Goal: Task Accomplishment & Management: Complete application form

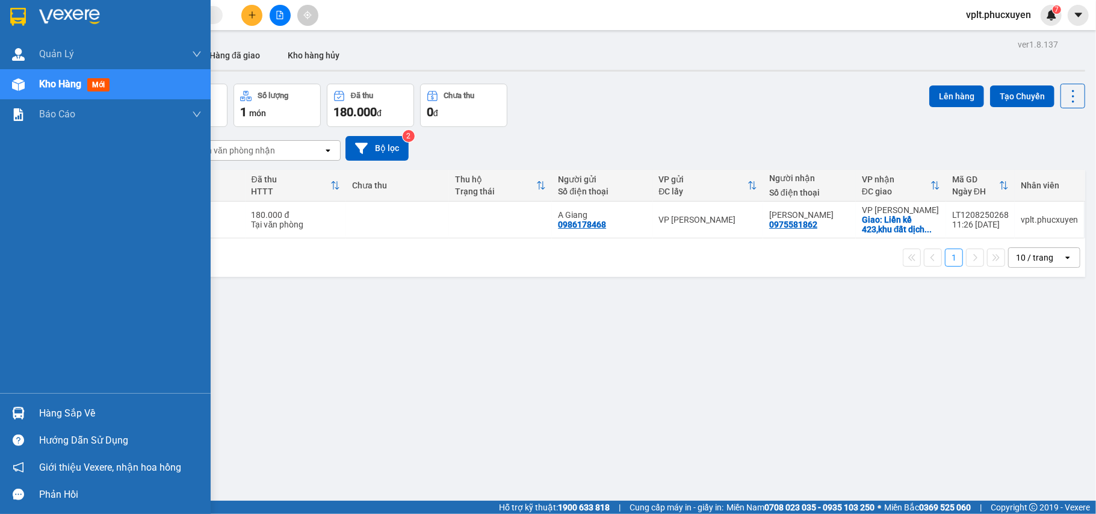
click at [49, 422] on div "Hàng sắp về" at bounding box center [120, 413] width 162 height 18
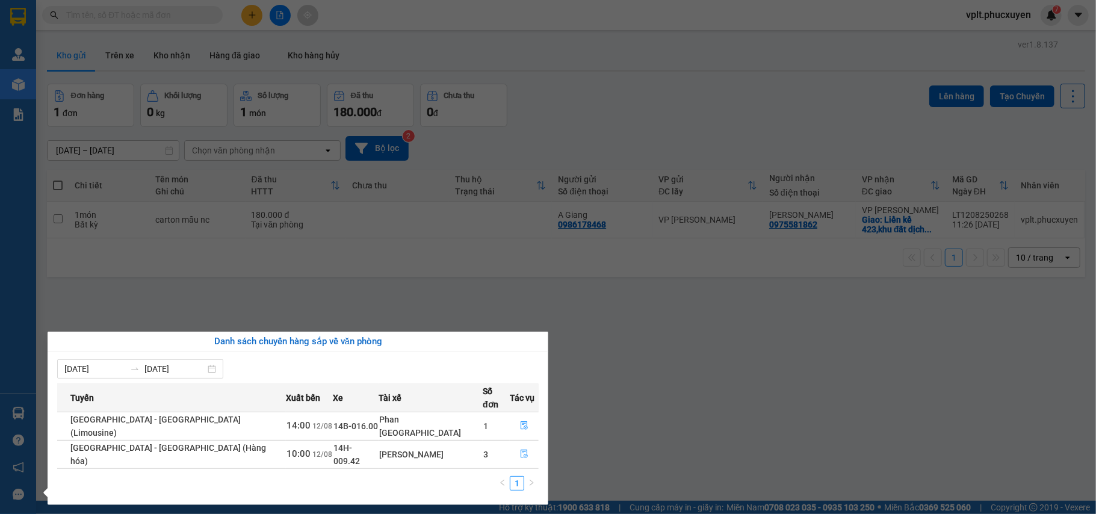
click at [634, 434] on section "Kết quả tìm kiếm ( 0 ) Bộ lọc No Data vplt.[PERSON_NAME] 7 [PERSON_NAME] lý gia…" at bounding box center [548, 257] width 1096 height 514
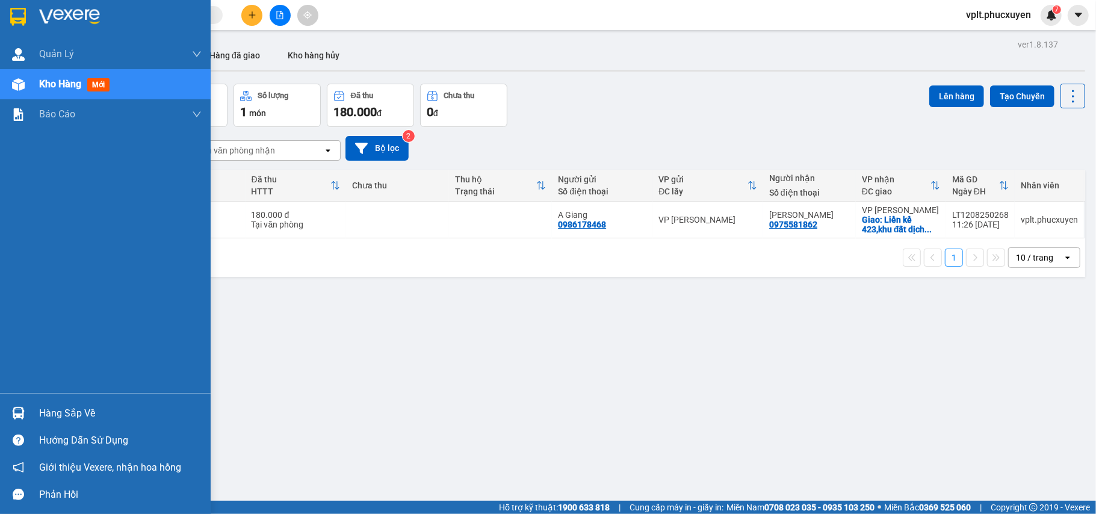
click at [71, 413] on div "Hàng sắp về" at bounding box center [120, 413] width 162 height 18
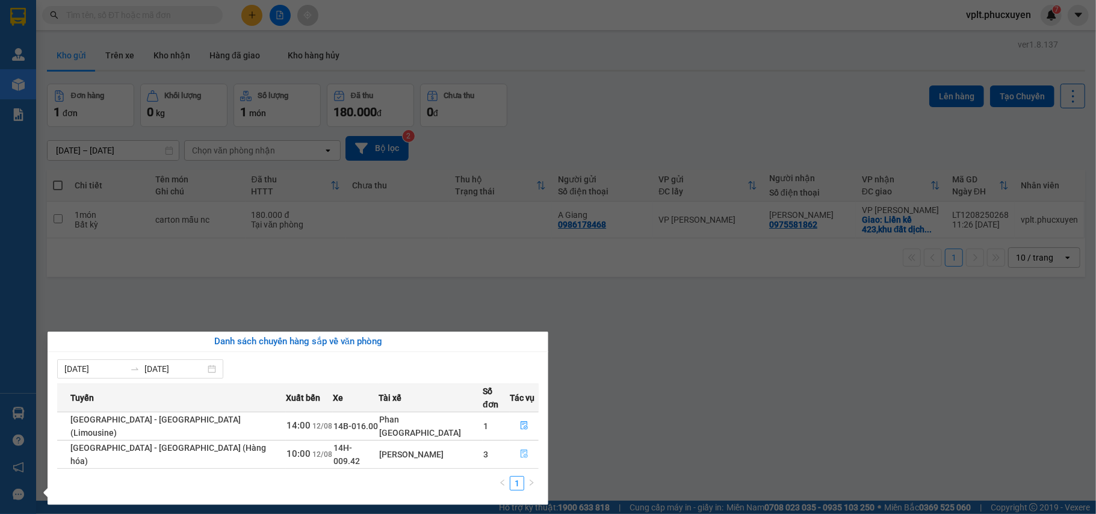
click at [520, 449] on icon "file-done" at bounding box center [524, 453] width 8 height 8
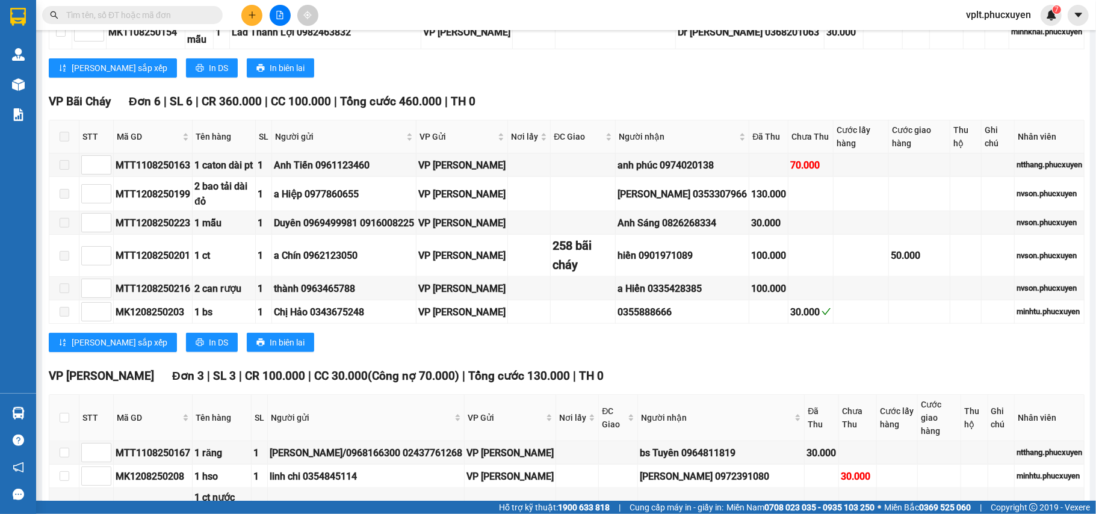
scroll to position [963, 0]
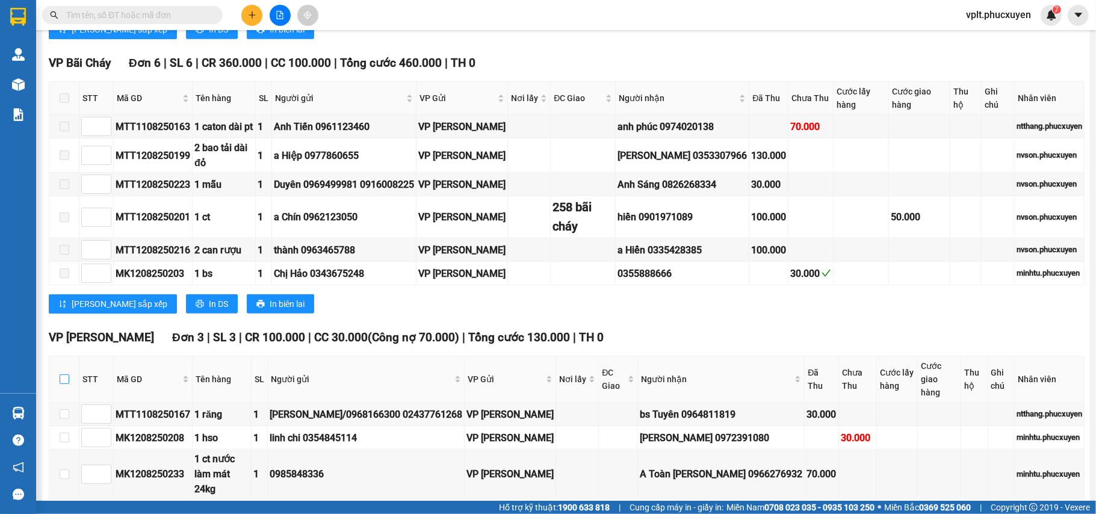
click at [61, 374] on input "checkbox" at bounding box center [65, 379] width 10 height 10
checkbox input "true"
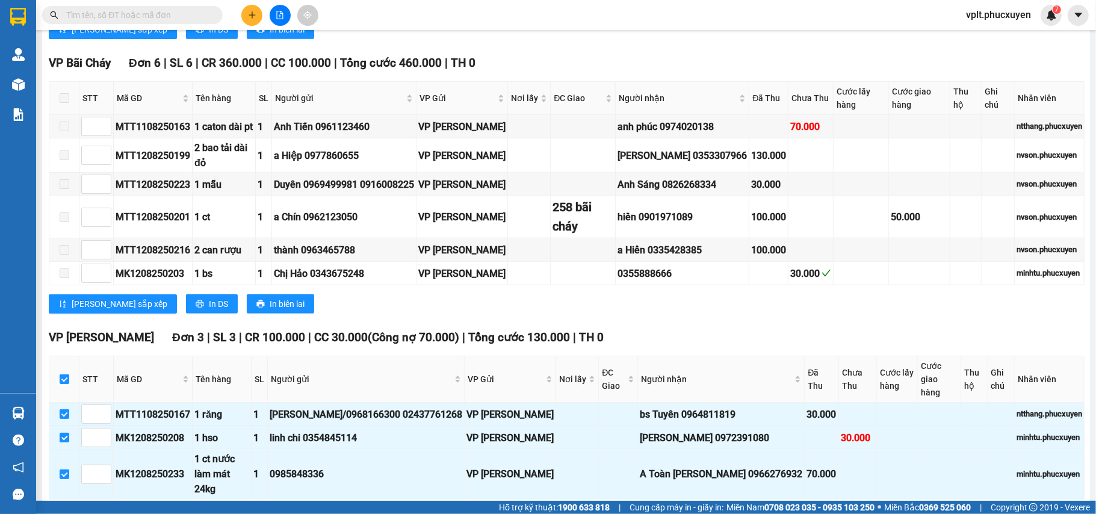
click at [209, 511] on span "Nhập kho nhận" at bounding box center [238, 517] width 58 height 13
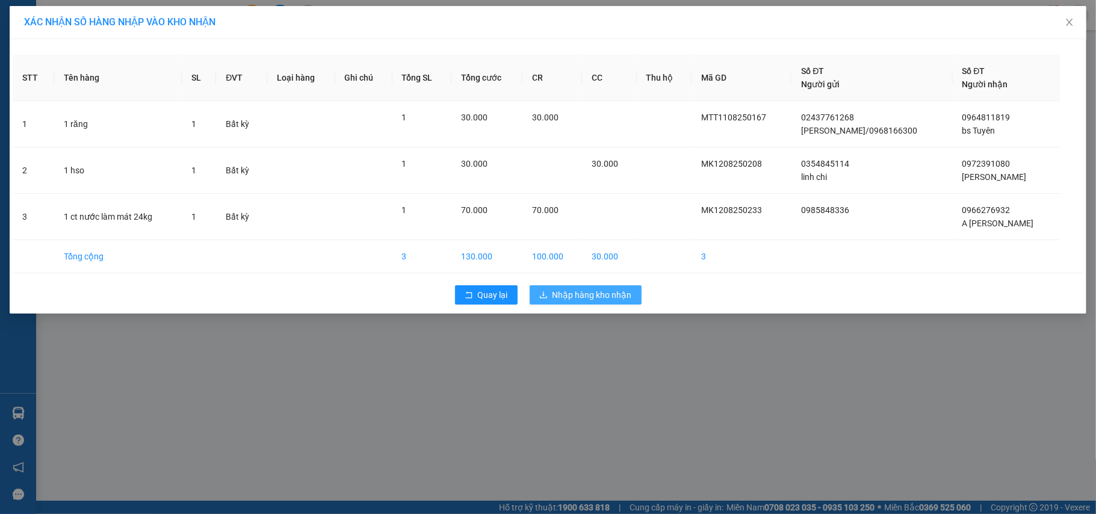
click at [597, 296] on span "Nhập hàng kho nhận" at bounding box center [591, 294] width 79 height 13
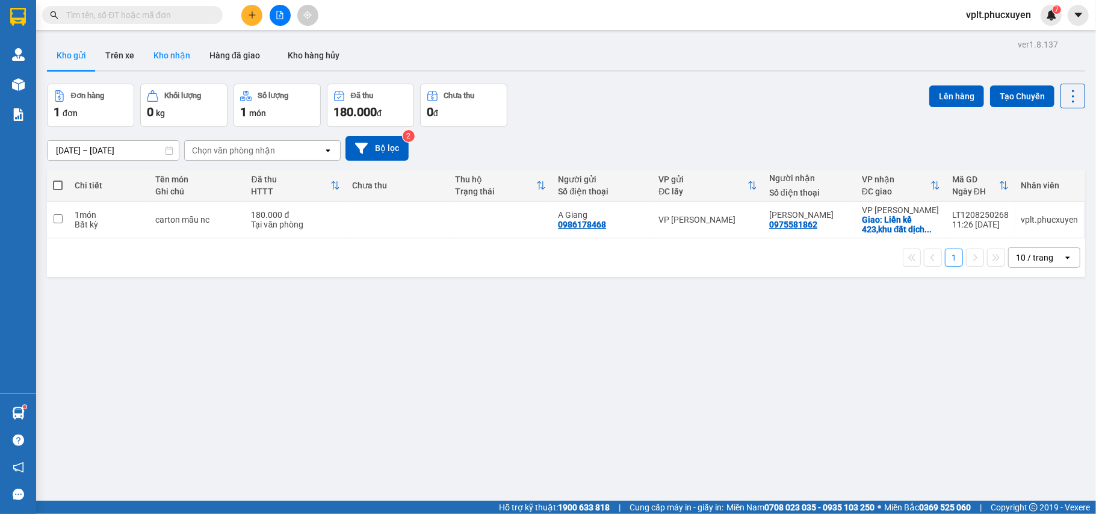
click at [179, 46] on button "Kho nhận" at bounding box center [172, 55] width 56 height 29
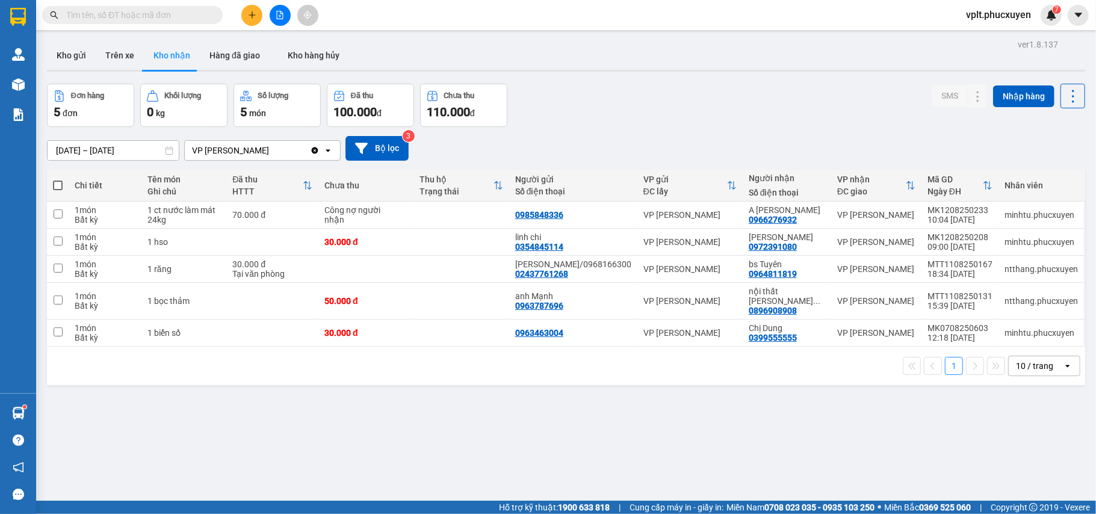
click at [80, 53] on button "Kho gửi" at bounding box center [71, 55] width 49 height 29
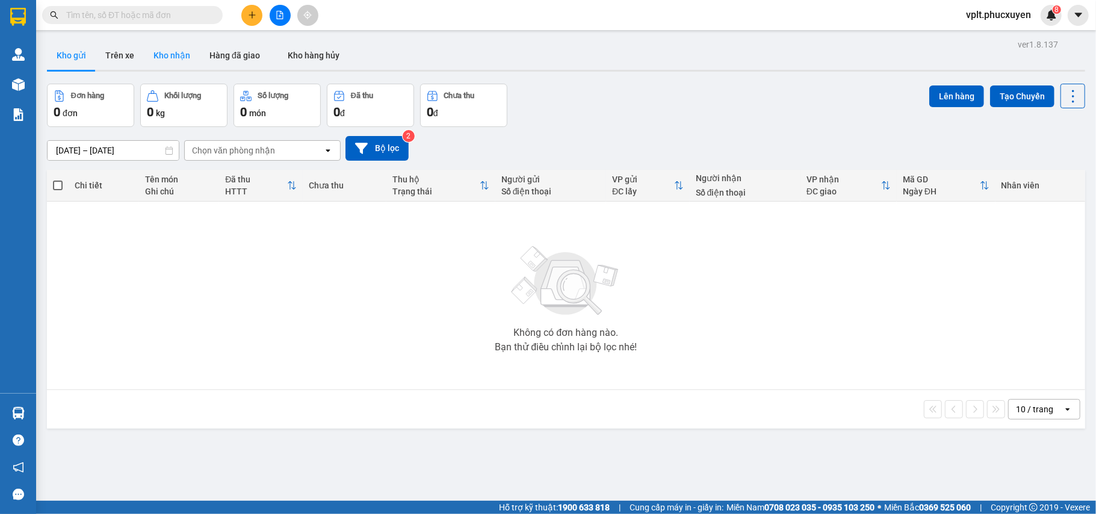
click at [169, 52] on button "Kho nhận" at bounding box center [172, 55] width 56 height 29
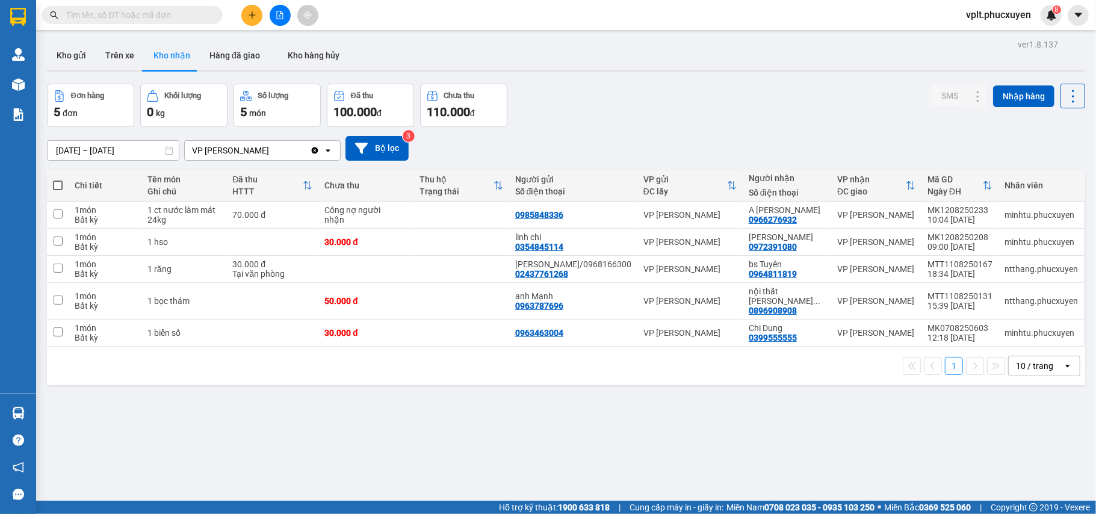
paste input "0988314297"
type input "0988314297"
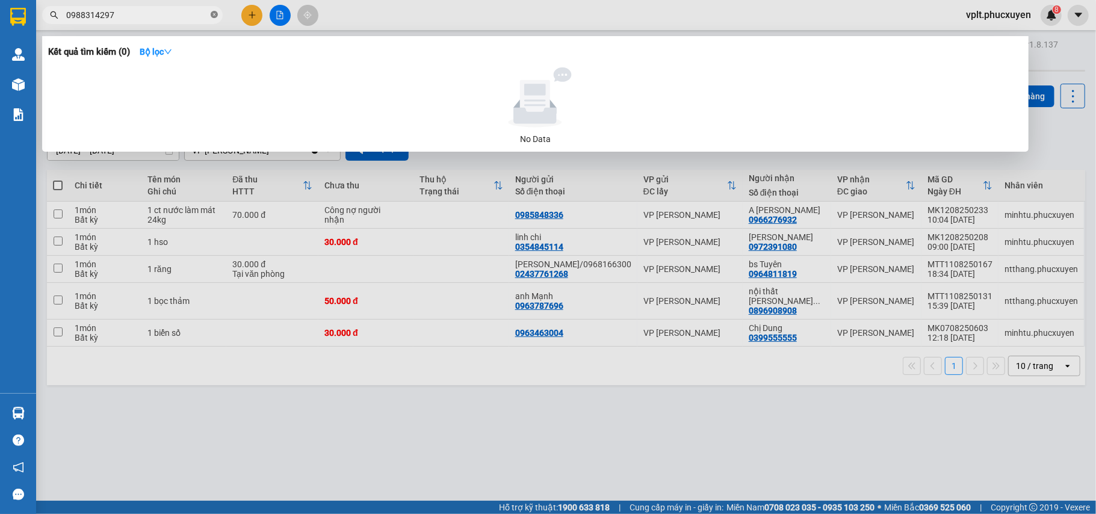
click at [215, 14] on icon "close-circle" at bounding box center [214, 14] width 7 height 7
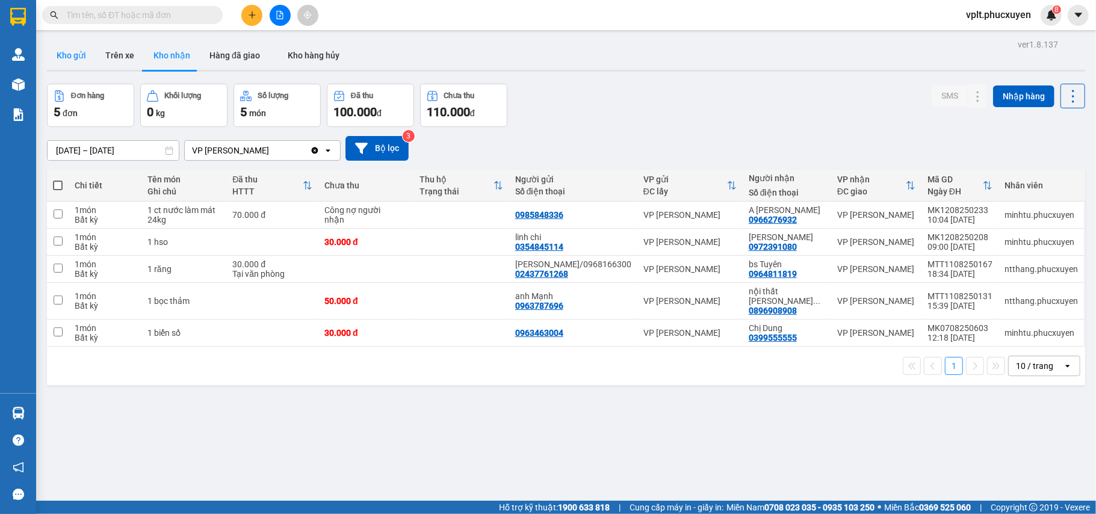
click at [58, 51] on button "Kho gửi" at bounding box center [71, 55] width 49 height 29
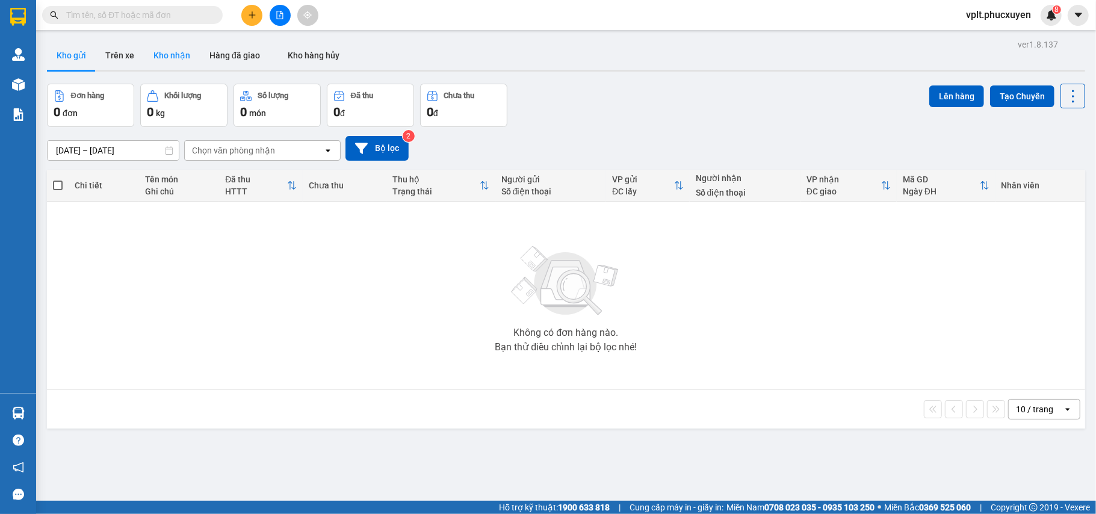
click at [168, 51] on button "Kho nhận" at bounding box center [172, 55] width 56 height 29
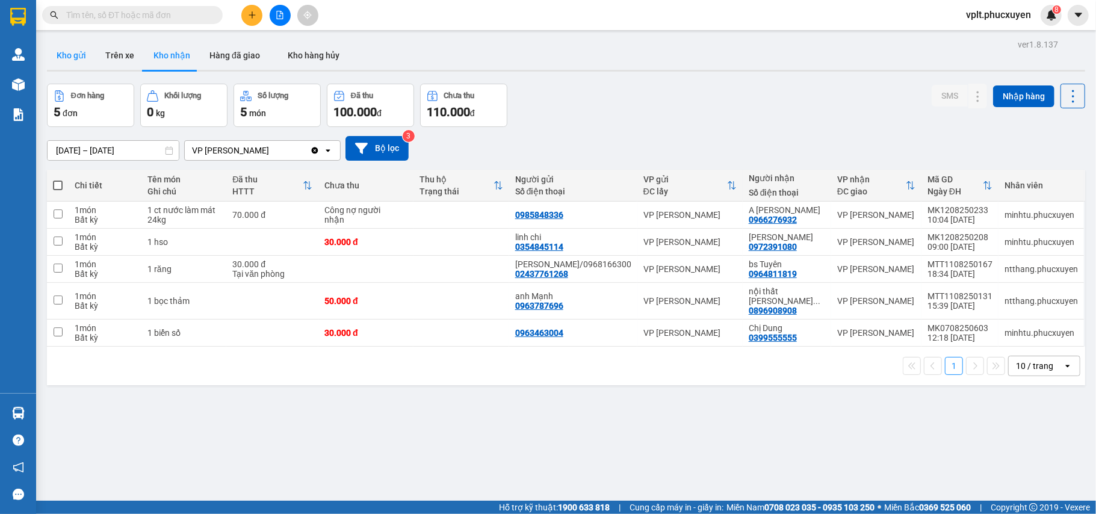
click at [72, 51] on button "Kho gửi" at bounding box center [71, 55] width 49 height 29
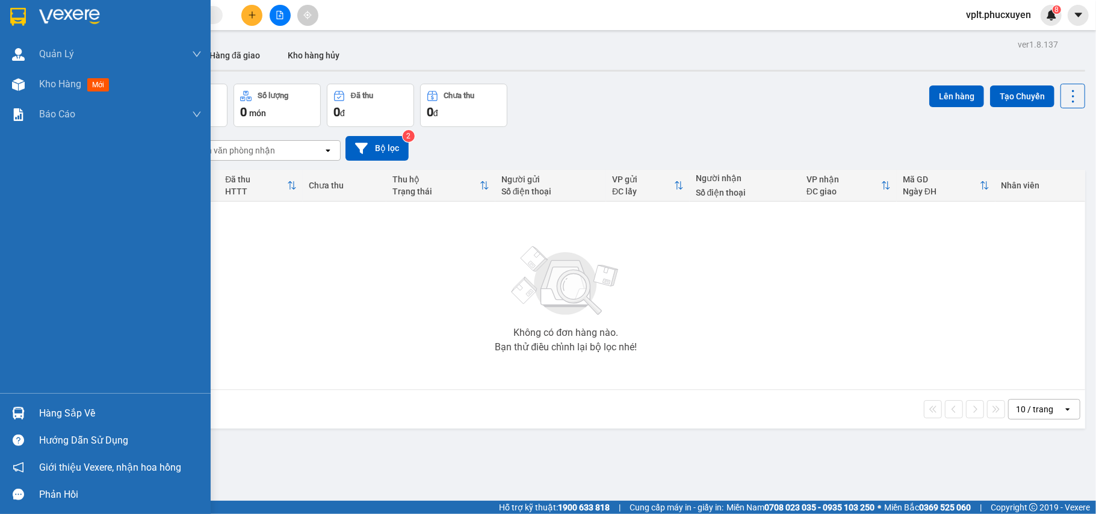
click at [69, 413] on div "Hàng sắp về" at bounding box center [120, 413] width 162 height 18
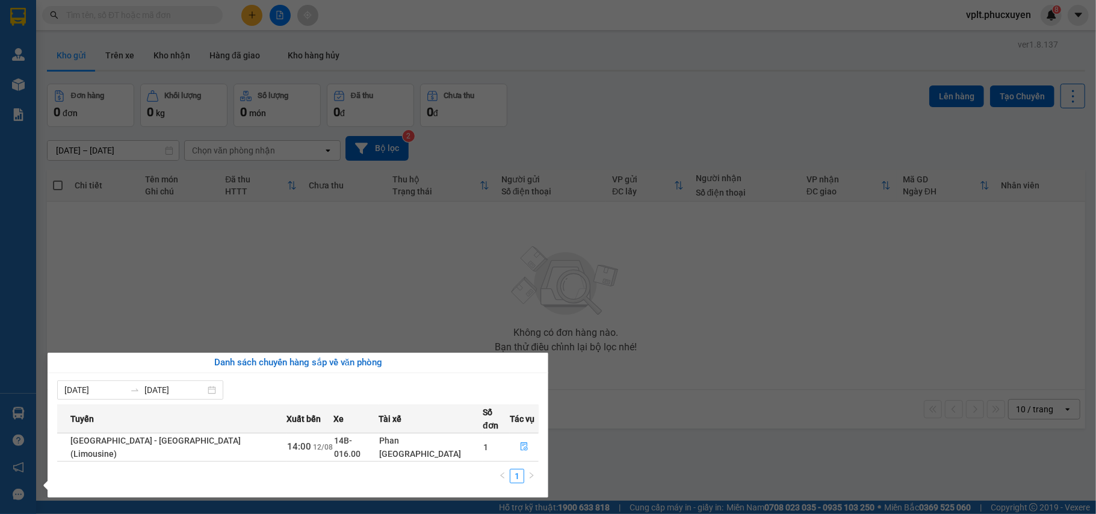
click at [697, 478] on section "Kết quả tìm kiếm ( 0 ) Bộ lọc No Data vplt.phucxuyen 8 Quản Lý Quản lý giao nhậ…" at bounding box center [548, 257] width 1096 height 514
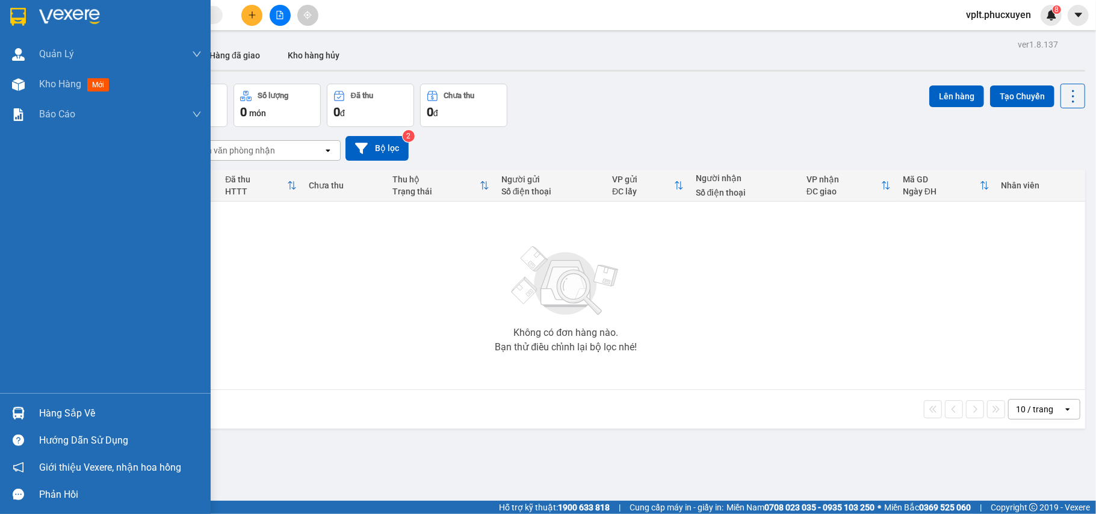
click at [66, 408] on div "Hàng sắp về" at bounding box center [120, 413] width 162 height 18
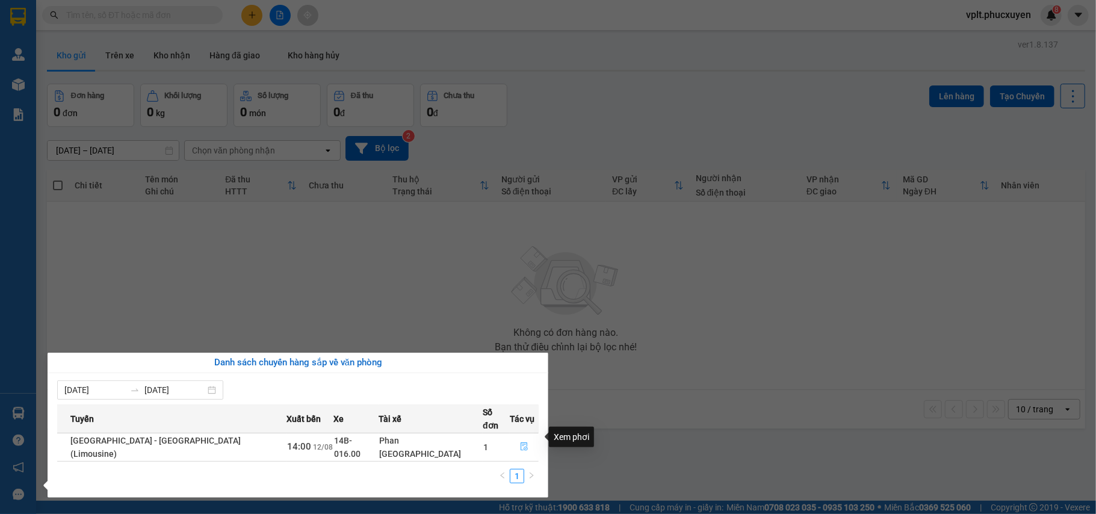
click at [520, 443] on icon "file-done" at bounding box center [523, 447] width 7 height 8
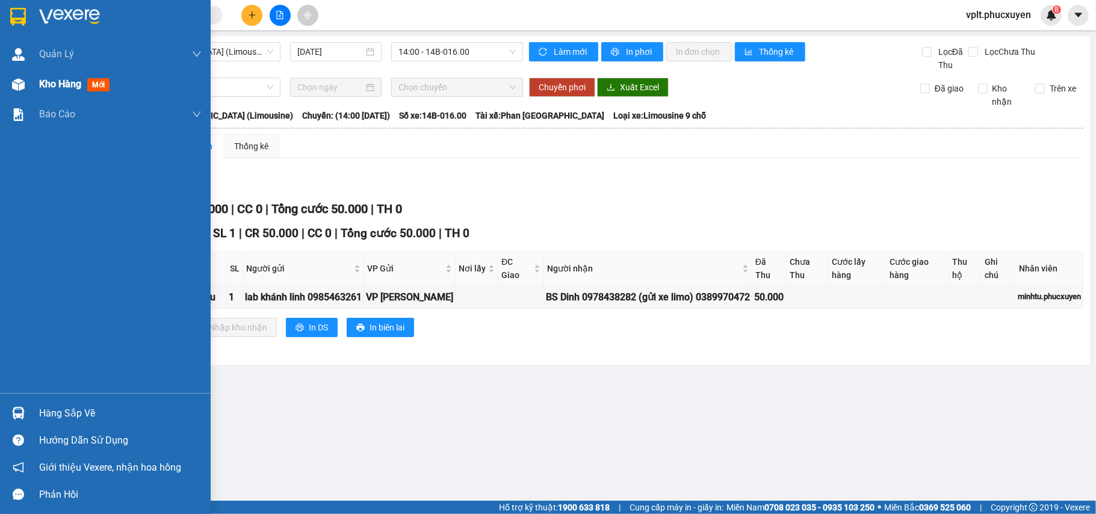
click at [42, 78] on span "Kho hàng" at bounding box center [60, 83] width 42 height 11
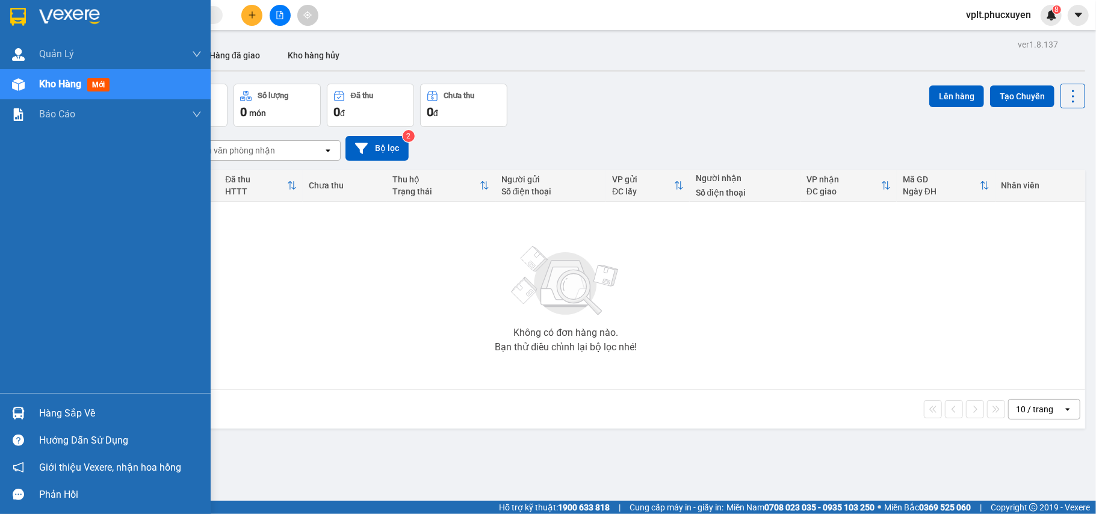
click at [89, 414] on div "Hàng sắp về" at bounding box center [120, 413] width 162 height 18
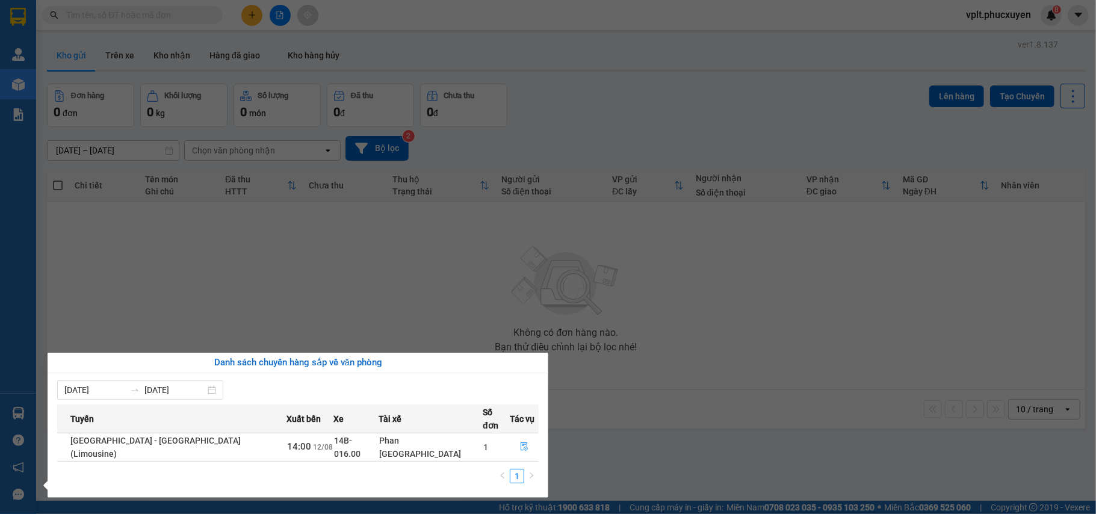
drag, startPoint x: 689, startPoint y: 441, endPoint x: 522, endPoint y: 474, distance: 169.9
click at [687, 443] on section "Kết quả tìm kiếm ( 0 ) Bộ lọc No Data vplt.phucxuyen 8 Quản Lý Quản lý giao nhậ…" at bounding box center [548, 257] width 1096 height 514
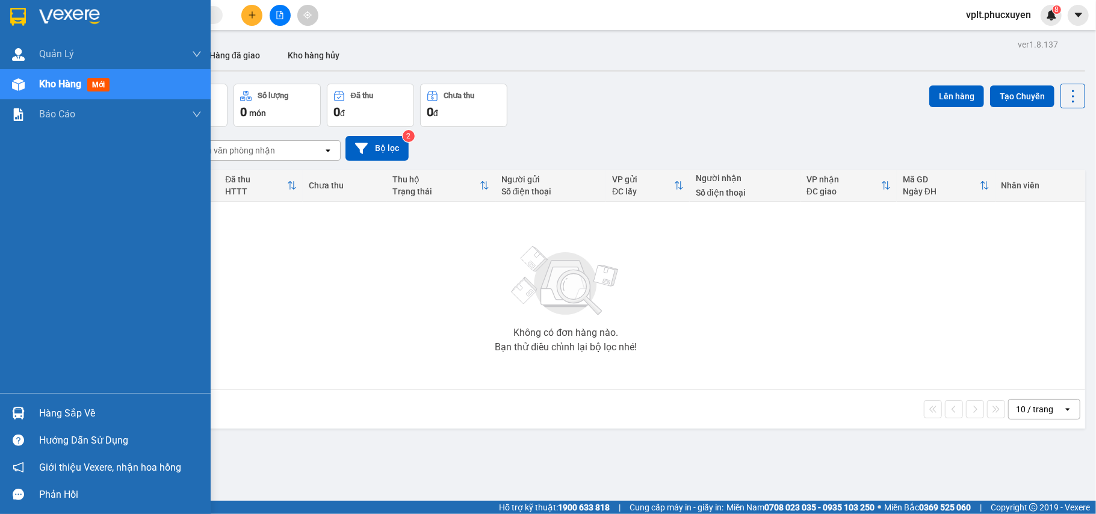
drag, startPoint x: 77, startPoint y: 414, endPoint x: 282, endPoint y: 408, distance: 204.7
click at [82, 413] on div "Hàng sắp về" at bounding box center [120, 413] width 162 height 18
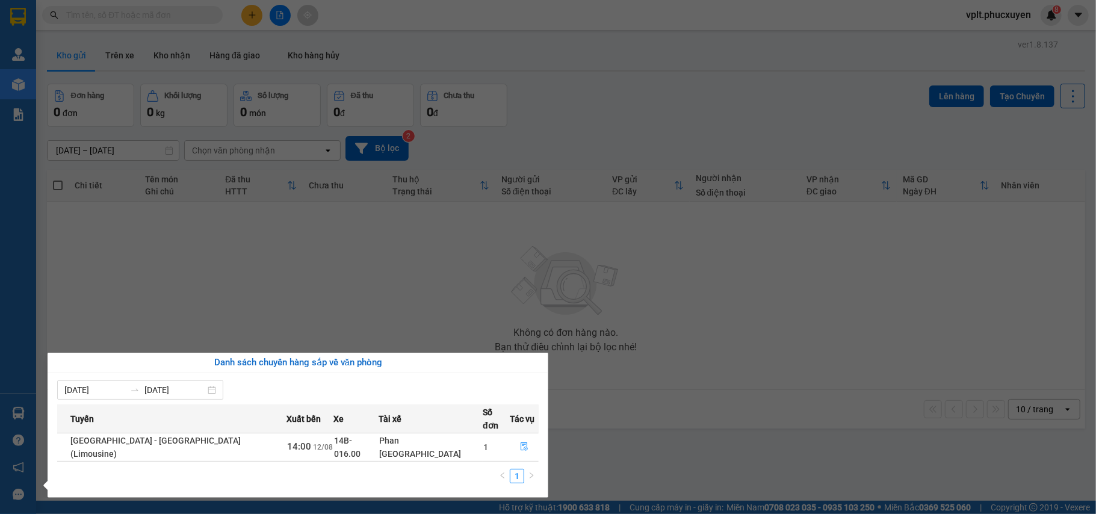
click at [622, 459] on section "Kết quả tìm kiếm ( 0 ) Bộ lọc No Data vplt.phucxuyen 8 Quản Lý Quản lý giao nhậ…" at bounding box center [548, 257] width 1096 height 514
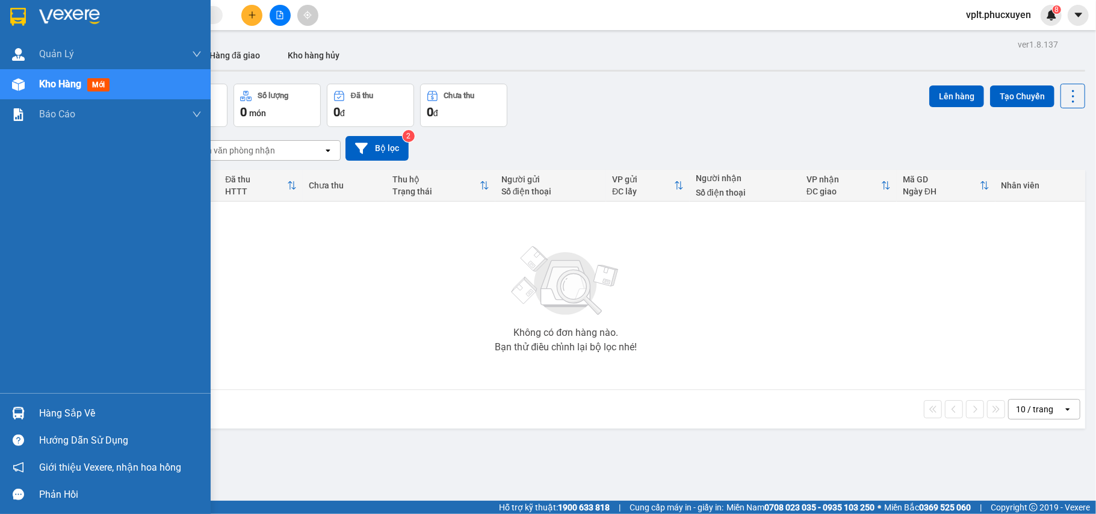
click at [45, 415] on div "Hàng sắp về" at bounding box center [120, 413] width 162 height 18
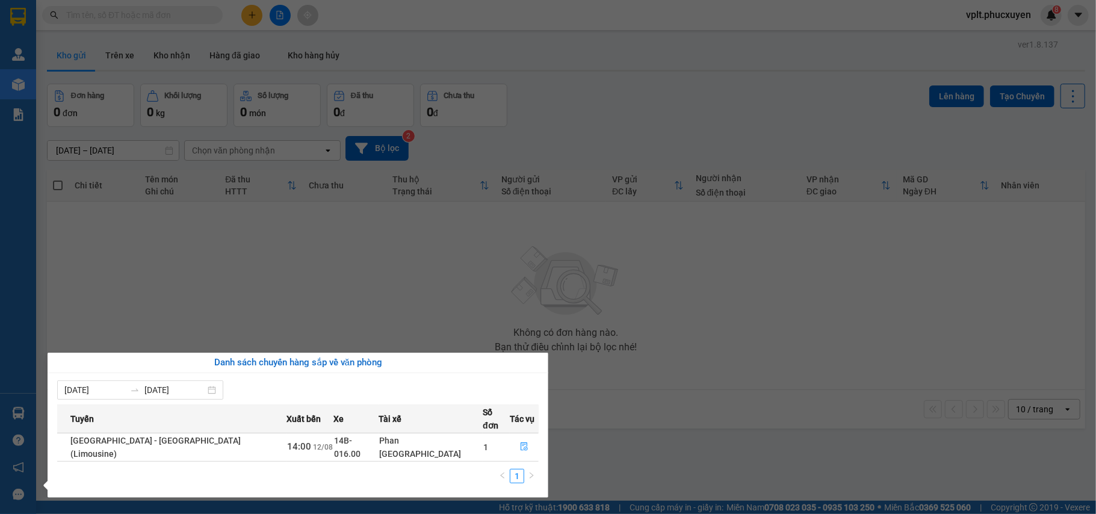
click at [706, 440] on section "Kết quả tìm kiếm ( 0 ) Bộ lọc No Data vplt.phucxuyen 8 Quản Lý Quản lý giao nhậ…" at bounding box center [548, 257] width 1096 height 514
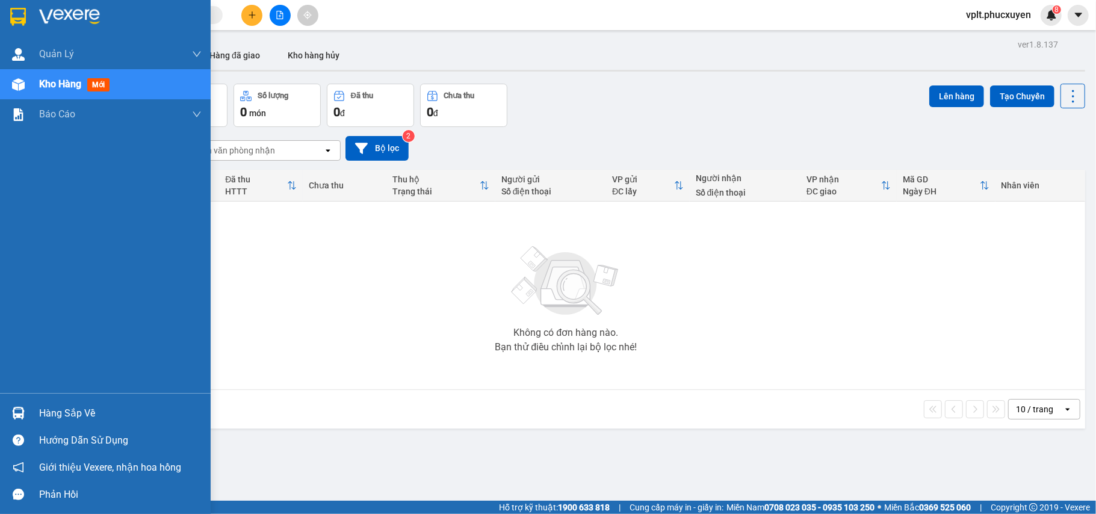
drag, startPoint x: 54, startPoint y: 405, endPoint x: 109, endPoint y: 410, distance: 55.6
click at [55, 405] on div "Hàng sắp về" at bounding box center [120, 413] width 162 height 18
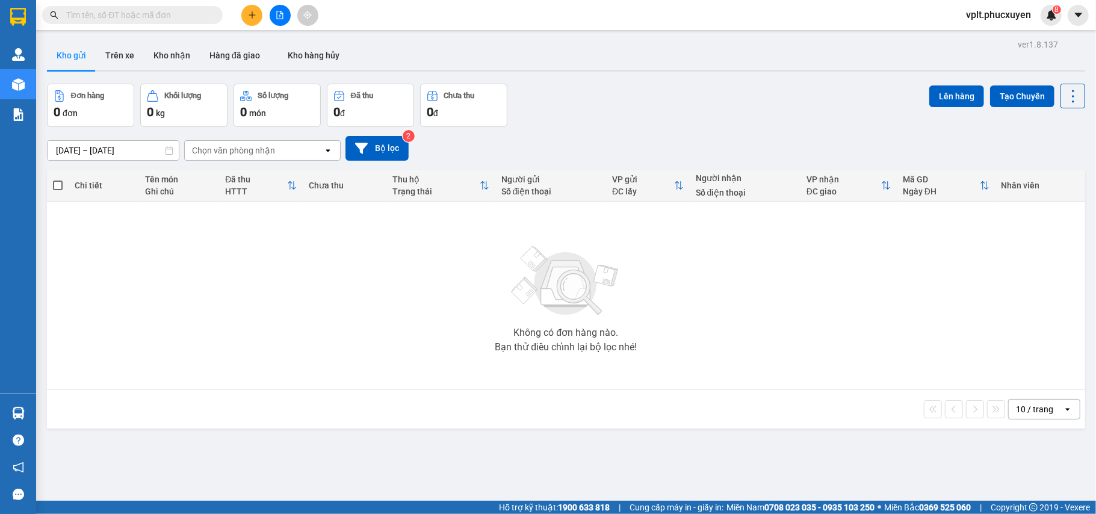
click at [587, 466] on section "Kết quả tìm kiếm ( 0 ) Bộ lọc No Data vplt.phucxuyen 8 Quản Lý Quản lý giao nhậ…" at bounding box center [548, 257] width 1096 height 514
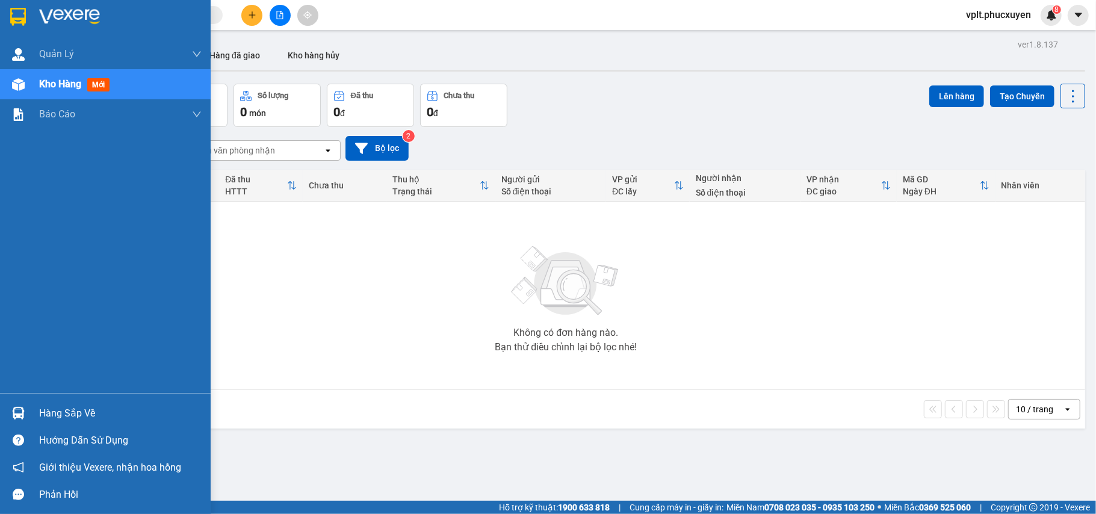
click at [76, 415] on div "Hàng sắp về" at bounding box center [120, 413] width 162 height 18
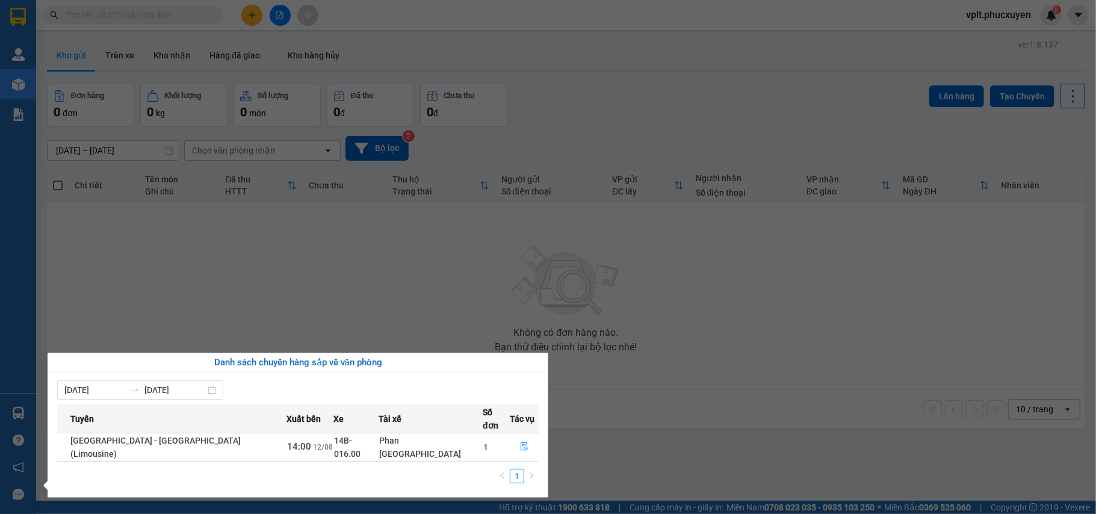
click at [639, 454] on section "Kết quả tìm kiếm ( 0 ) Bộ lọc No Data vplt.phucxuyen 8 Quản Lý Quản lý giao nhậ…" at bounding box center [548, 257] width 1096 height 514
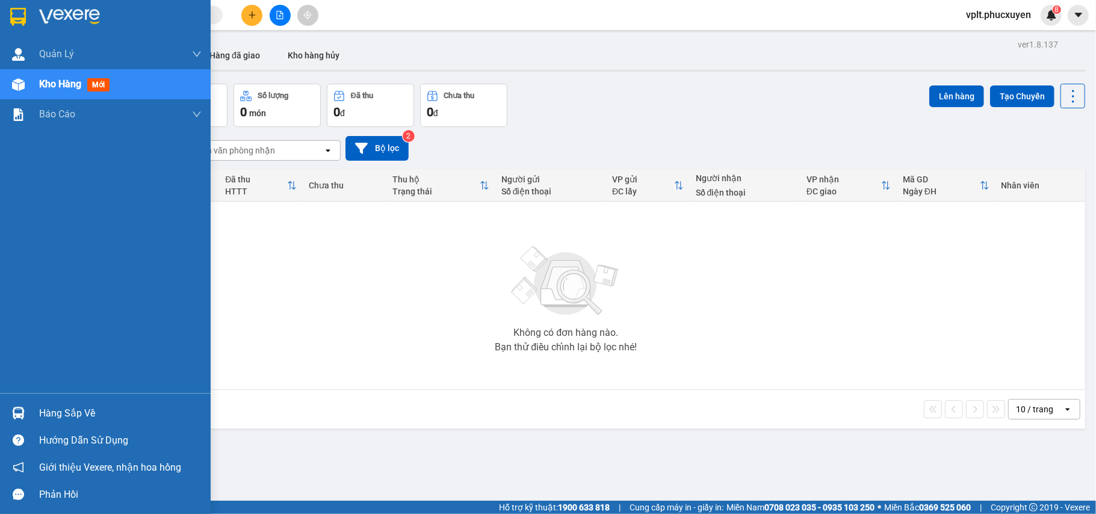
click at [66, 414] on div "Hàng sắp về" at bounding box center [120, 413] width 162 height 18
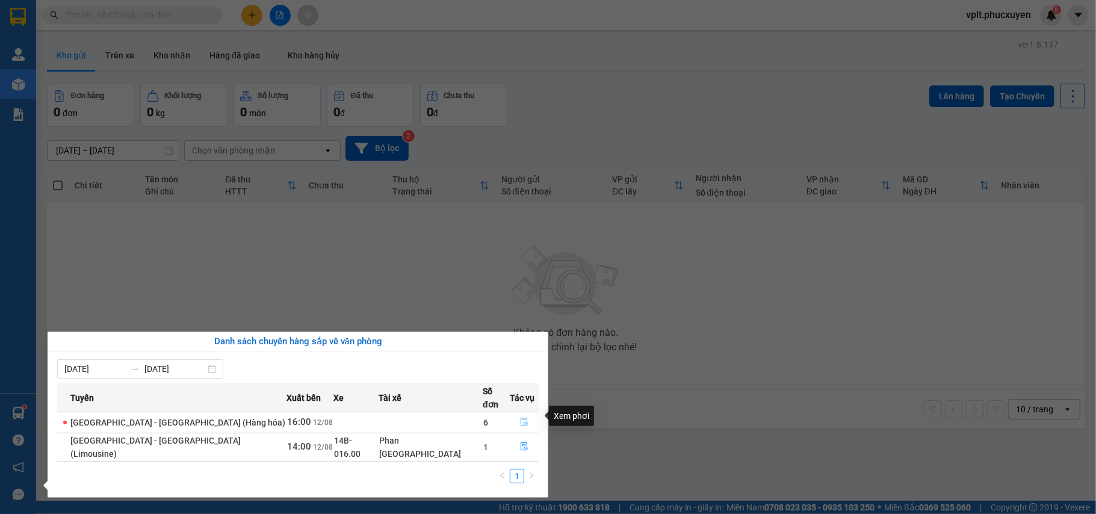
click at [520, 418] on icon "file-done" at bounding box center [524, 422] width 8 height 8
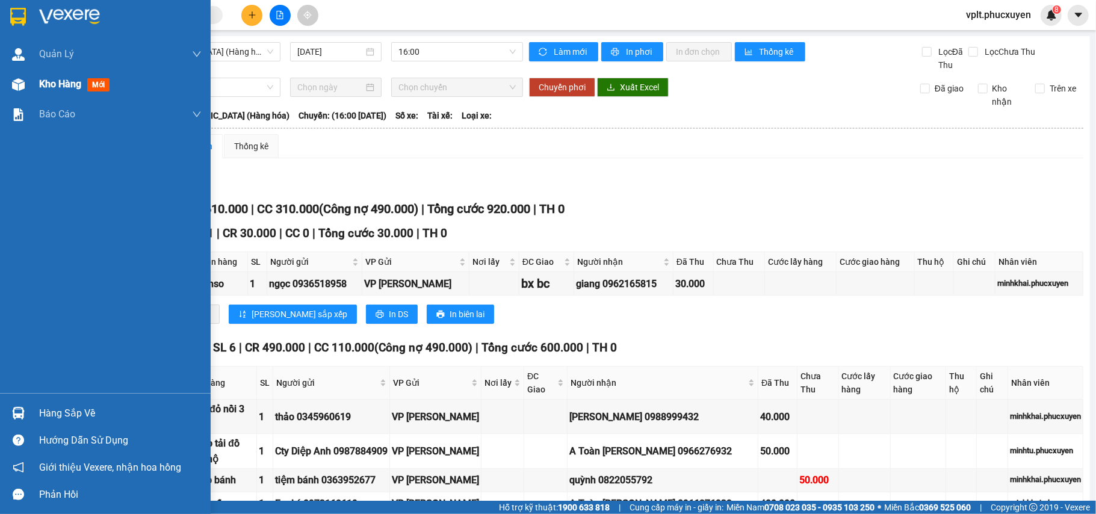
click at [40, 82] on span "Kho hàng" at bounding box center [60, 83] width 42 height 11
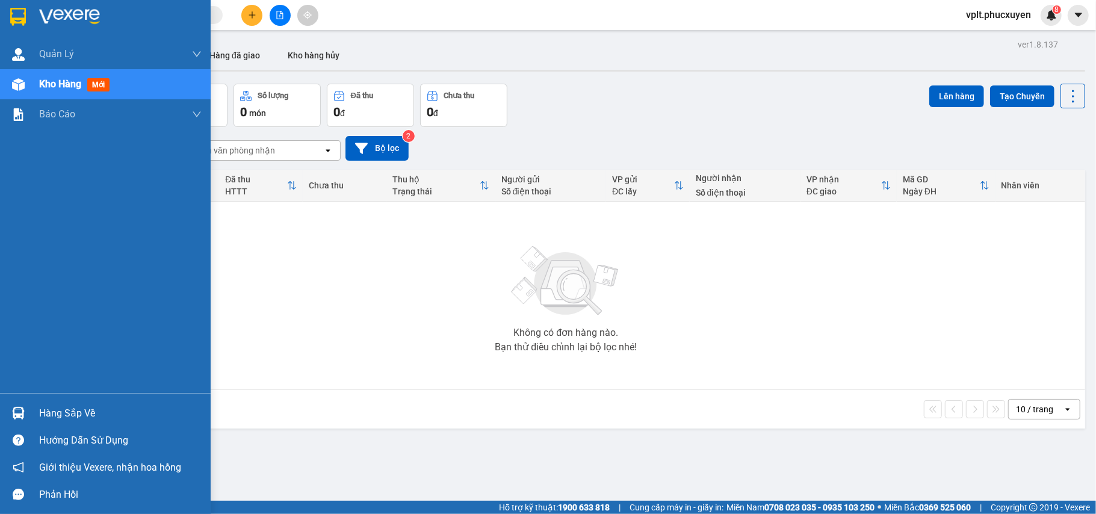
drag, startPoint x: 54, startPoint y: 407, endPoint x: 448, endPoint y: 415, distance: 394.8
click at [60, 407] on div "Hàng sắp về" at bounding box center [120, 413] width 162 height 18
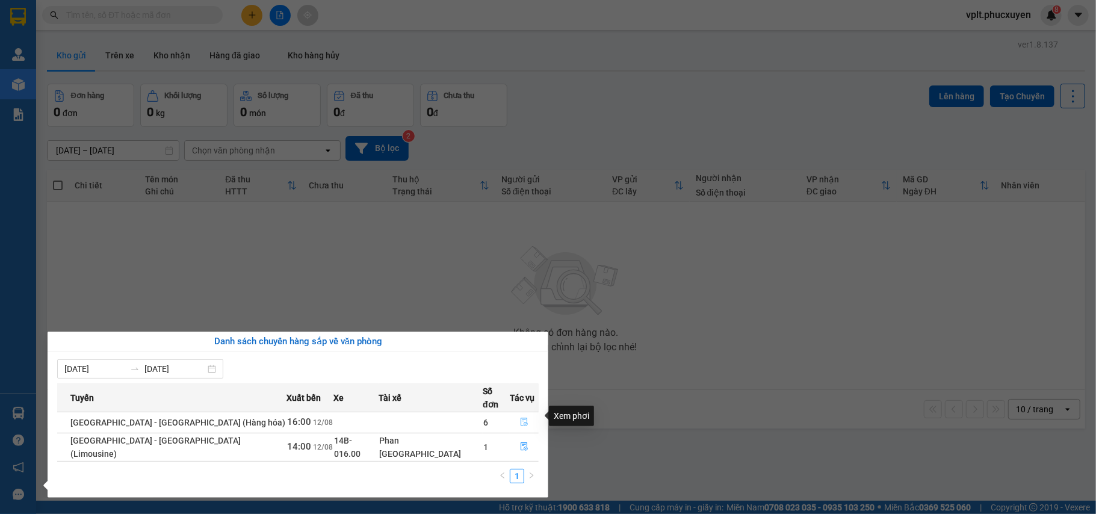
click at [533, 413] on button "button" at bounding box center [524, 422] width 28 height 19
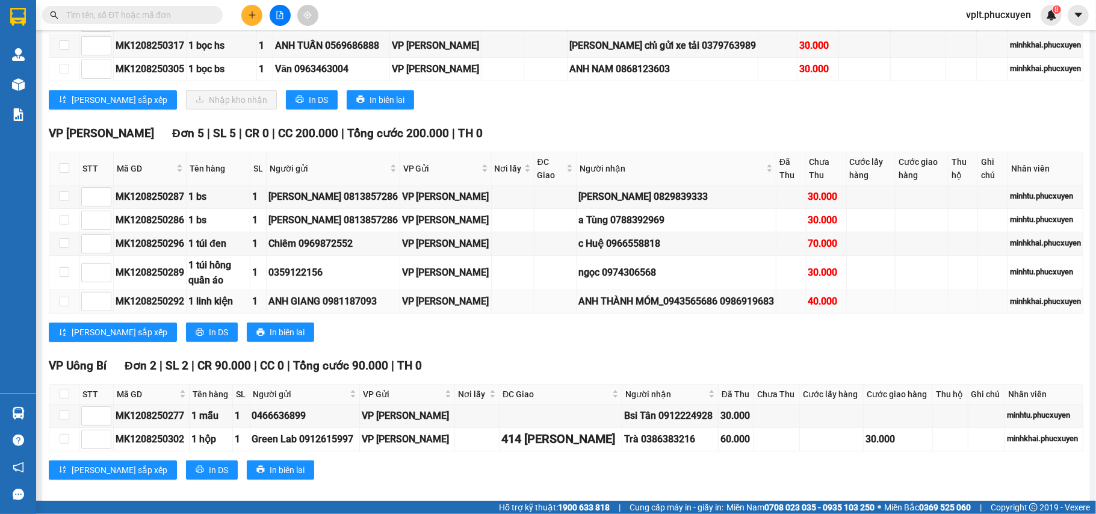
scroll to position [160, 0]
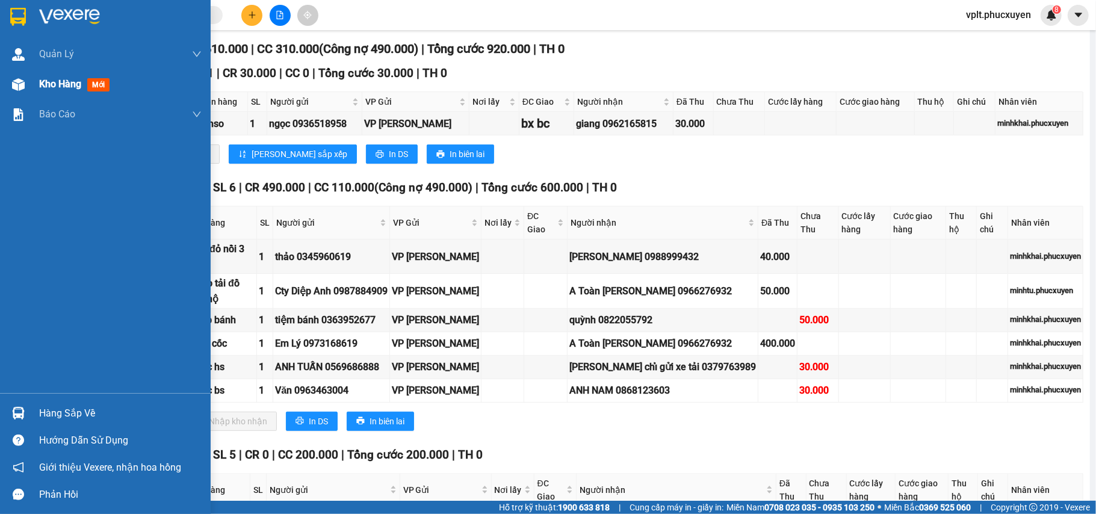
click at [51, 83] on span "Kho hàng" at bounding box center [60, 83] width 42 height 11
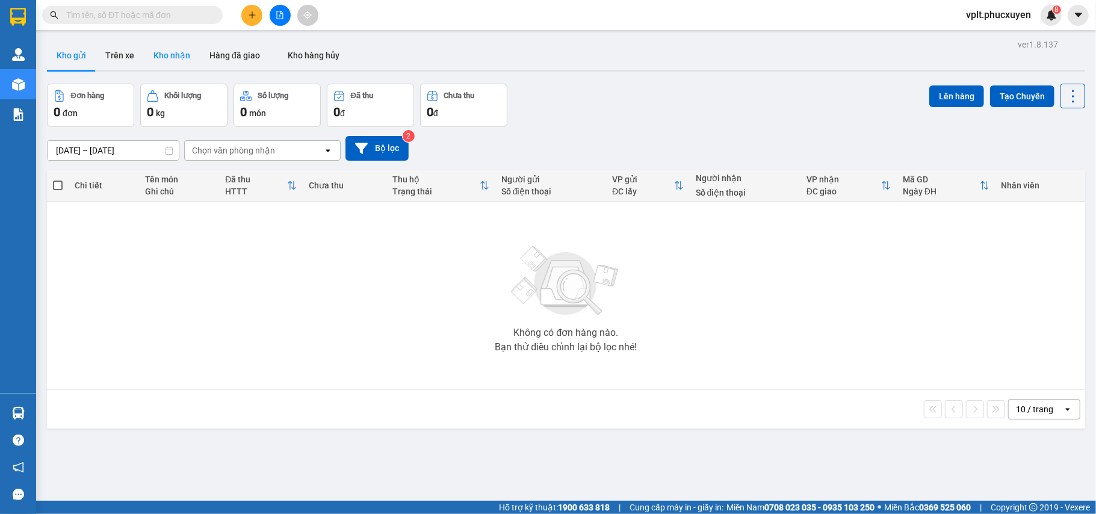
click at [182, 55] on button "Kho nhận" at bounding box center [172, 55] width 56 height 29
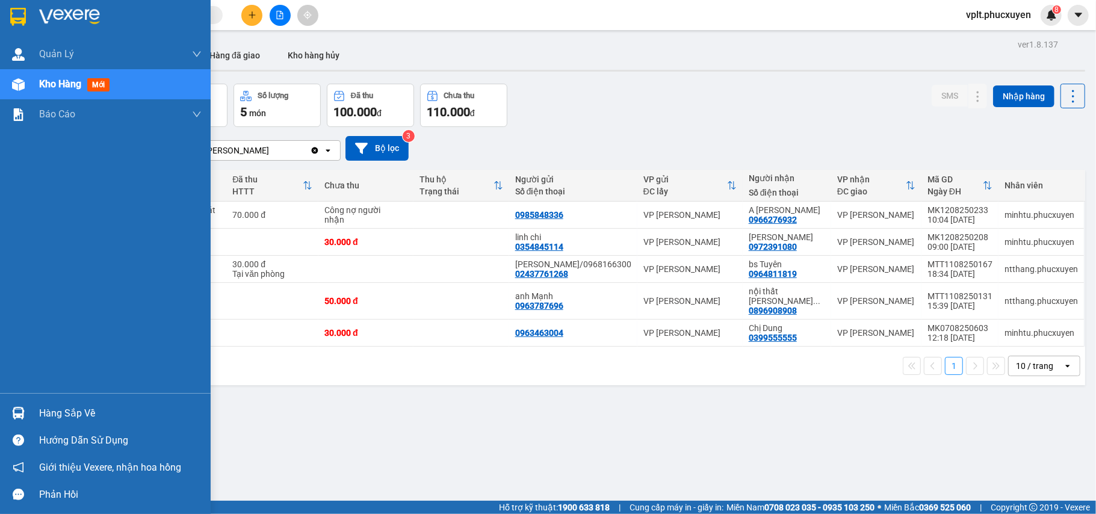
click at [63, 407] on div "Hàng sắp về" at bounding box center [120, 413] width 162 height 18
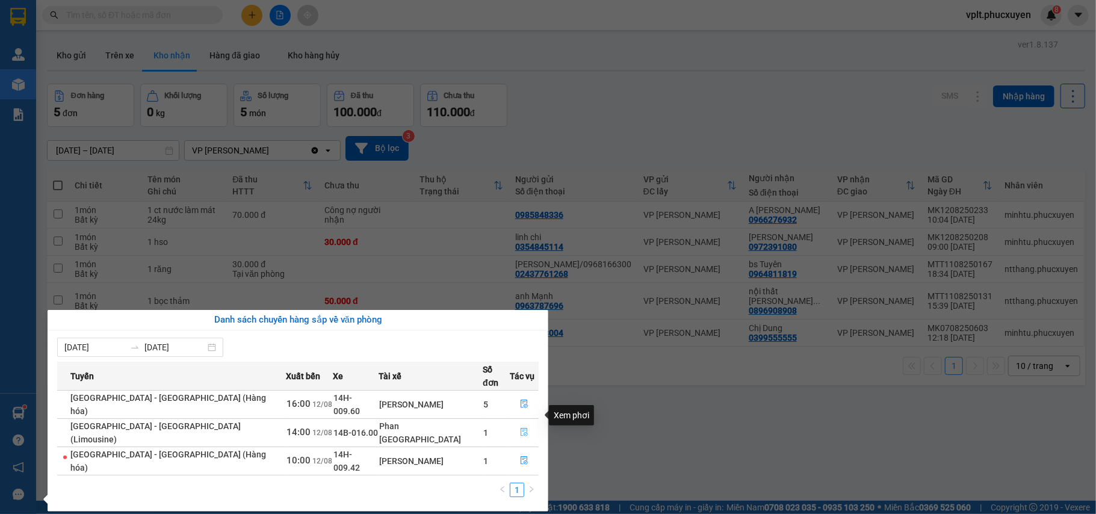
click at [520, 428] on icon "file-done" at bounding box center [523, 432] width 7 height 8
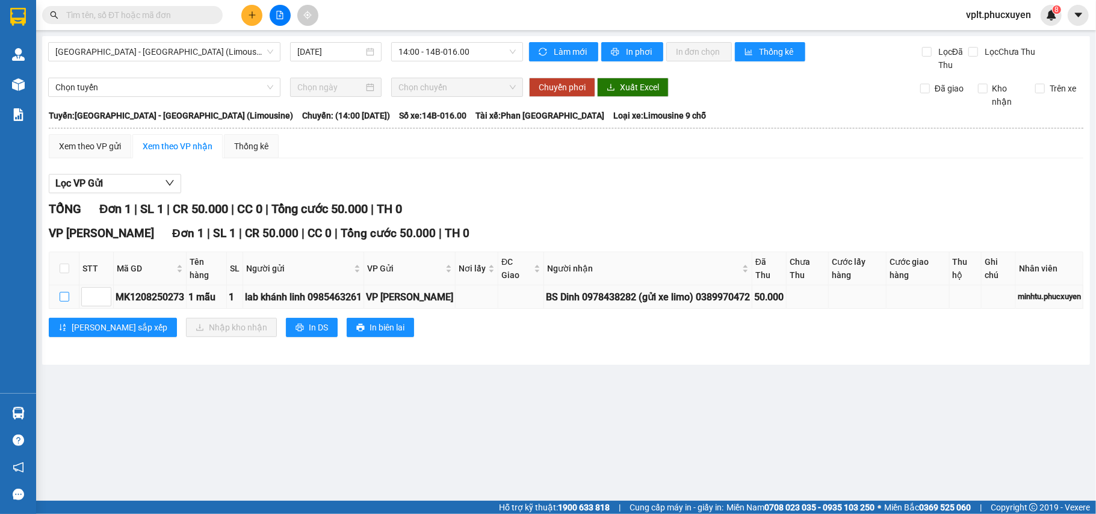
click at [61, 295] on input "checkbox" at bounding box center [65, 297] width 10 height 10
checkbox input "true"
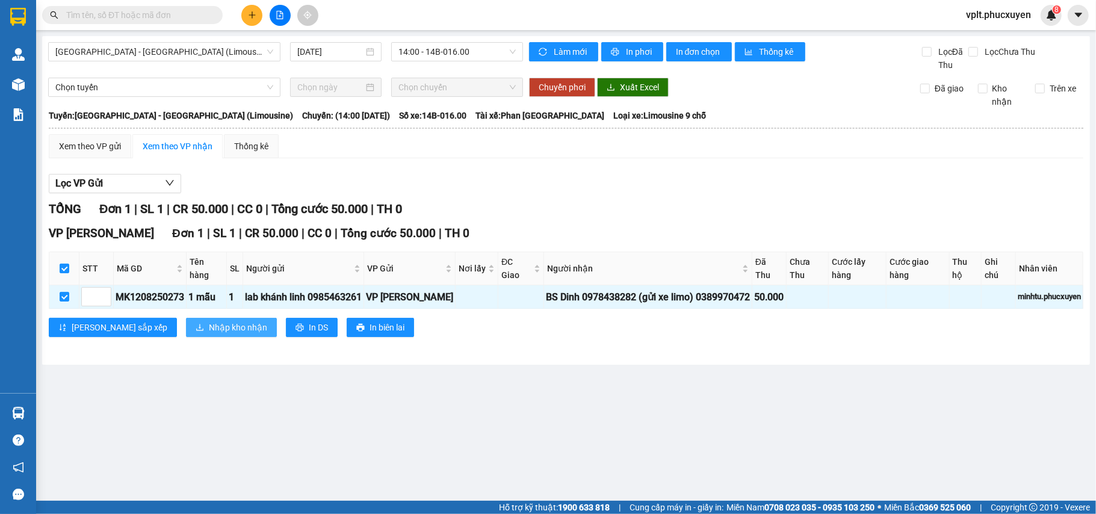
click at [209, 329] on span "Nhập kho nhận" at bounding box center [238, 327] width 58 height 13
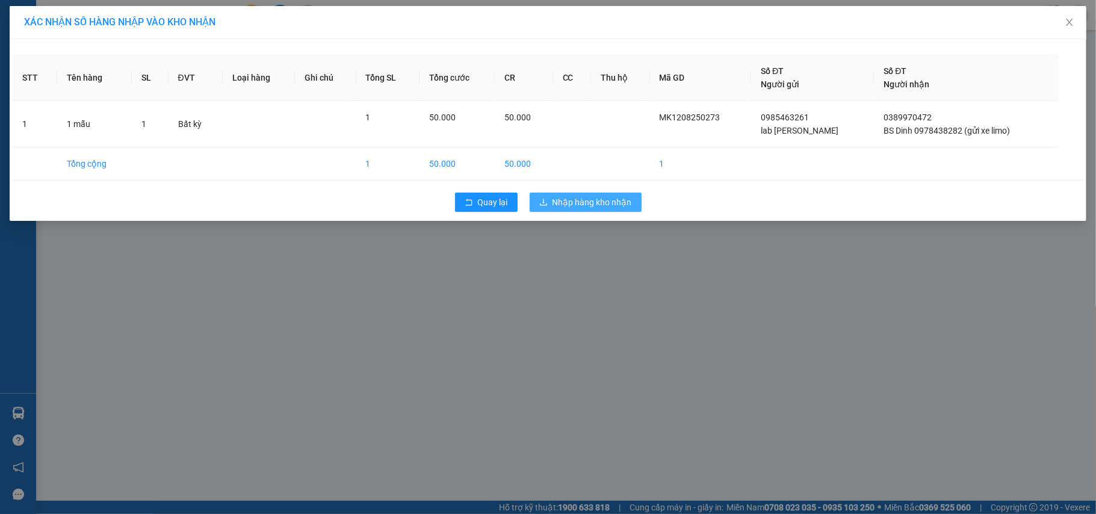
click at [607, 200] on span "Nhập hàng kho nhận" at bounding box center [591, 202] width 79 height 13
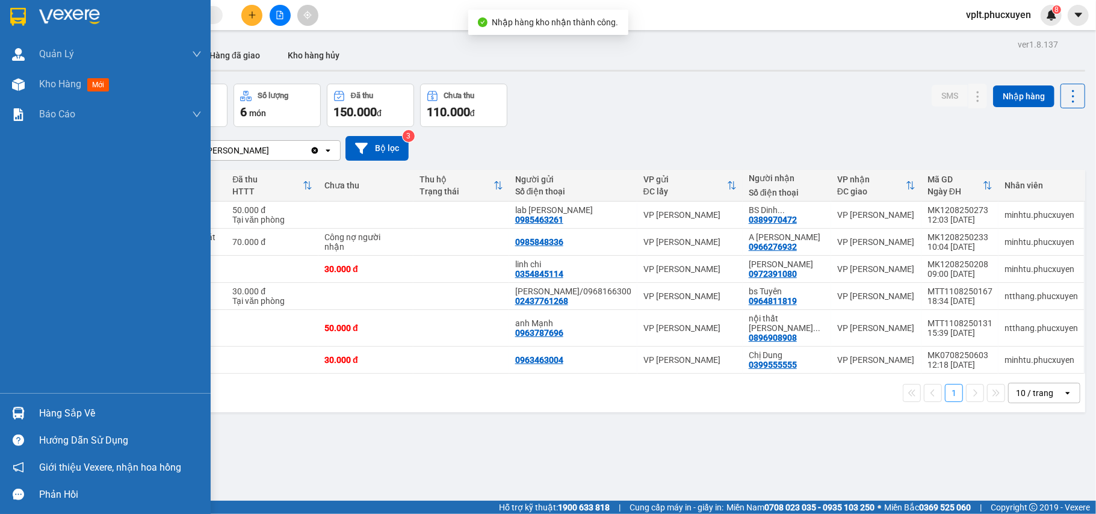
drag, startPoint x: 61, startPoint y: 410, endPoint x: 530, endPoint y: 412, distance: 468.7
click at [63, 410] on div "Hàng sắp về" at bounding box center [120, 413] width 162 height 18
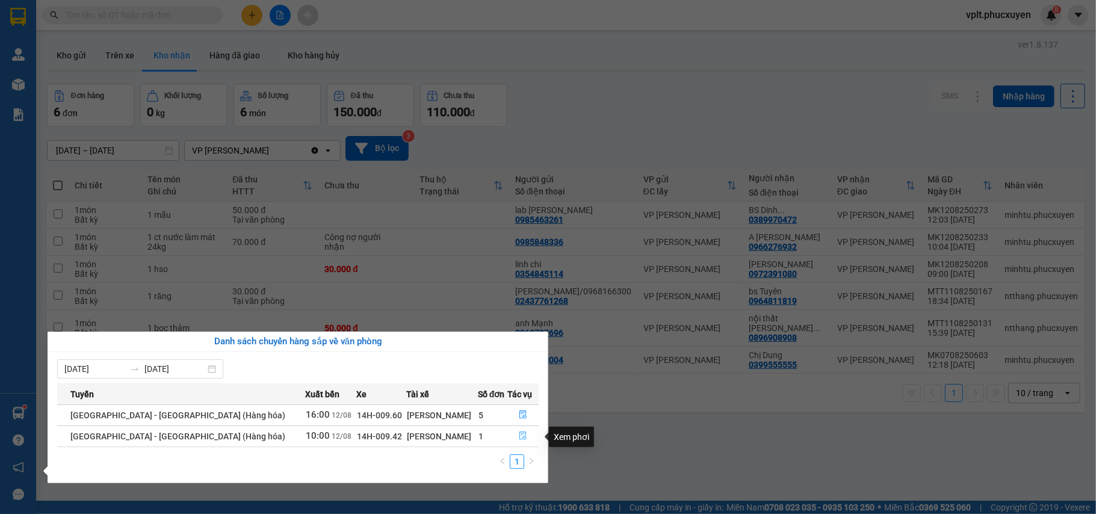
click at [519, 432] on icon "file-done" at bounding box center [523, 435] width 8 height 8
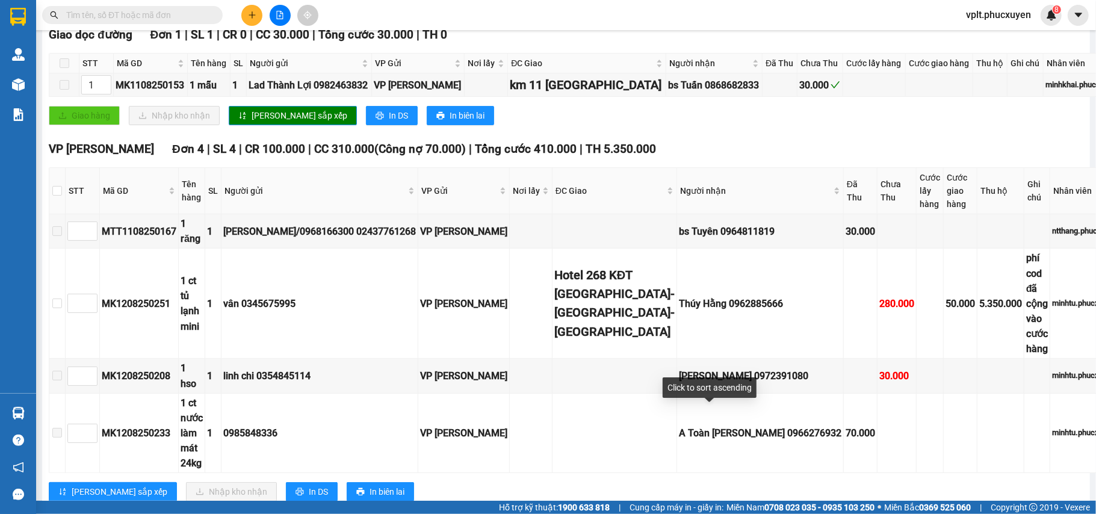
scroll to position [160, 0]
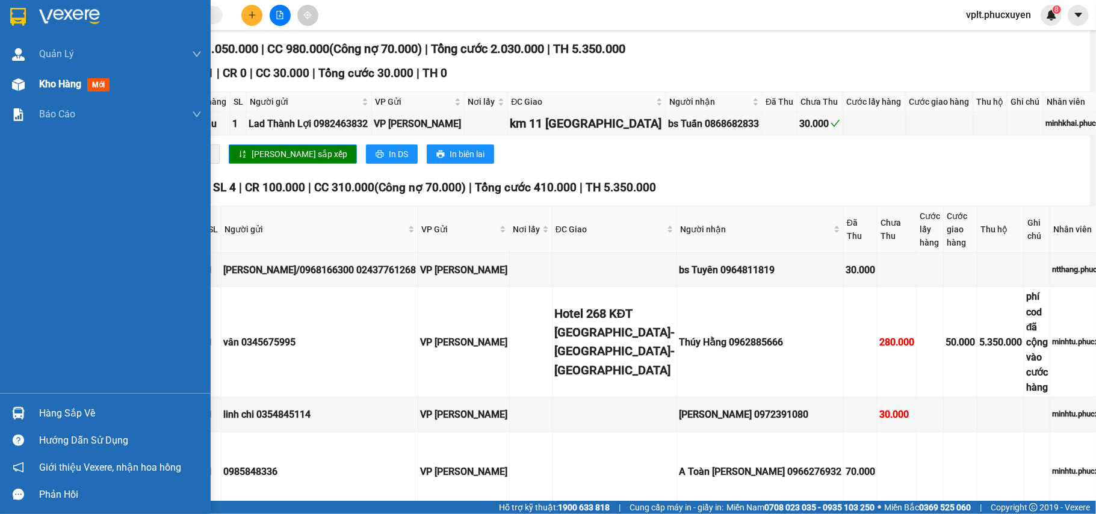
click at [66, 81] on span "Kho hàng" at bounding box center [60, 83] width 42 height 11
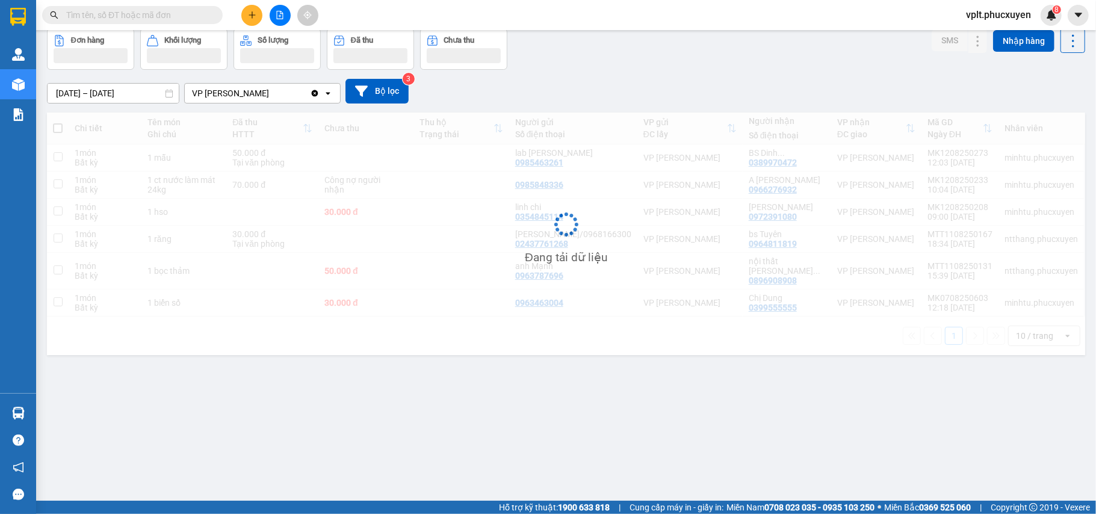
scroll to position [55, 0]
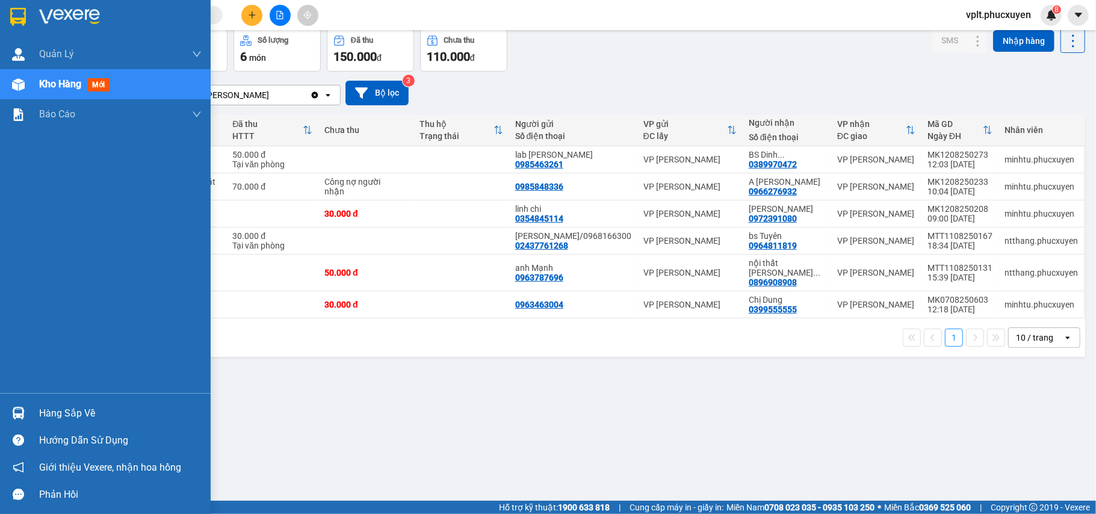
click at [82, 406] on div "Hàng sắp về" at bounding box center [120, 413] width 162 height 18
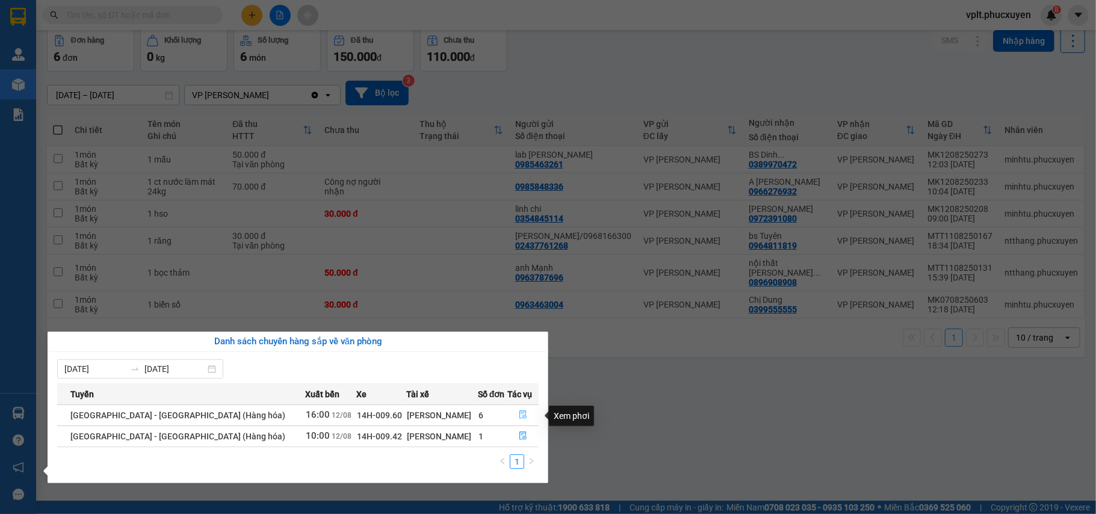
click at [520, 414] on icon "file-done" at bounding box center [522, 415] width 7 height 8
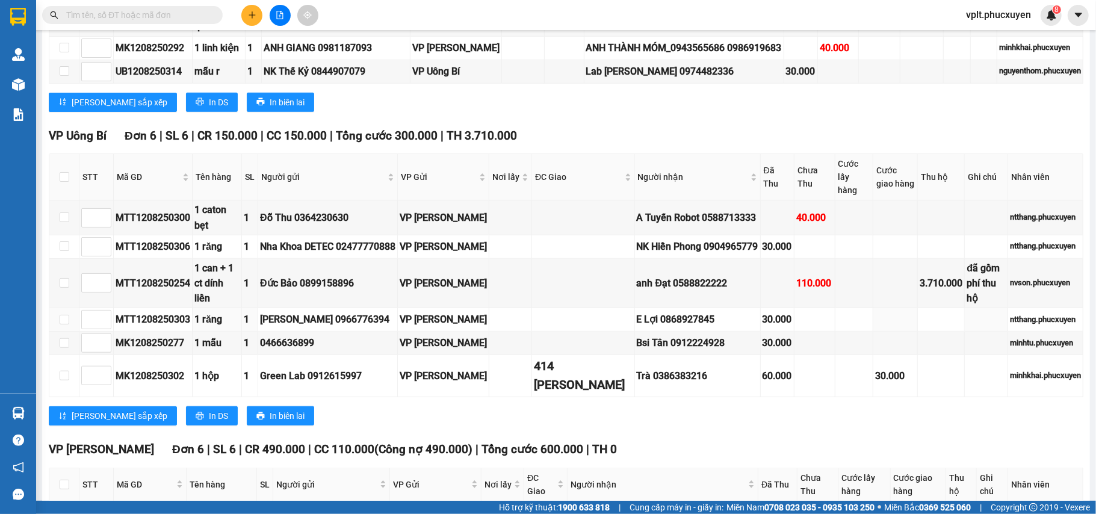
scroll to position [934, 0]
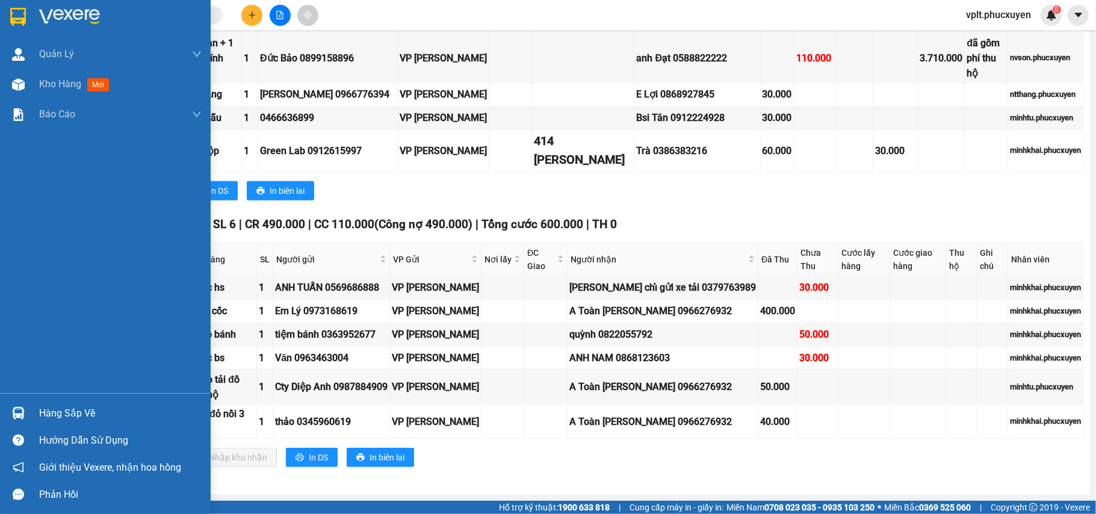
drag, startPoint x: 61, startPoint y: 87, endPoint x: 362, endPoint y: 3, distance: 311.7
click at [61, 88] on span "Kho hàng" at bounding box center [60, 83] width 42 height 11
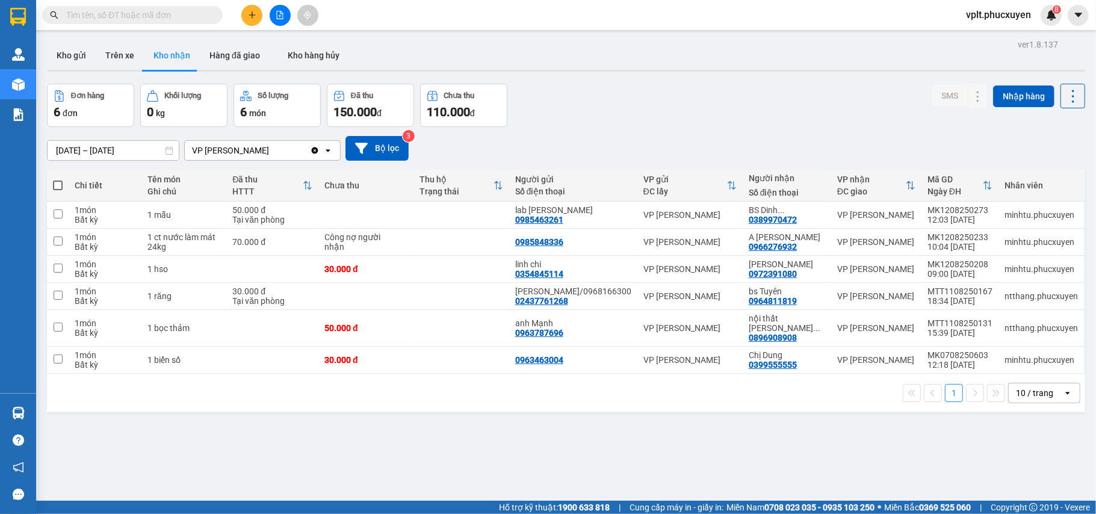
drag, startPoint x: 67, startPoint y: 54, endPoint x: 167, endPoint y: 54, distance: 99.9
click at [68, 54] on button "Kho gửi" at bounding box center [71, 55] width 49 height 29
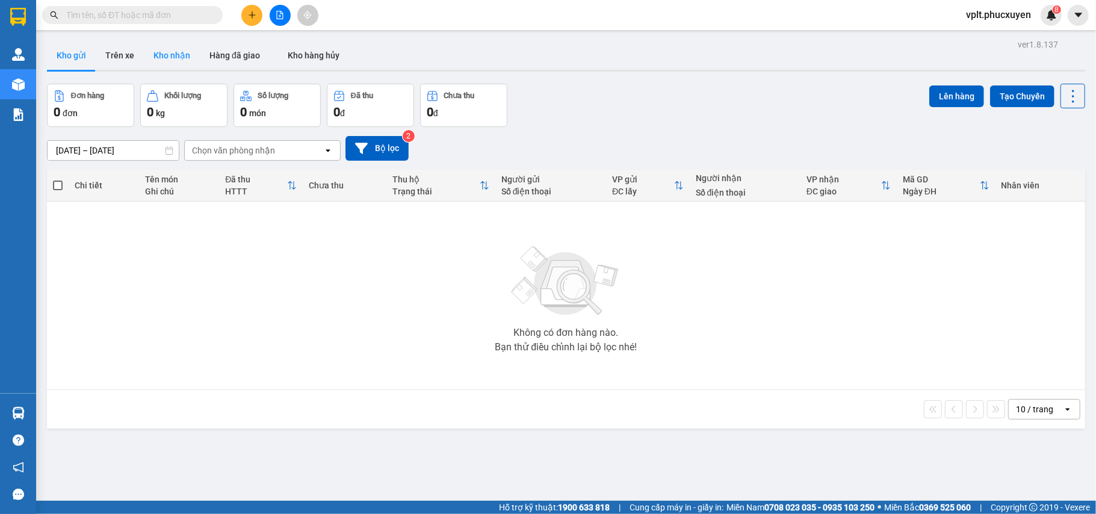
click at [167, 55] on button "Kho nhận" at bounding box center [172, 55] width 56 height 29
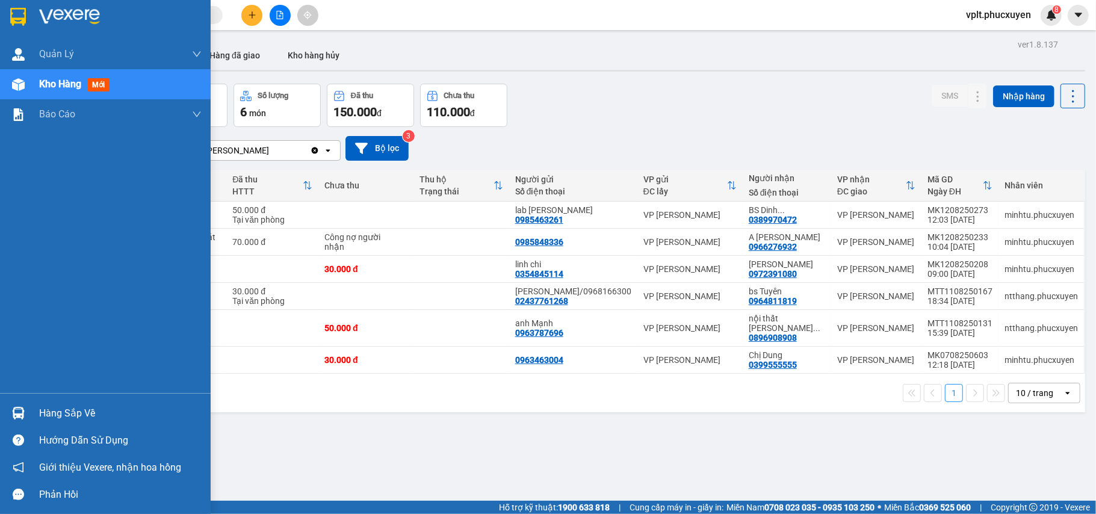
click at [73, 410] on div "Hàng sắp về" at bounding box center [120, 413] width 162 height 18
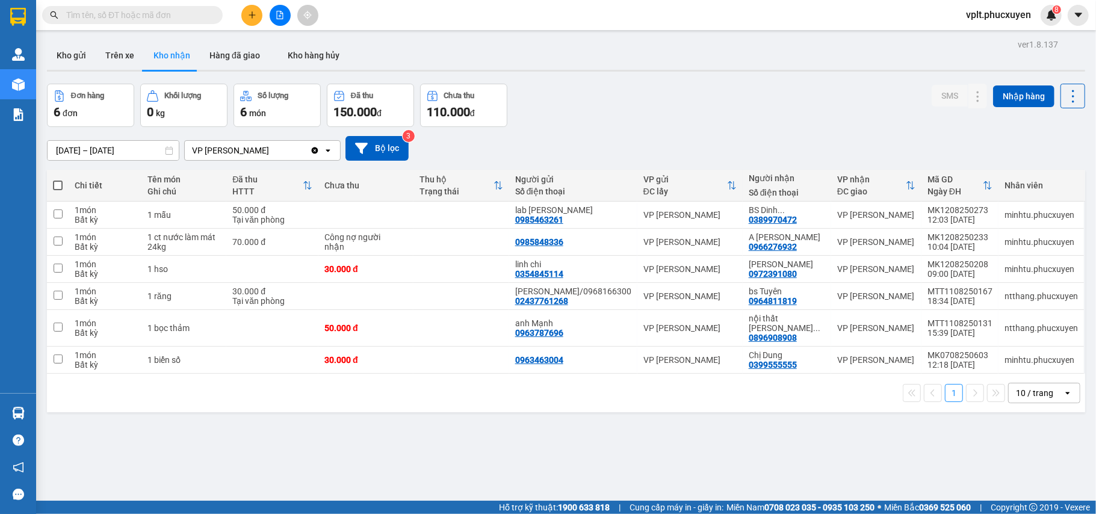
click at [728, 484] on section "Kết quả tìm kiếm ( 0 ) Bộ lọc No Data vplt.phucxuyen 8 Quản Lý Quản lý giao nhậ…" at bounding box center [548, 257] width 1096 height 514
click at [70, 54] on button "Kho gửi" at bounding box center [71, 55] width 49 height 29
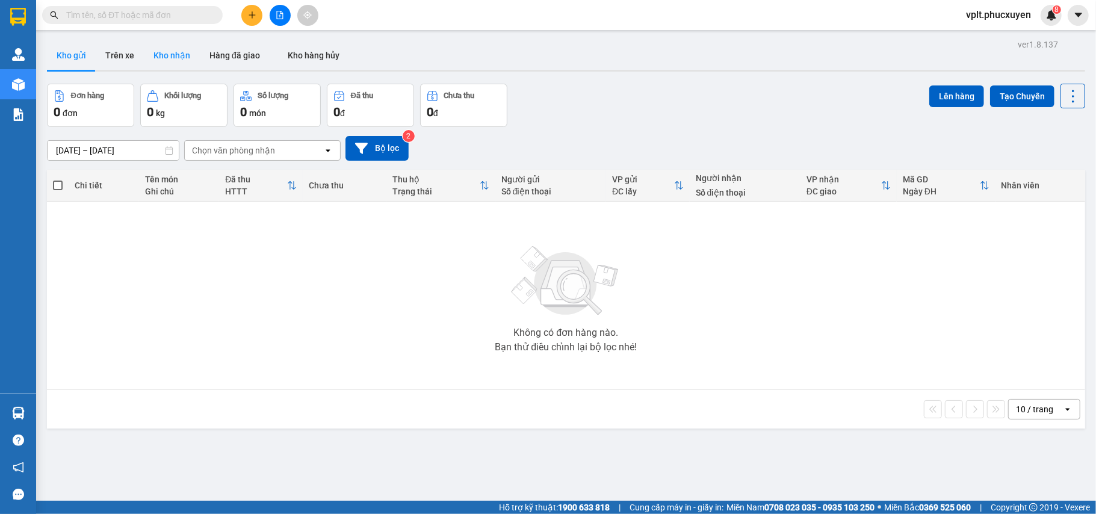
click at [164, 56] on button "Kho nhận" at bounding box center [172, 55] width 56 height 29
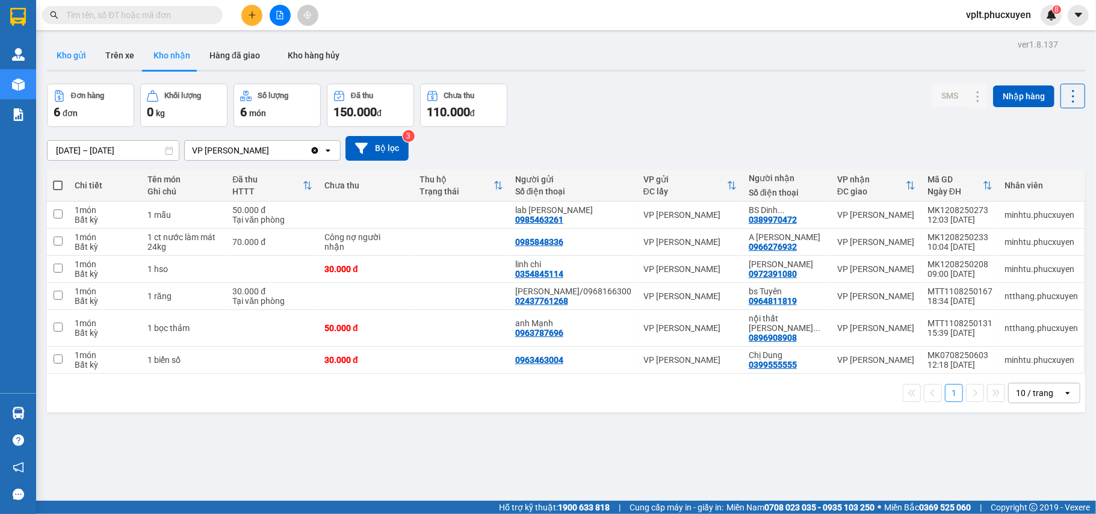
click at [66, 51] on button "Kho gửi" at bounding box center [71, 55] width 49 height 29
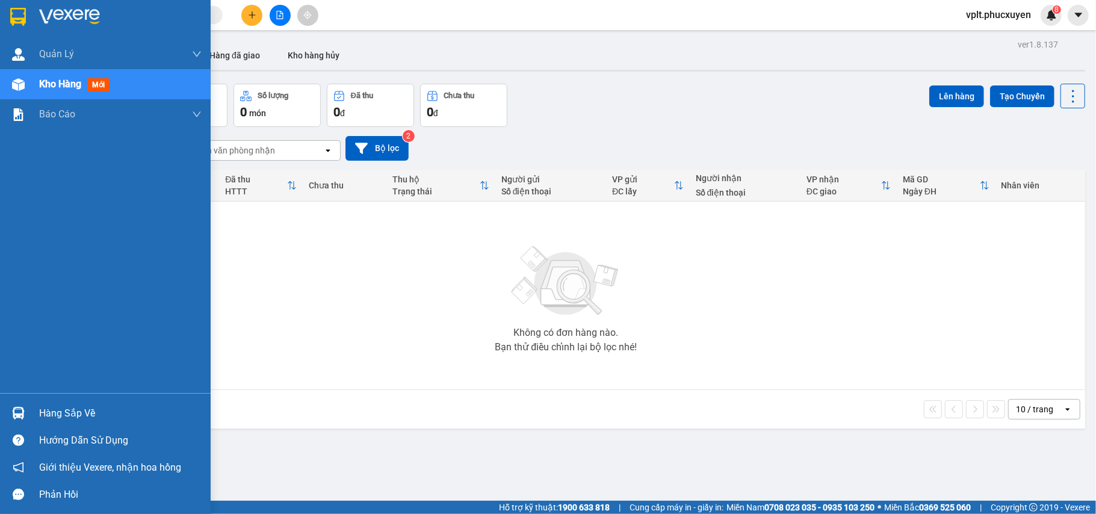
click at [60, 410] on div "Hàng sắp về" at bounding box center [120, 413] width 162 height 18
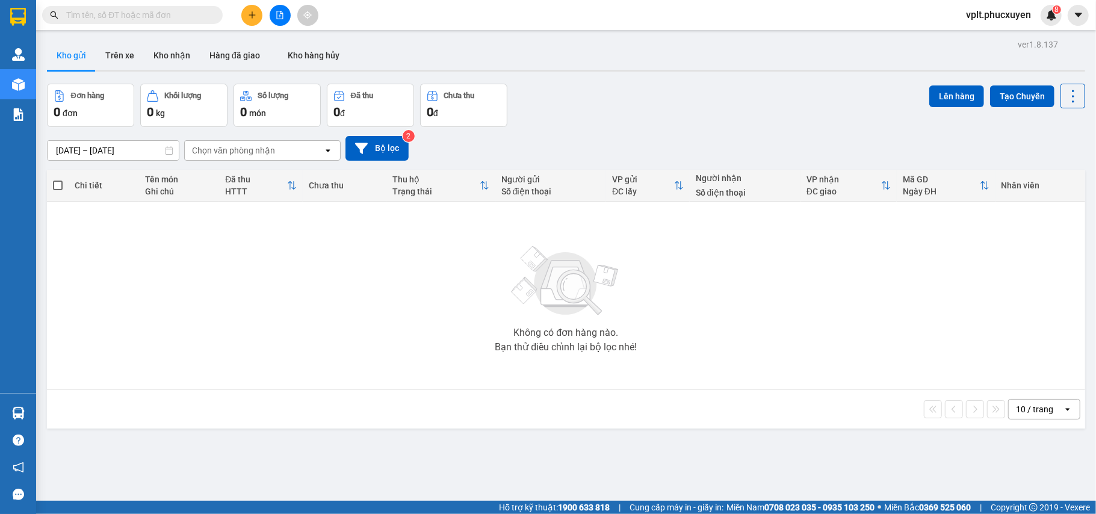
click at [751, 477] on section "Kết quả tìm kiếm ( 0 ) Bộ lọc No Data vplt.phucxuyen 8 Quản Lý Quản lý giao nhậ…" at bounding box center [548, 257] width 1096 height 514
click at [185, 54] on button "Kho nhận" at bounding box center [172, 55] width 56 height 29
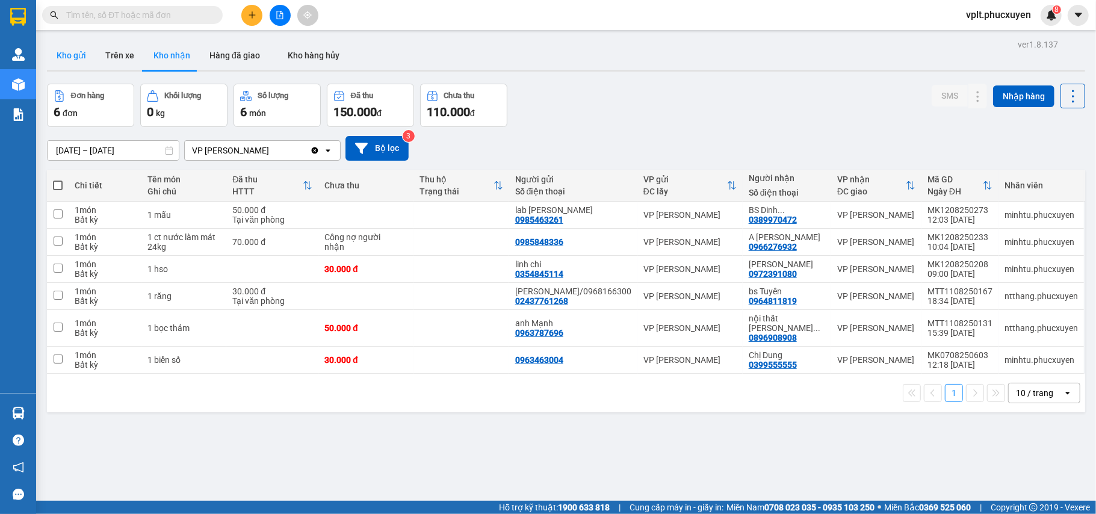
click at [70, 58] on button "Kho gửi" at bounding box center [71, 55] width 49 height 29
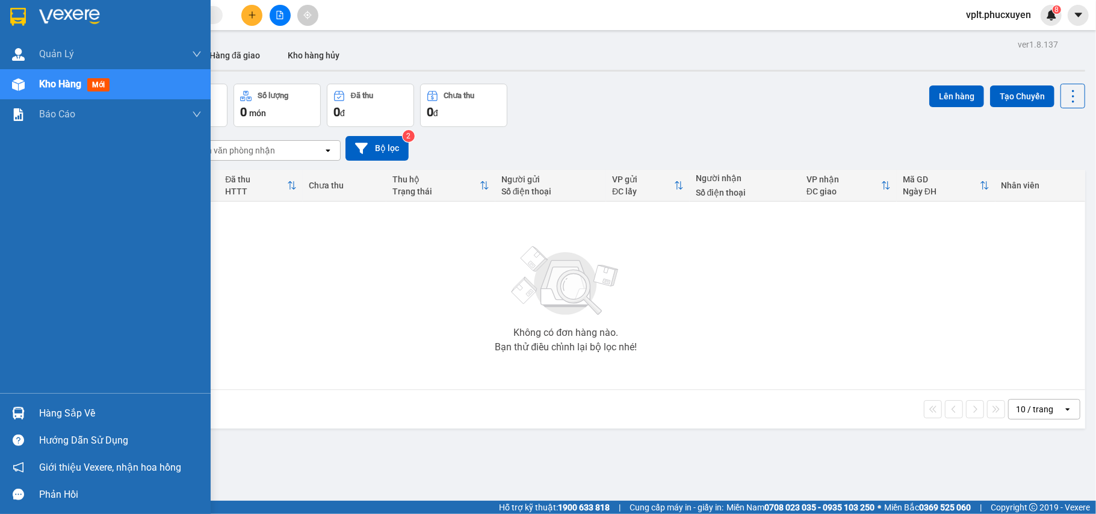
click at [46, 404] on div "Hàng sắp về" at bounding box center [120, 413] width 162 height 18
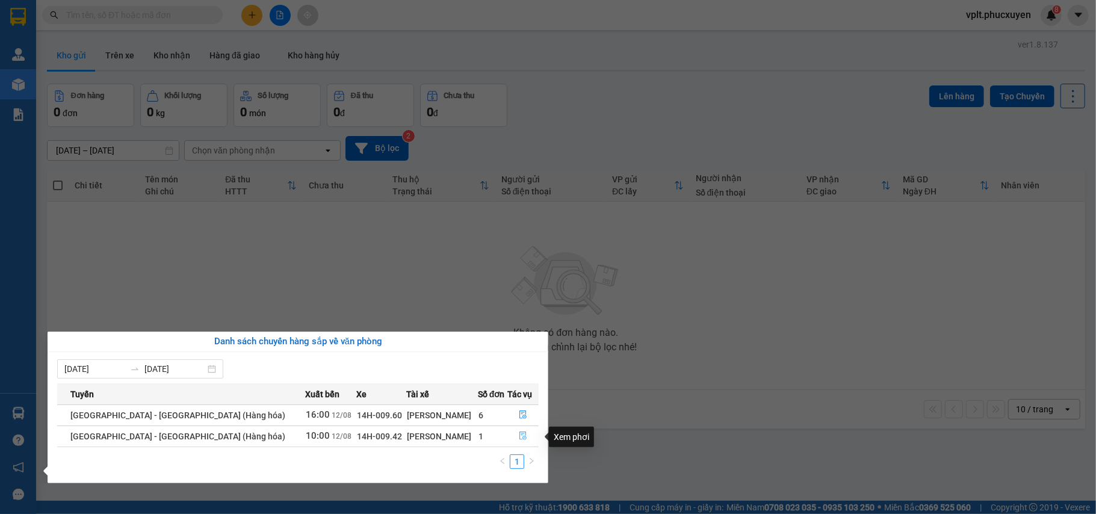
click at [520, 434] on icon "file-done" at bounding box center [523, 435] width 8 height 8
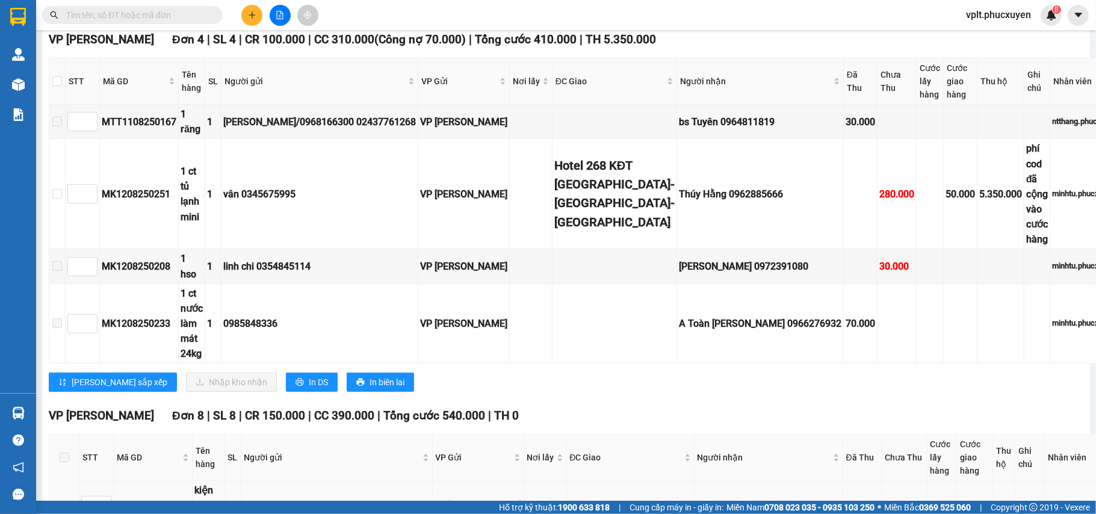
scroll to position [289, 0]
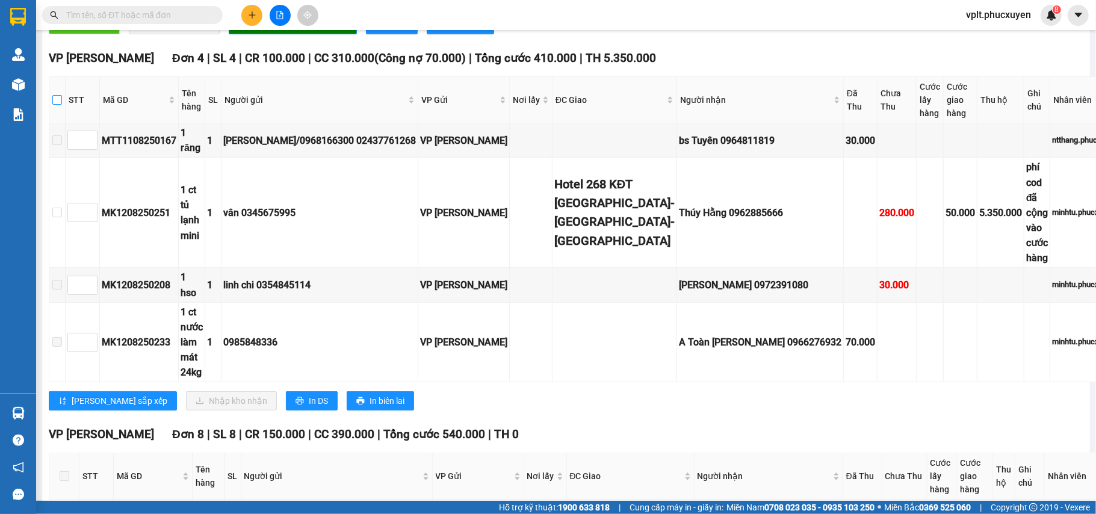
click at [62, 102] on input "checkbox" at bounding box center [57, 100] width 10 height 10
checkbox input "true"
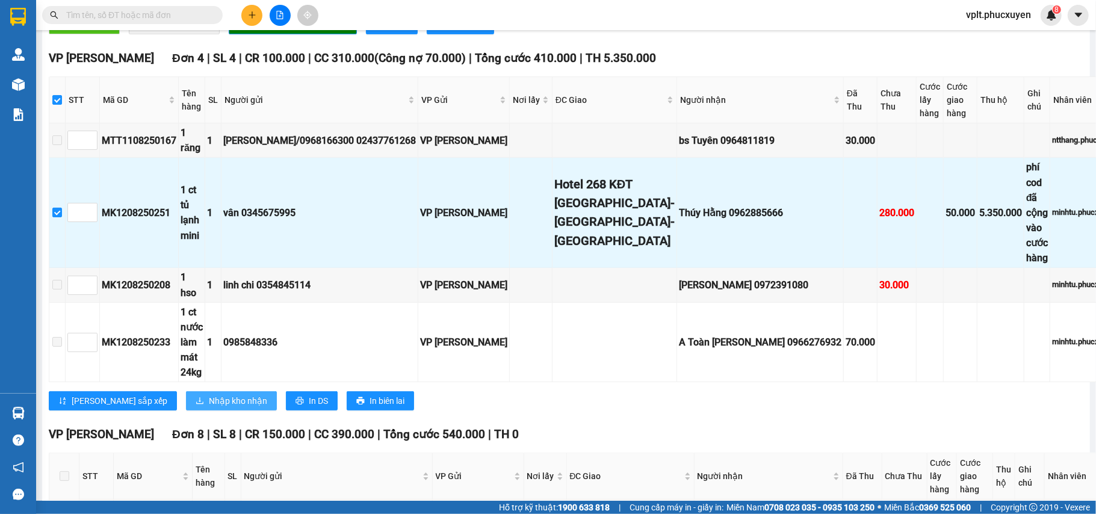
click at [209, 394] on span "Nhập kho nhận" at bounding box center [238, 400] width 58 height 13
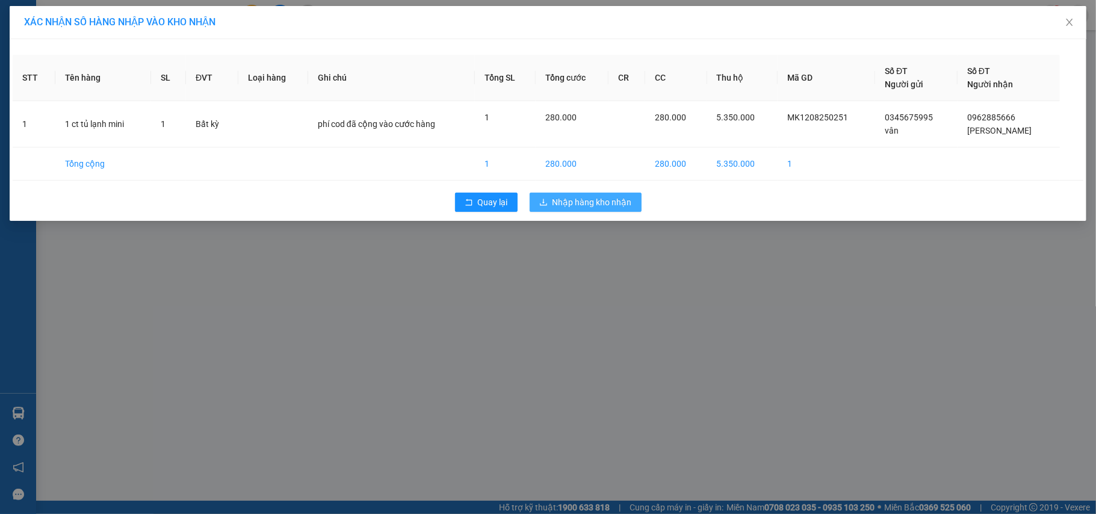
click at [583, 198] on span "Nhập hàng kho nhận" at bounding box center [591, 202] width 79 height 13
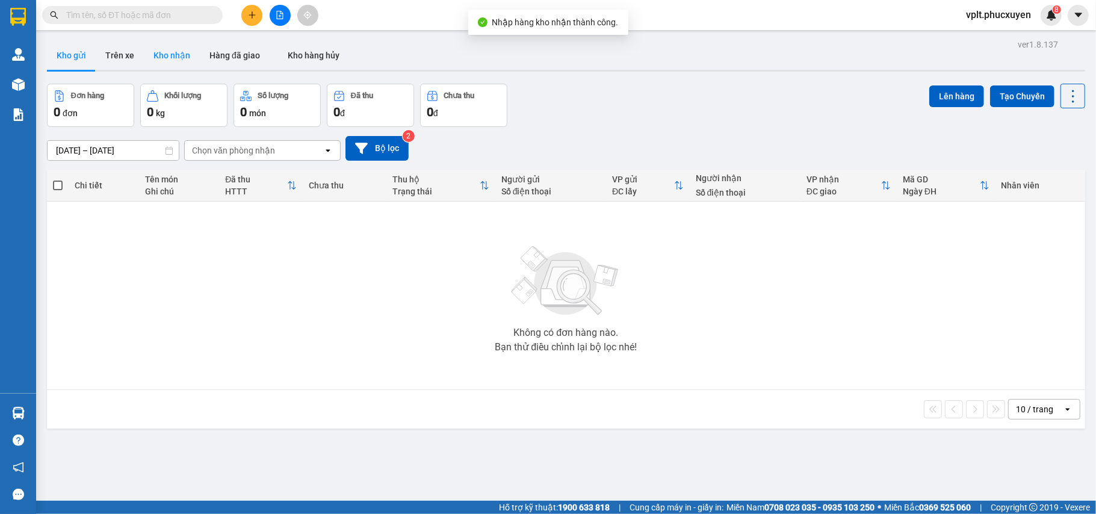
click at [174, 46] on button "Kho nhận" at bounding box center [172, 55] width 56 height 29
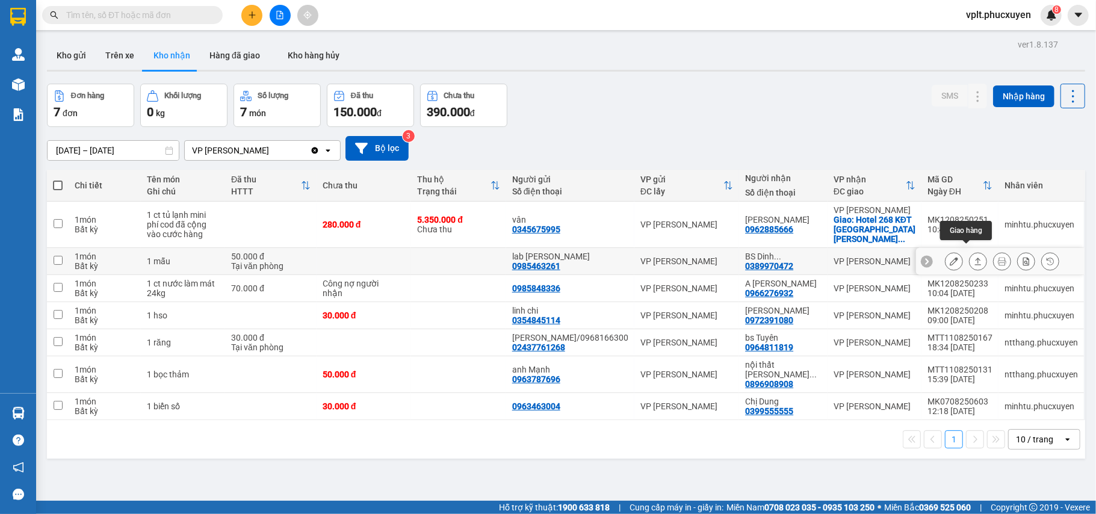
click at [974, 257] on icon at bounding box center [978, 261] width 8 height 8
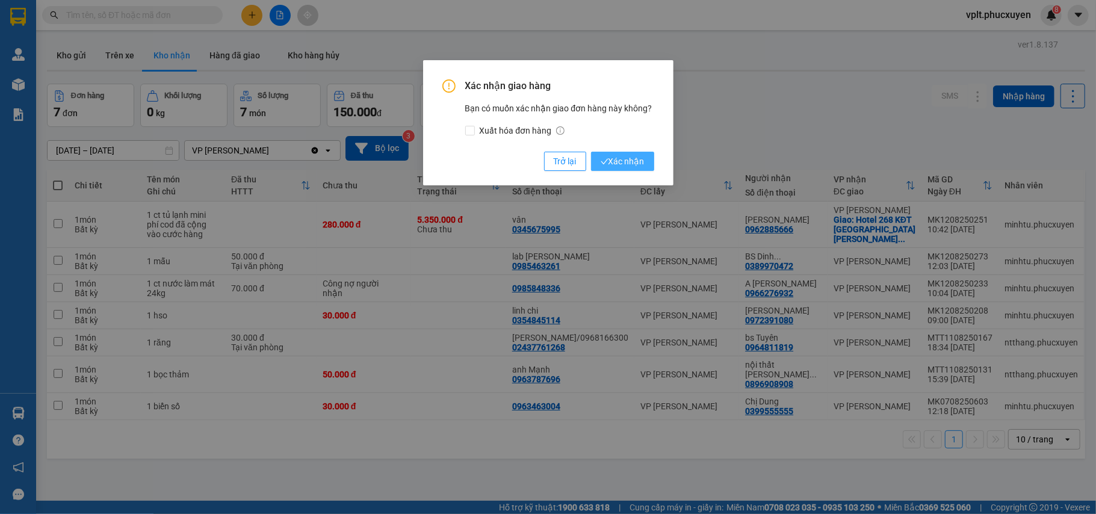
click at [638, 160] on span "Xác nhận" at bounding box center [623, 161] width 44 height 13
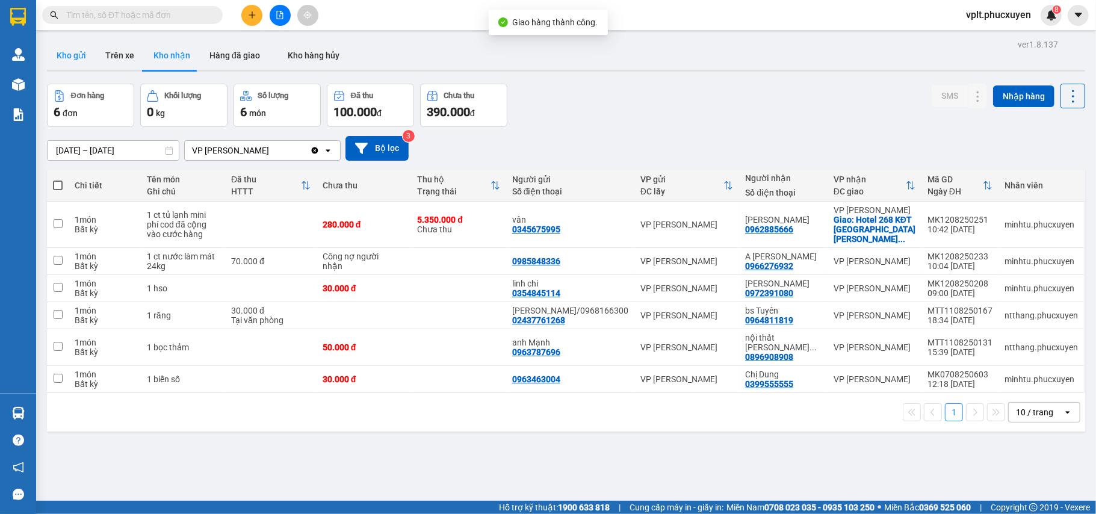
click at [68, 51] on button "Kho gửi" at bounding box center [71, 55] width 49 height 29
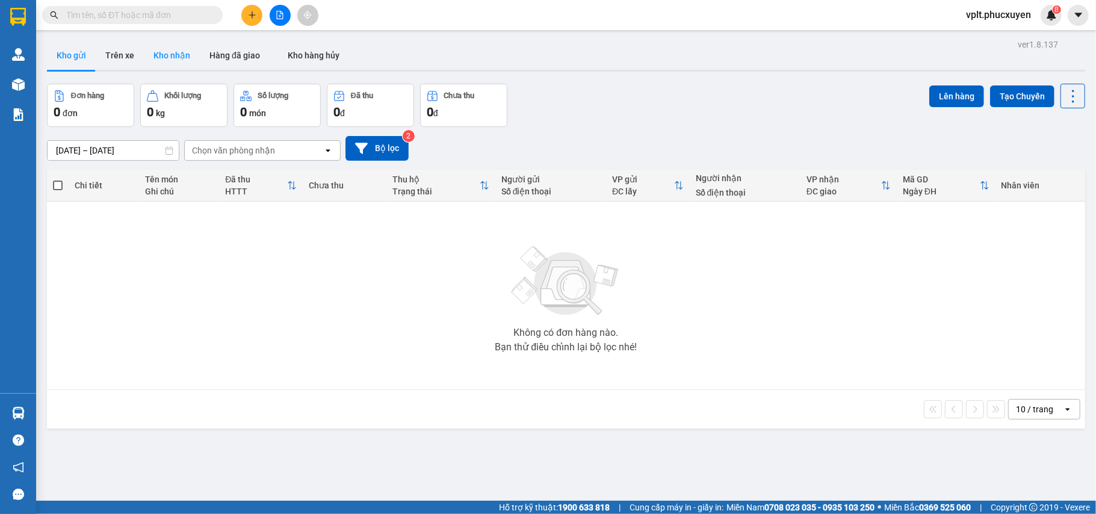
click at [174, 51] on button "Kho nhận" at bounding box center [172, 55] width 56 height 29
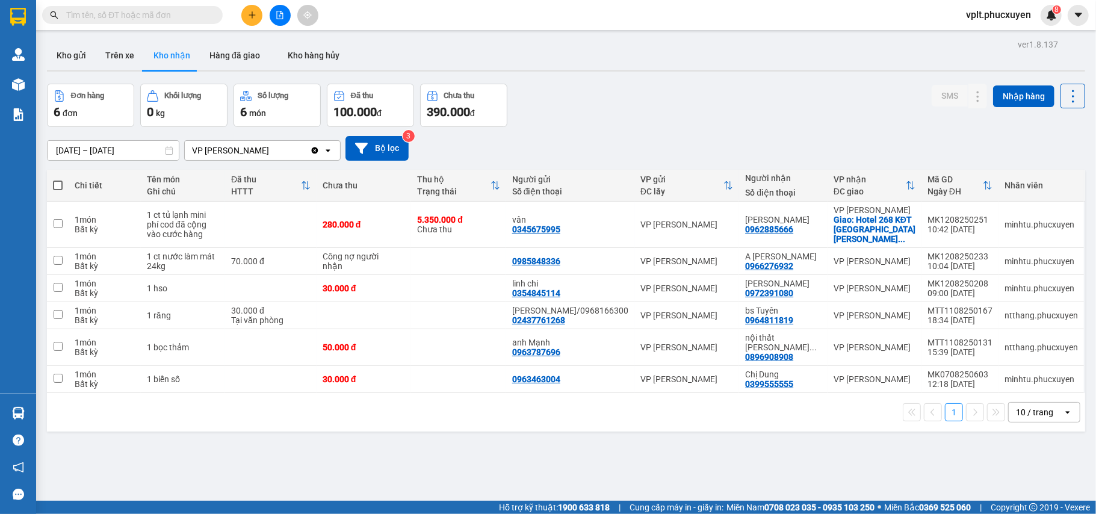
click at [817, 133] on div "01/08/2025 – 31/08/2025 Press the down arrow key to interact with the calendar …" at bounding box center [566, 148] width 1038 height 43
click at [63, 51] on button "Kho gửi" at bounding box center [71, 55] width 49 height 29
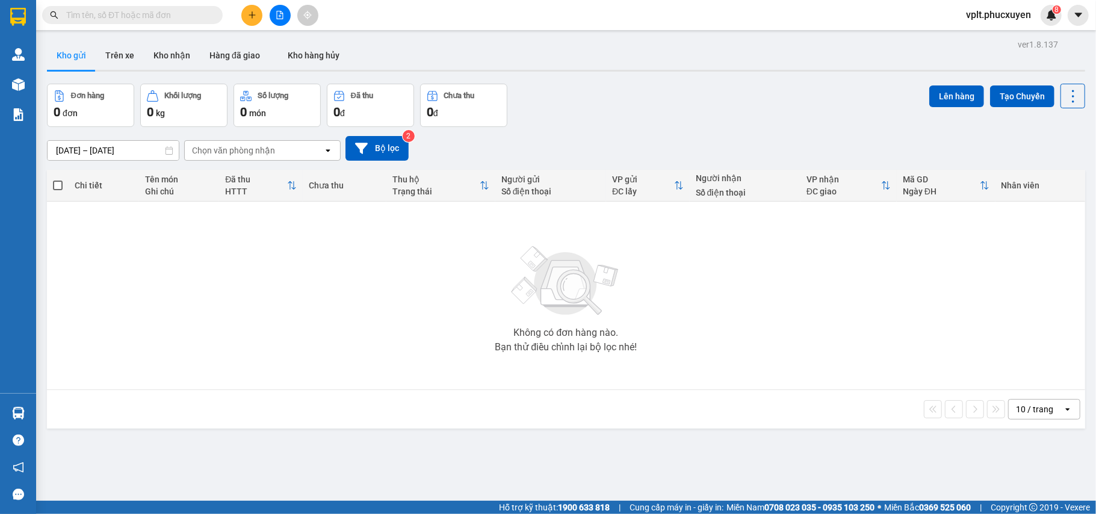
drag, startPoint x: 174, startPoint y: 54, endPoint x: 212, endPoint y: 22, distance: 49.2
click at [173, 53] on button "Kho nhận" at bounding box center [172, 55] width 56 height 29
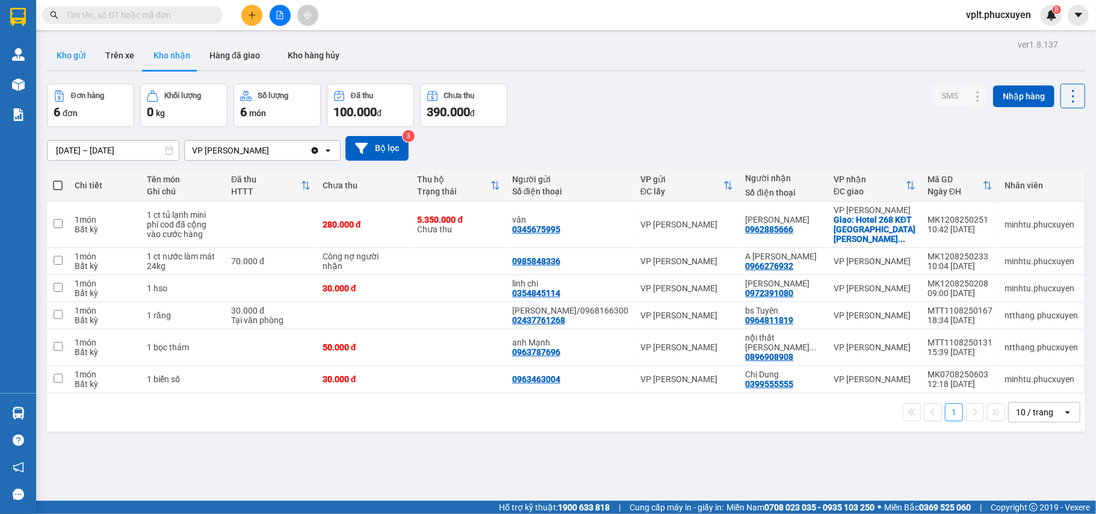
click at [72, 58] on button "Kho gửi" at bounding box center [71, 55] width 49 height 29
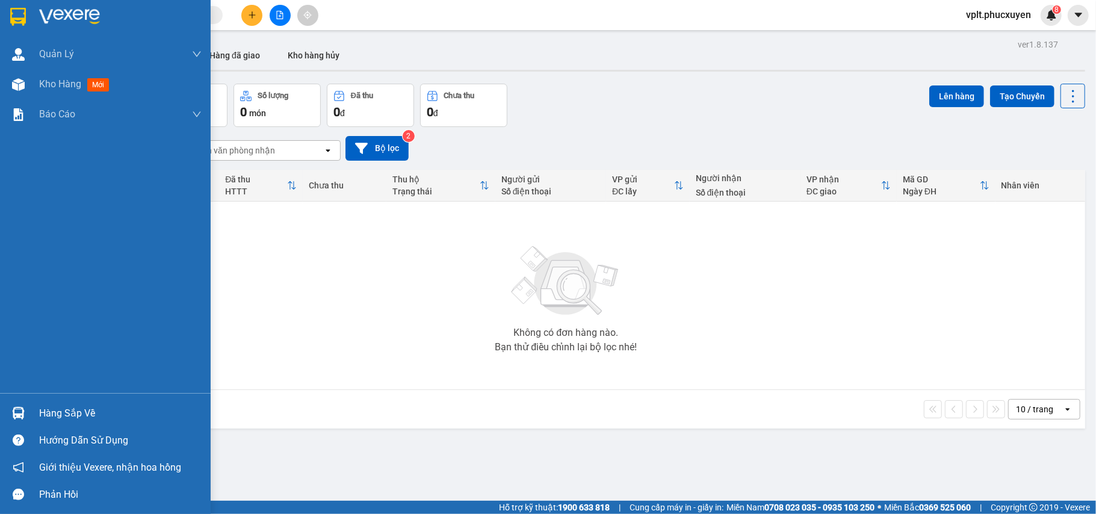
drag, startPoint x: 63, startPoint y: 416, endPoint x: 439, endPoint y: 420, distance: 375.5
click at [64, 416] on div "Hàng sắp về" at bounding box center [120, 413] width 162 height 18
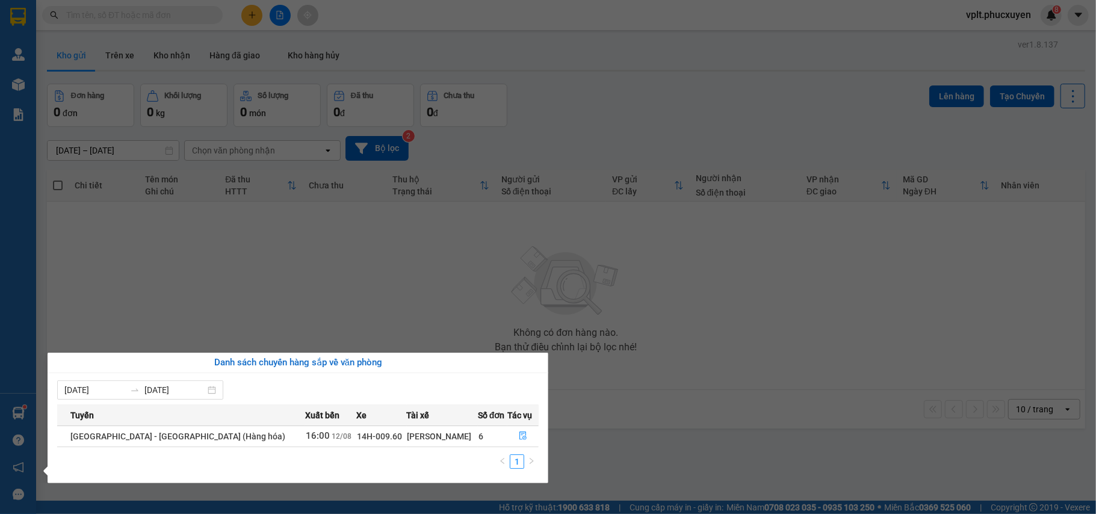
click at [763, 318] on section "Kết quả tìm kiếm ( 0 ) Bộ lọc No Data vplt.phucxuyen 8 Quản Lý Quản lý giao nhậ…" at bounding box center [548, 257] width 1096 height 514
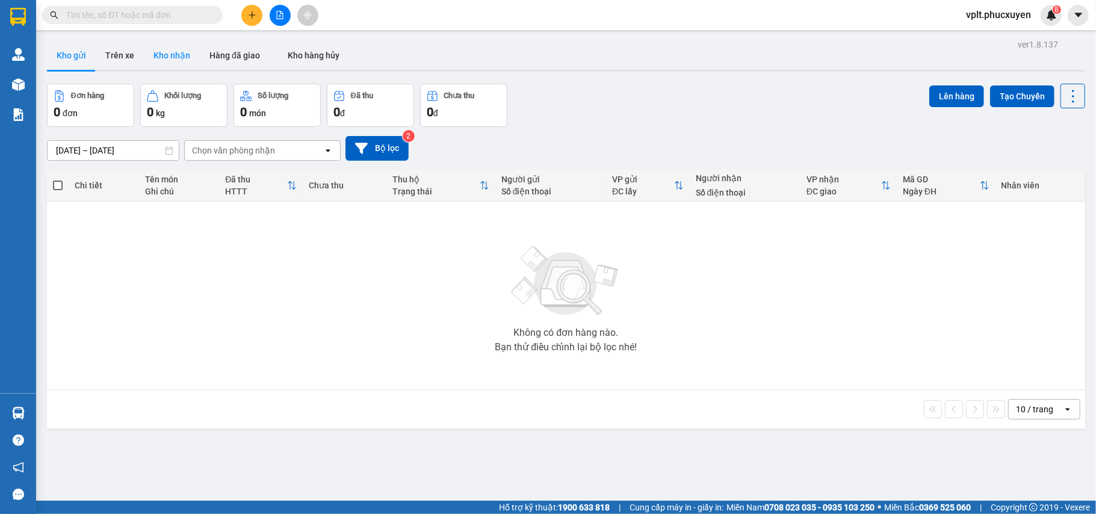
click at [171, 56] on button "Kho nhận" at bounding box center [172, 55] width 56 height 29
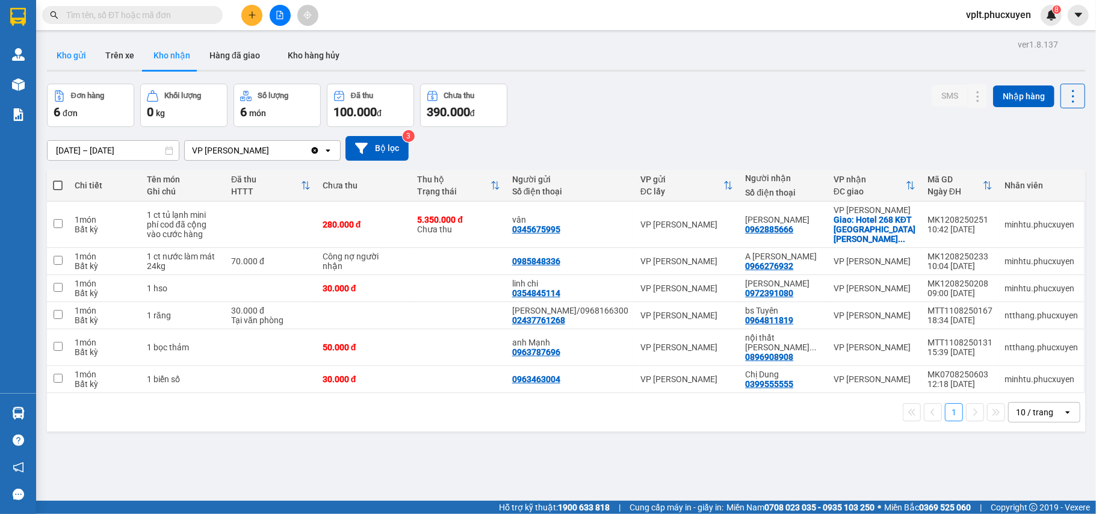
click at [69, 54] on button "Kho gửi" at bounding box center [71, 55] width 49 height 29
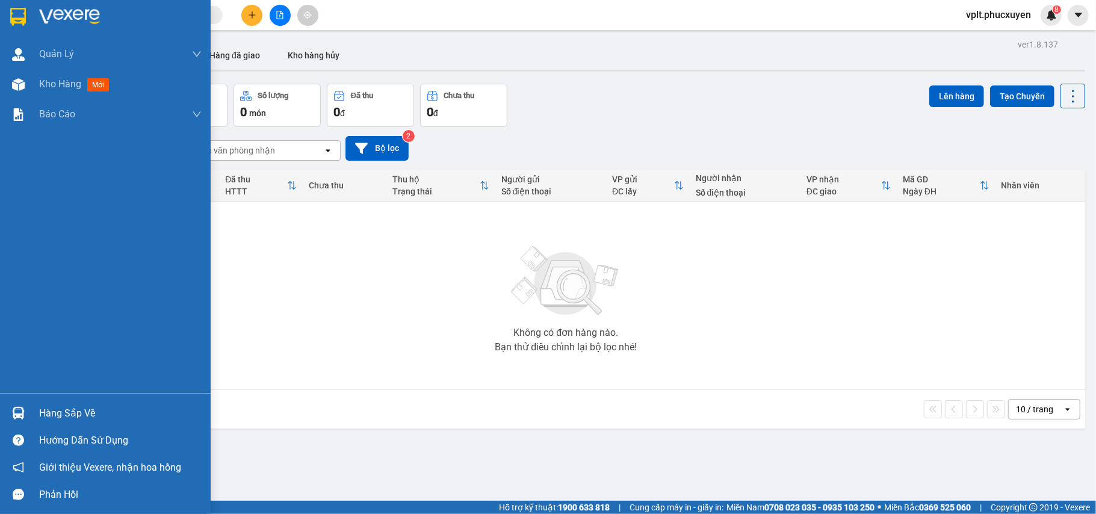
click at [66, 410] on div "Hàng sắp về" at bounding box center [120, 413] width 162 height 18
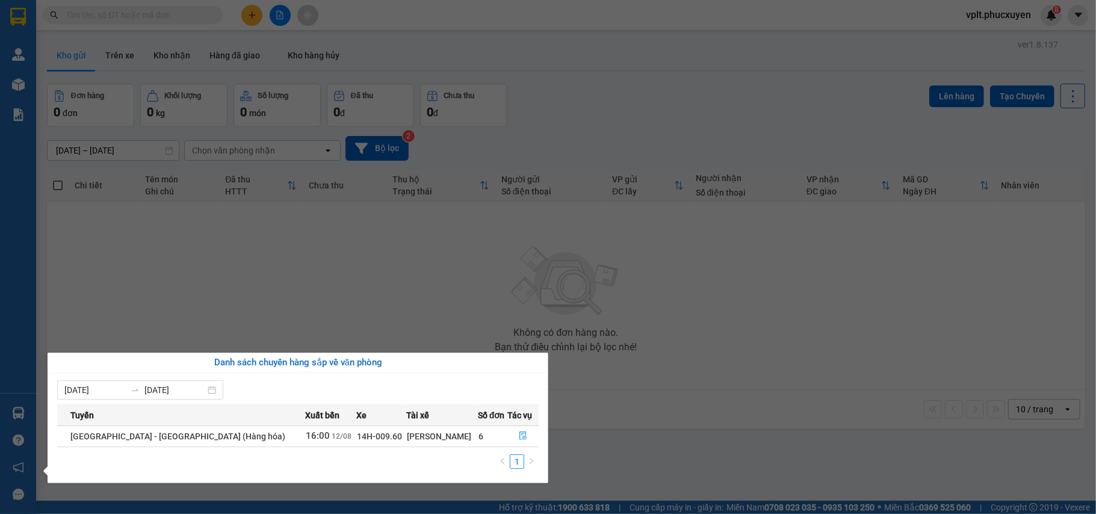
click at [588, 460] on section "Kết quả tìm kiếm ( 0 ) Bộ lọc No Data vplt.phucxuyen 8 Quản Lý Quản lý giao nhậ…" at bounding box center [548, 257] width 1096 height 514
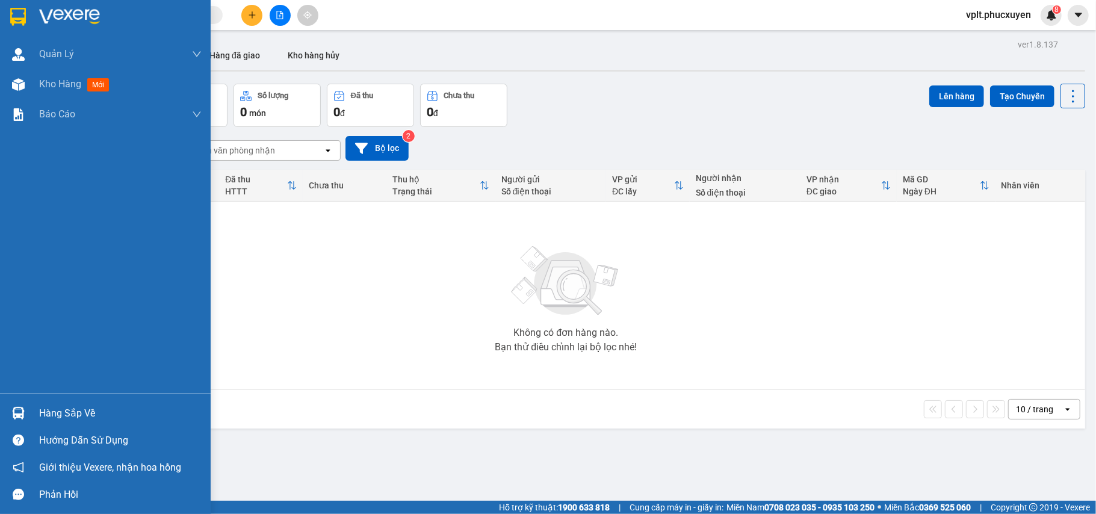
click at [49, 396] on div "Hàng sắp về Hướng dẫn sử dụng Giới thiệu Vexere, nhận hoa hồng Phản hồi" at bounding box center [105, 450] width 211 height 115
click at [80, 412] on div "Hàng sắp về" at bounding box center [120, 413] width 162 height 18
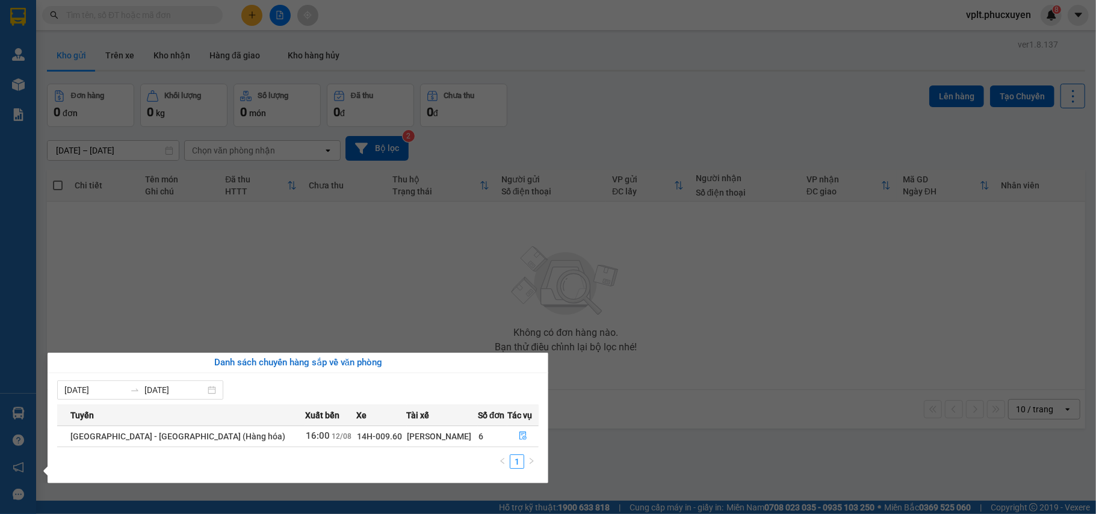
click at [655, 439] on section "Kết quả tìm kiếm ( 0 ) Bộ lọc No Data vplt.phucxuyen 8 Quản Lý Quản lý giao nhậ…" at bounding box center [548, 257] width 1096 height 514
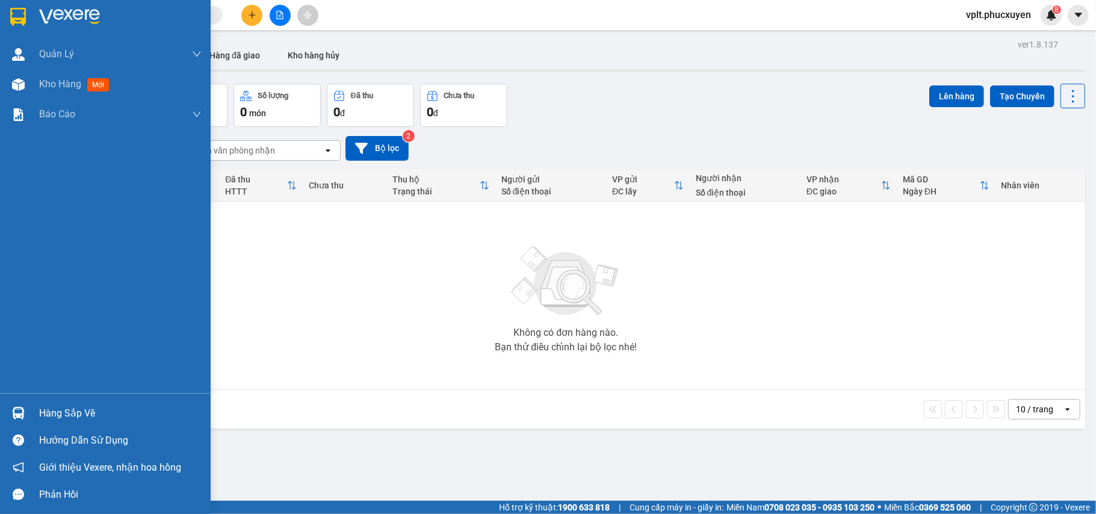
click at [51, 400] on div "Hàng sắp về" at bounding box center [105, 413] width 211 height 27
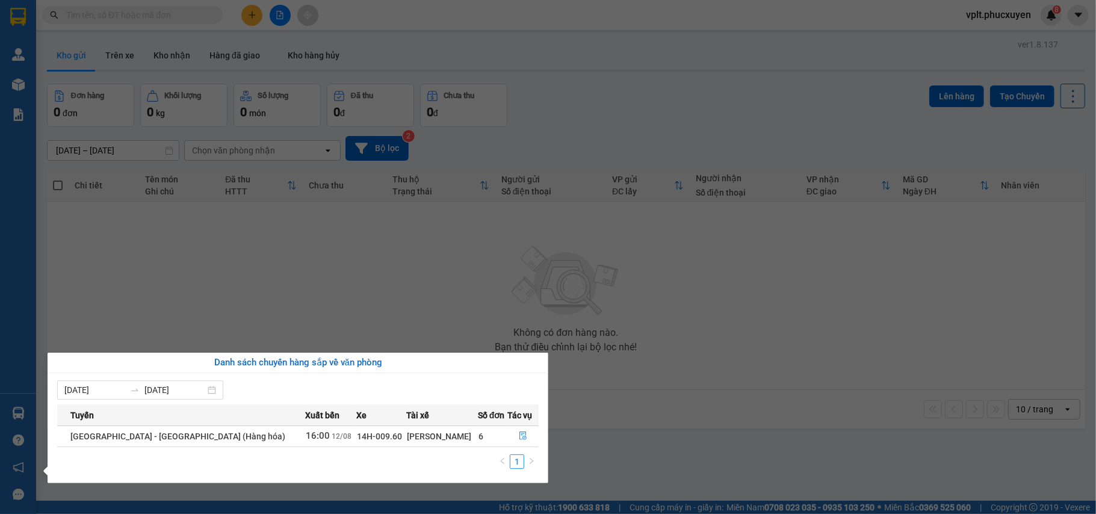
drag, startPoint x: 649, startPoint y: 441, endPoint x: 537, endPoint y: 442, distance: 111.3
click at [646, 441] on section "Kết quả tìm kiếm ( 0 ) Bộ lọc No Data vplt.phucxuyen 8 Quản Lý Quản lý giao nhậ…" at bounding box center [548, 257] width 1096 height 514
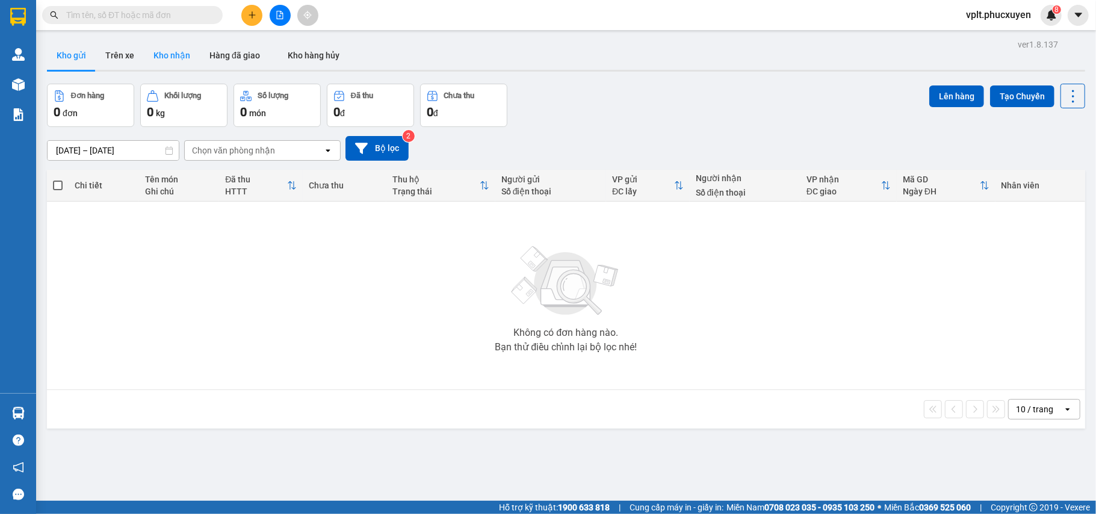
click at [177, 54] on button "Kho nhận" at bounding box center [172, 55] width 56 height 29
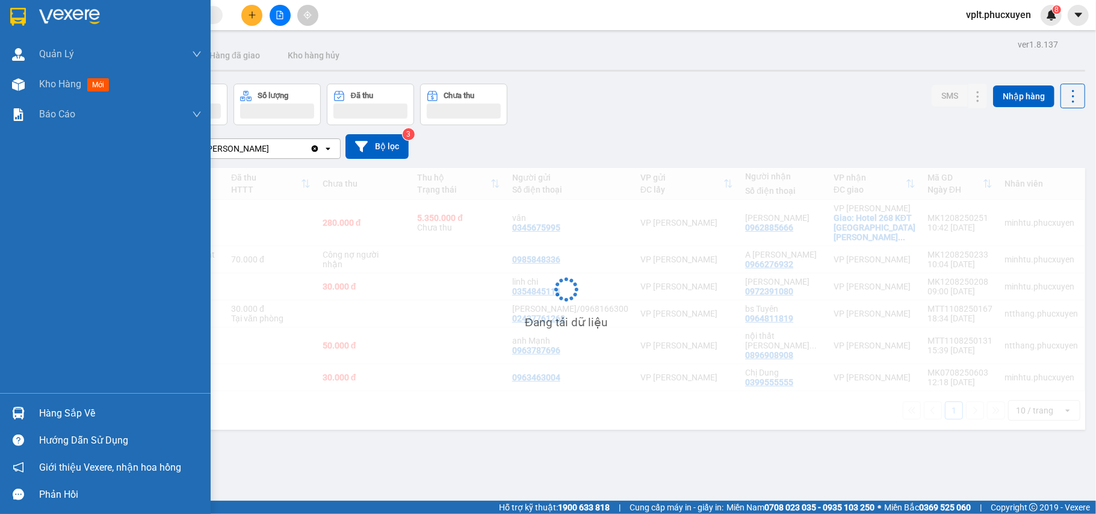
click at [58, 413] on div "Hàng sắp về" at bounding box center [120, 413] width 162 height 18
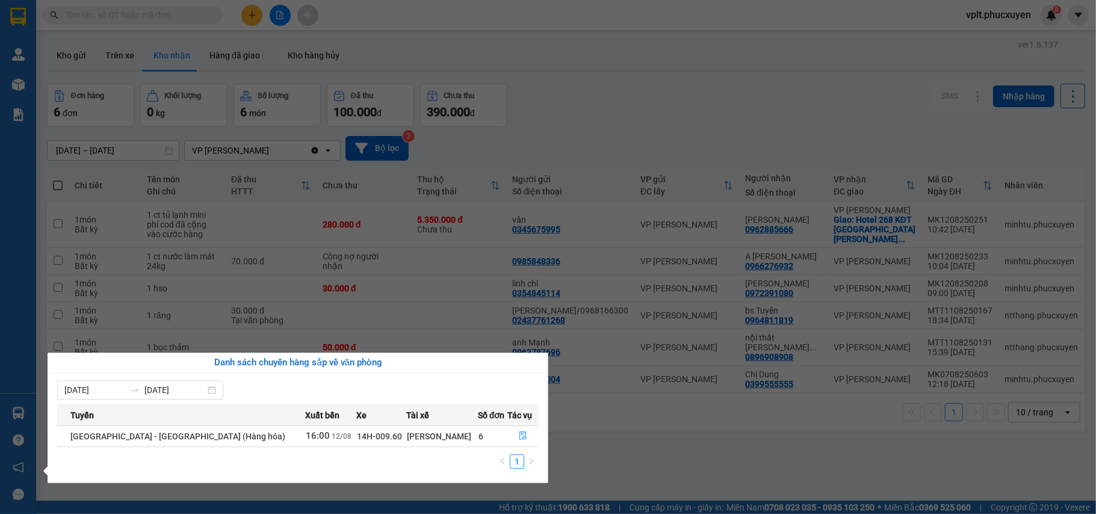
click at [635, 469] on section "Kết quả tìm kiếm ( 0 ) Bộ lọc No Data vplt.phucxuyen 8 Quản Lý Quản lý giao nhậ…" at bounding box center [548, 257] width 1096 height 514
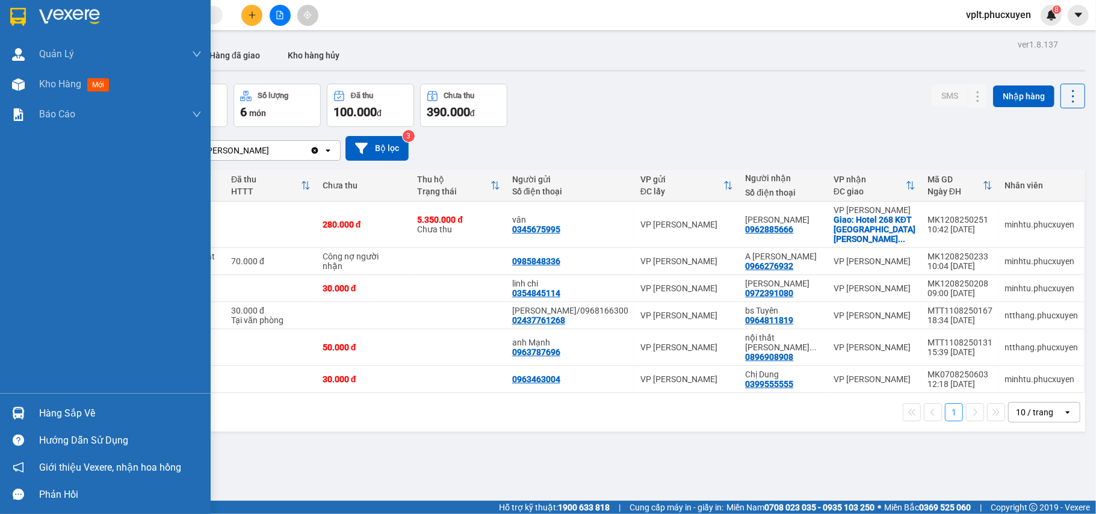
click at [71, 410] on div "Hàng sắp về" at bounding box center [120, 413] width 162 height 18
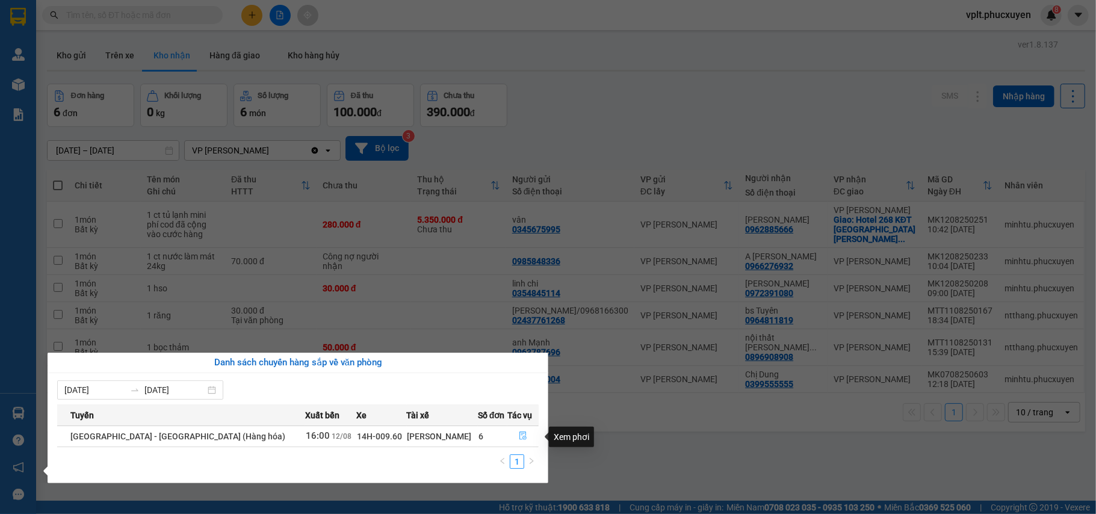
click at [519, 434] on icon "file-done" at bounding box center [523, 435] width 8 height 8
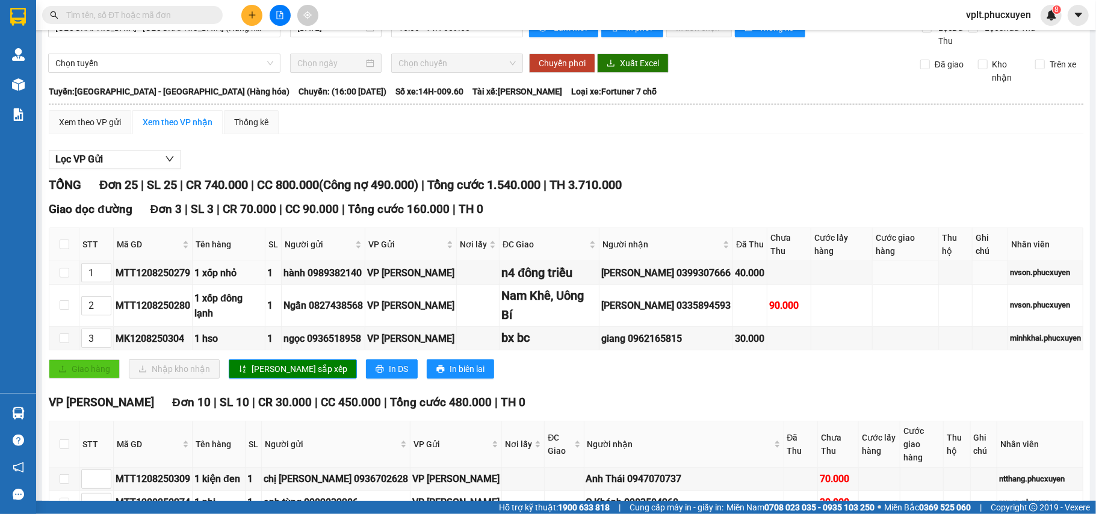
scroll to position [7, 0]
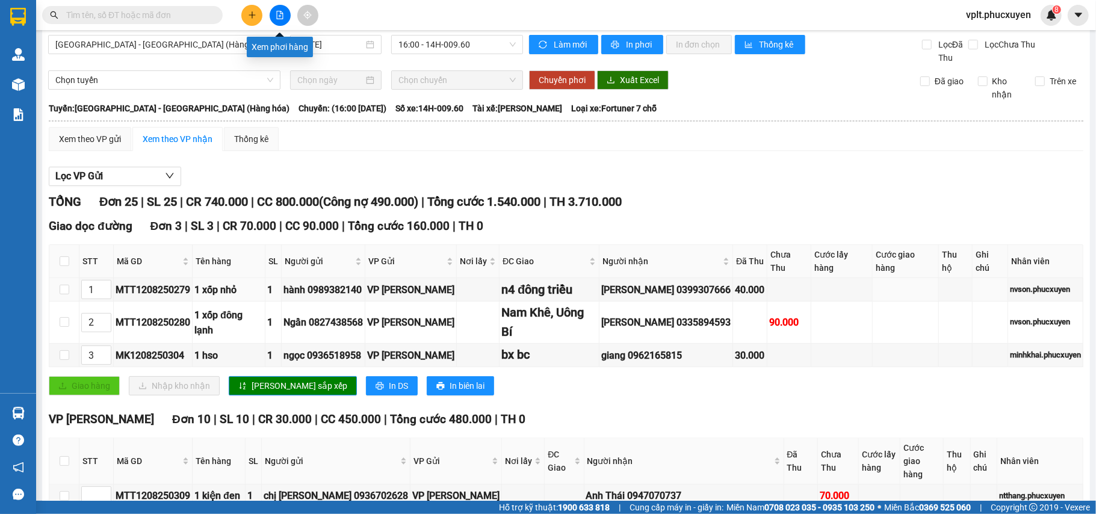
click at [280, 17] on icon "file-add" at bounding box center [280, 15] width 8 height 8
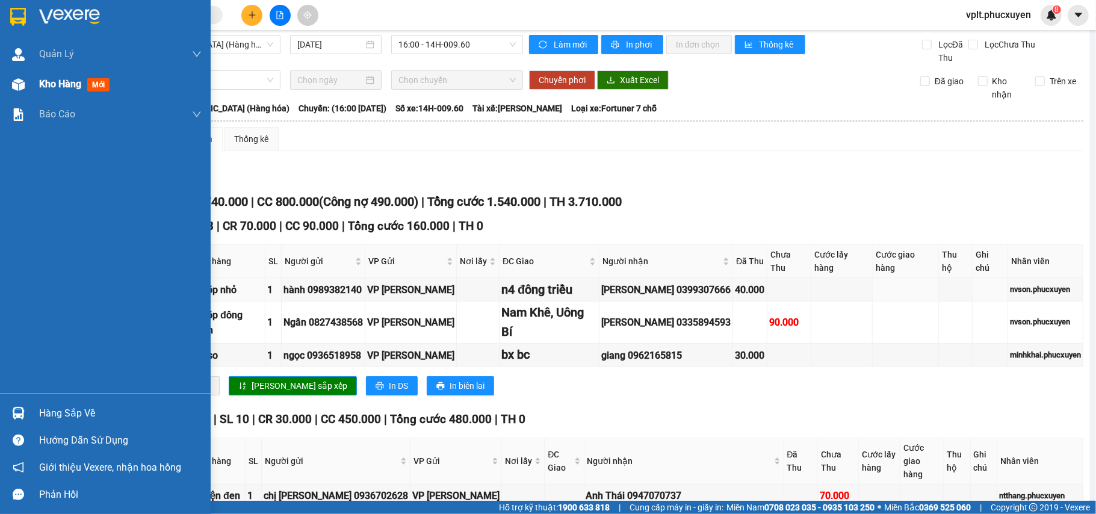
click at [45, 76] on div "Kho hàng mới" at bounding box center [76, 83] width 75 height 15
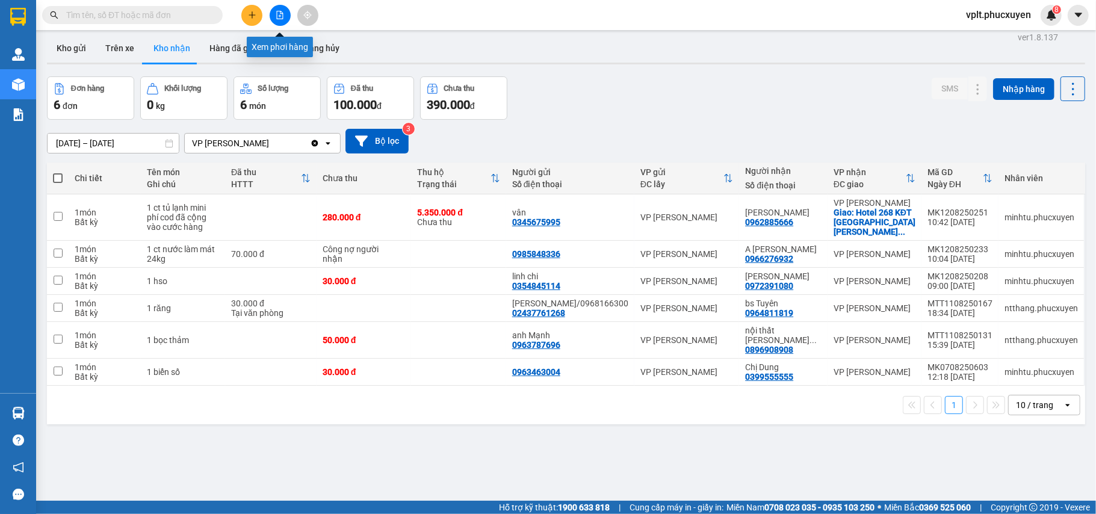
click at [282, 13] on icon "file-add" at bounding box center [280, 15] width 7 height 8
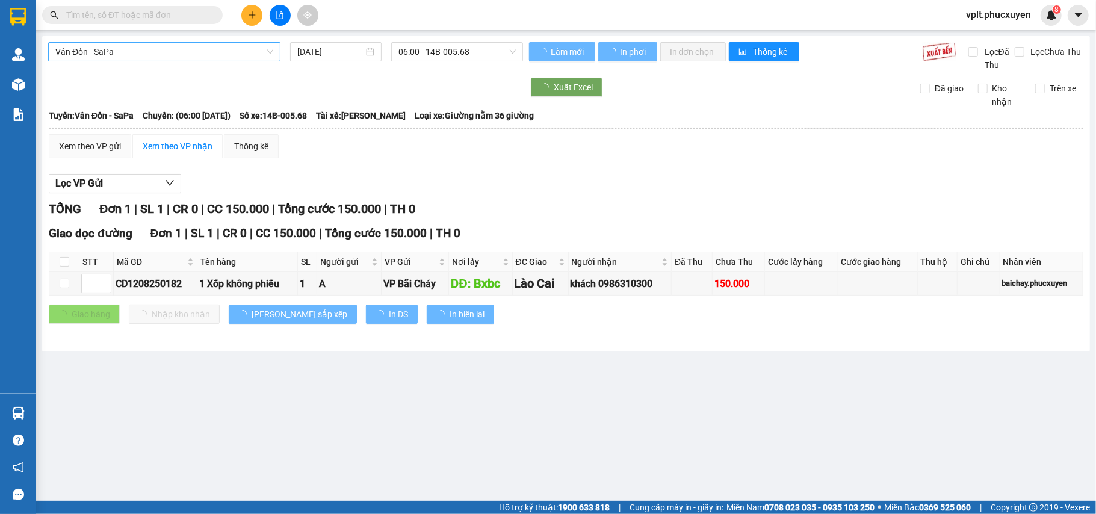
click at [188, 52] on span "Vân Đồn - SaPa" at bounding box center [164, 52] width 218 height 18
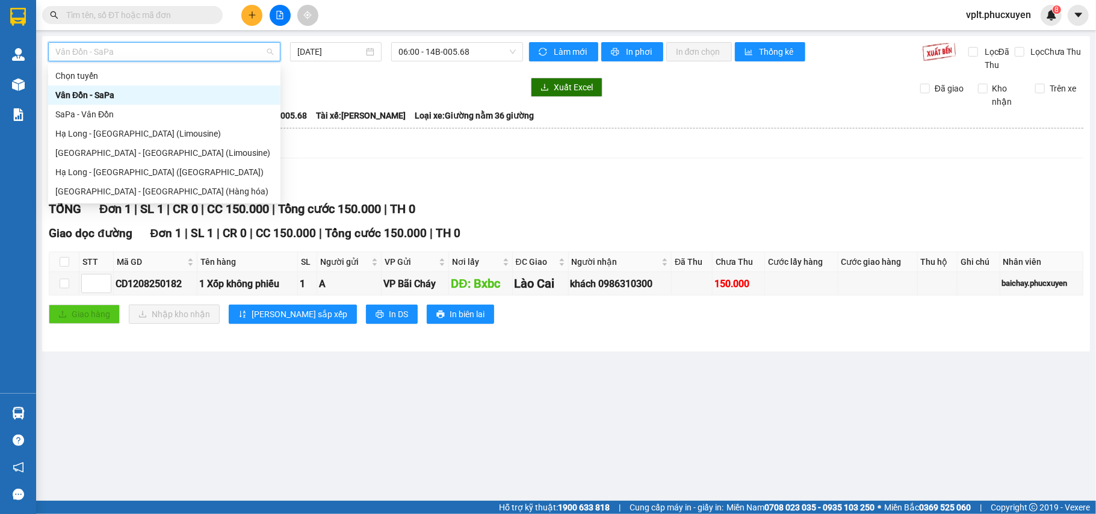
drag, startPoint x: 508, startPoint y: 51, endPoint x: 502, endPoint y: 63, distance: 12.9
click at [509, 51] on span "06:00 - 14B-005.68" at bounding box center [456, 52] width 117 height 18
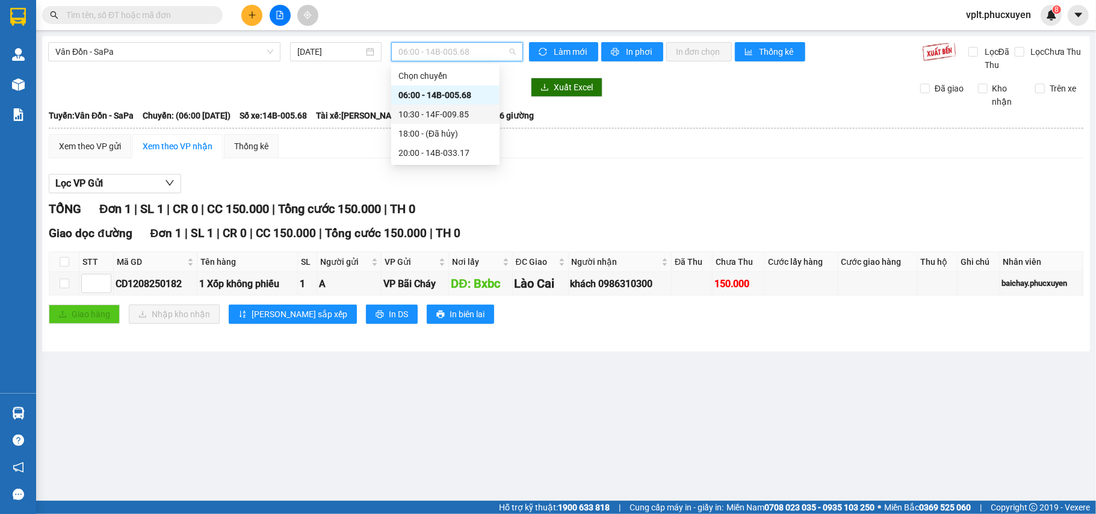
click at [460, 116] on div "10:30 - 14F-009.85" at bounding box center [445, 114] width 94 height 13
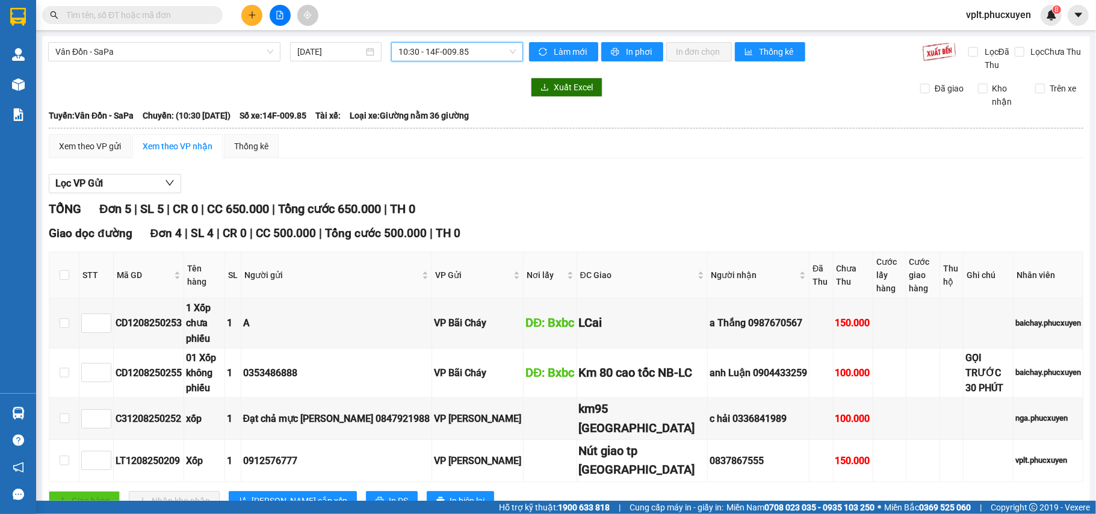
click at [477, 56] on span "10:30 - 14F-009.85" at bounding box center [456, 52] width 117 height 18
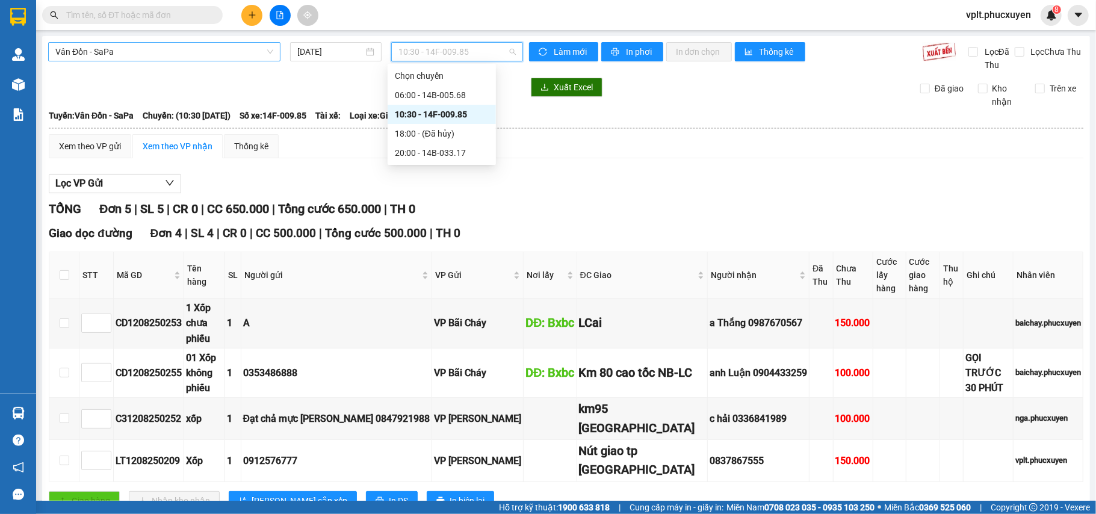
click at [220, 52] on span "Vân Đồn - SaPa" at bounding box center [164, 52] width 218 height 18
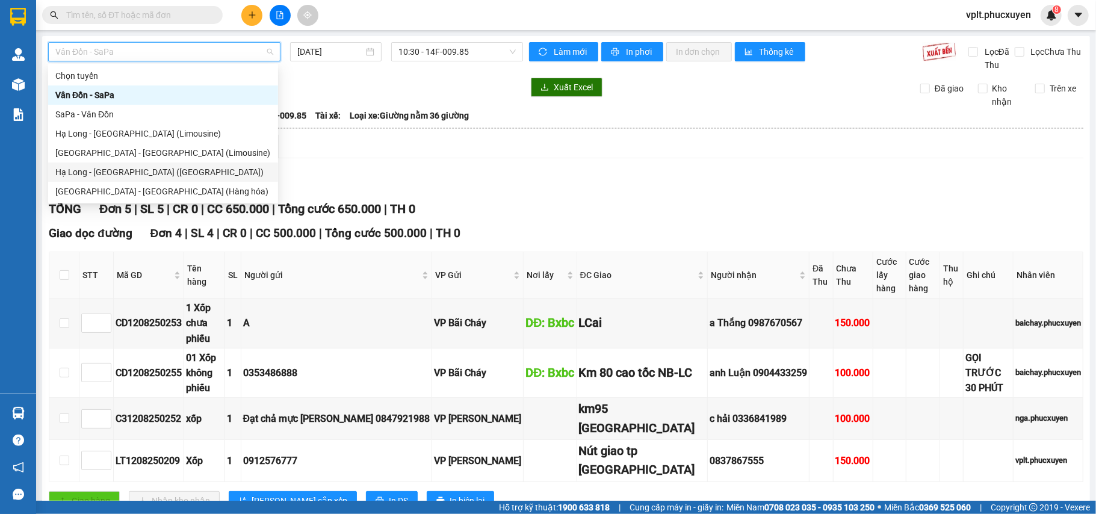
click at [149, 170] on div "Hạ Long - Hà Nội (Hàng hóa)" at bounding box center [162, 171] width 215 height 13
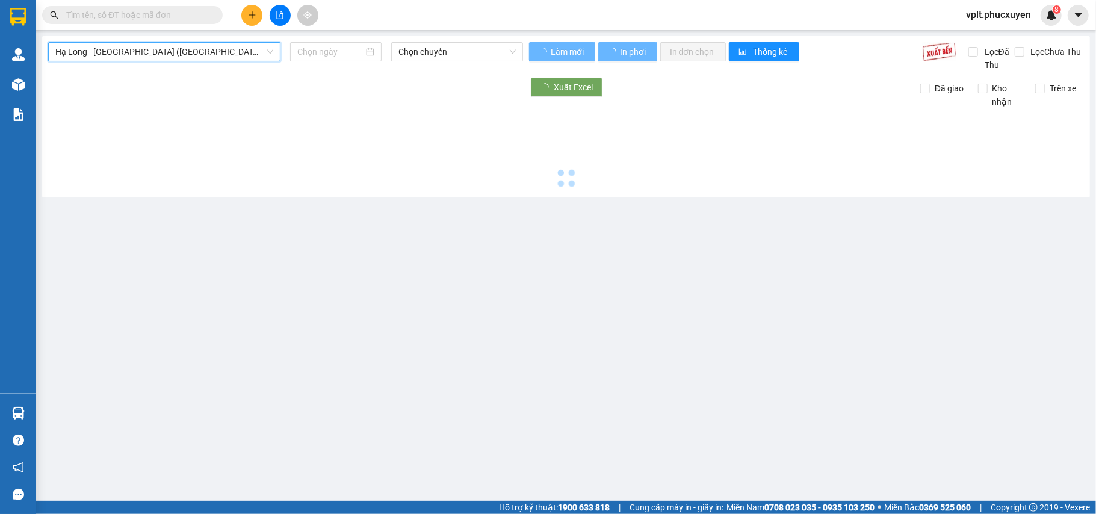
type input "[DATE]"
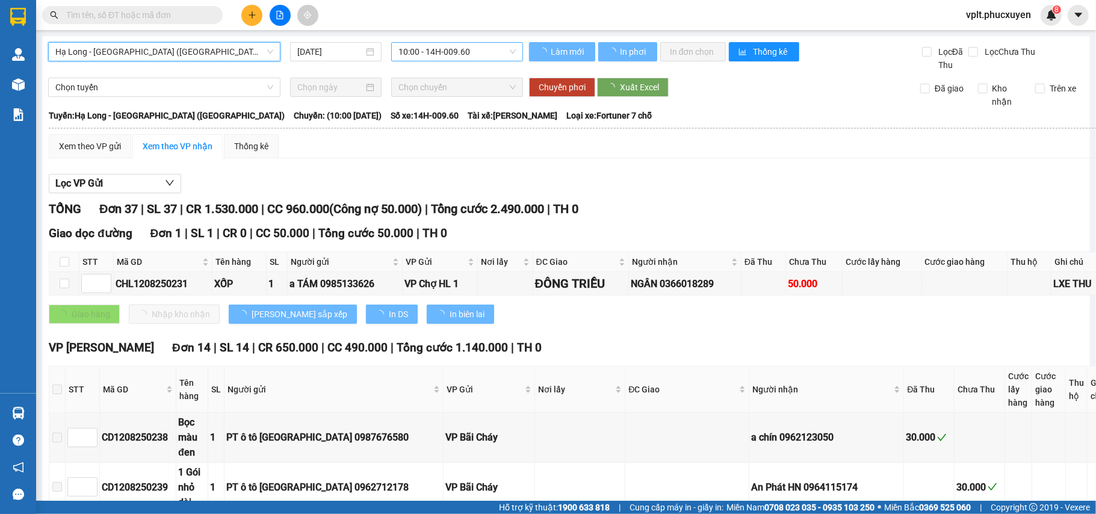
click at [482, 51] on span "10:00 - 14H-009.60" at bounding box center [456, 52] width 117 height 18
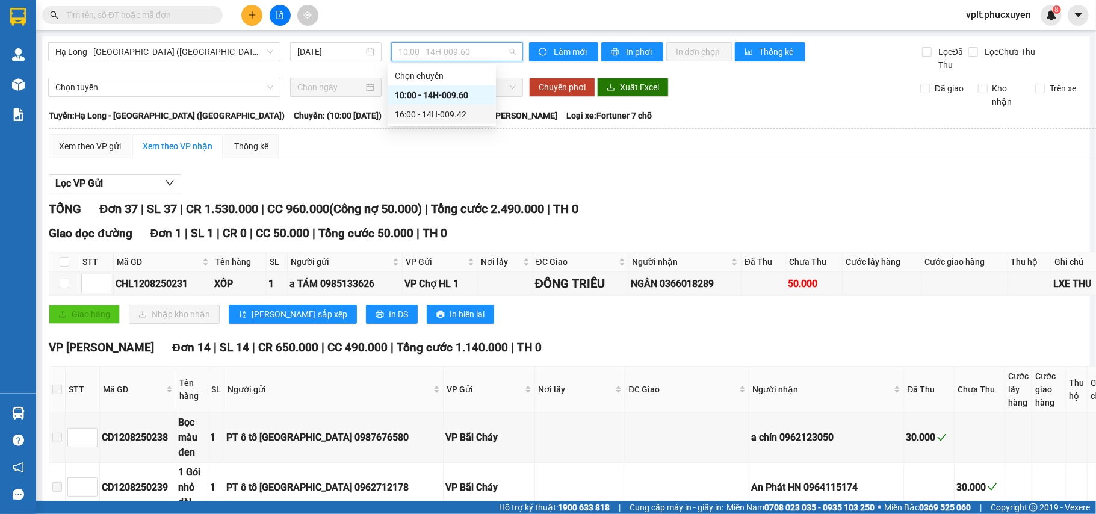
click at [455, 114] on div "16:00 - 14H-009.42" at bounding box center [442, 114] width 94 height 13
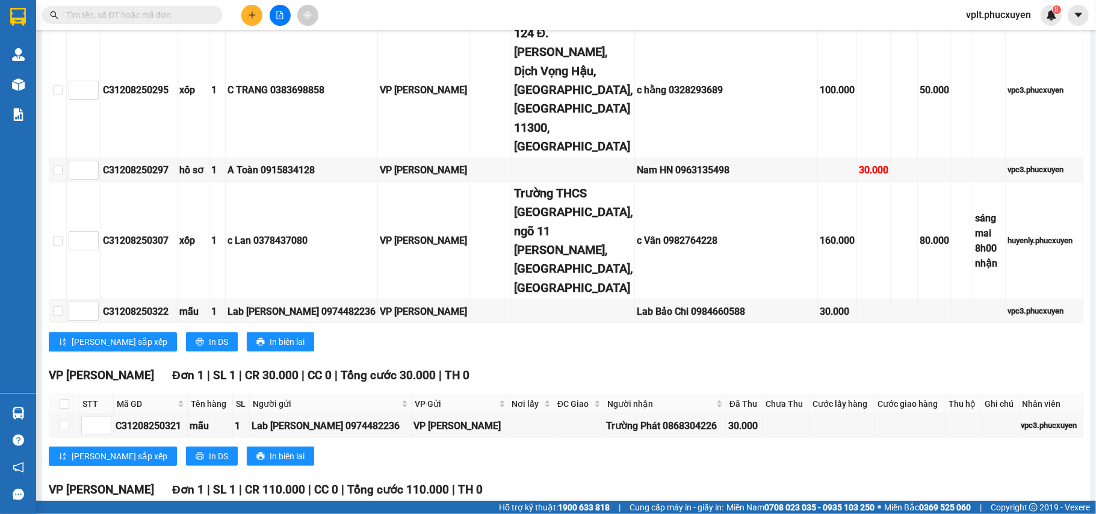
scroll to position [840, 0]
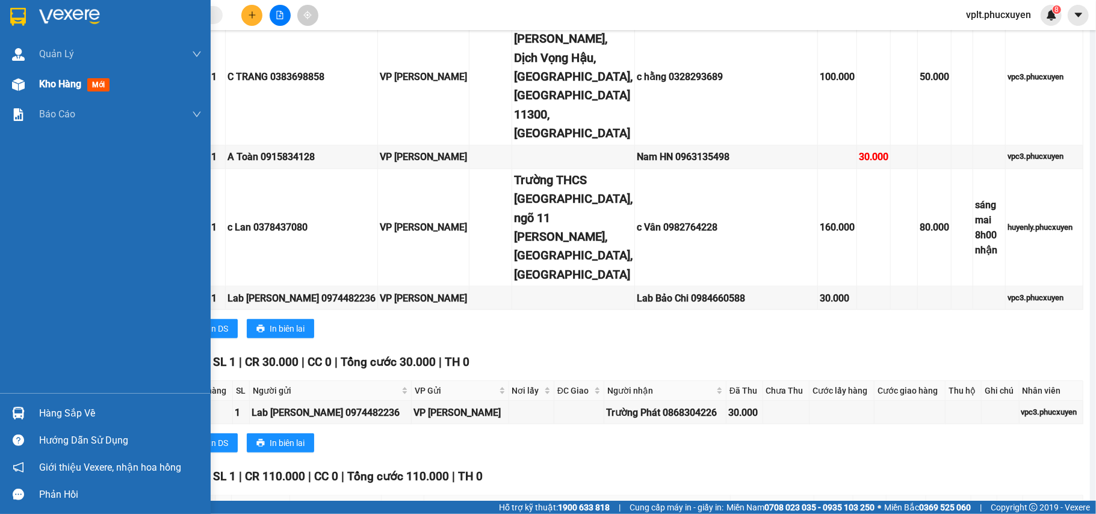
click at [49, 80] on span "Kho hàng" at bounding box center [60, 83] width 42 height 11
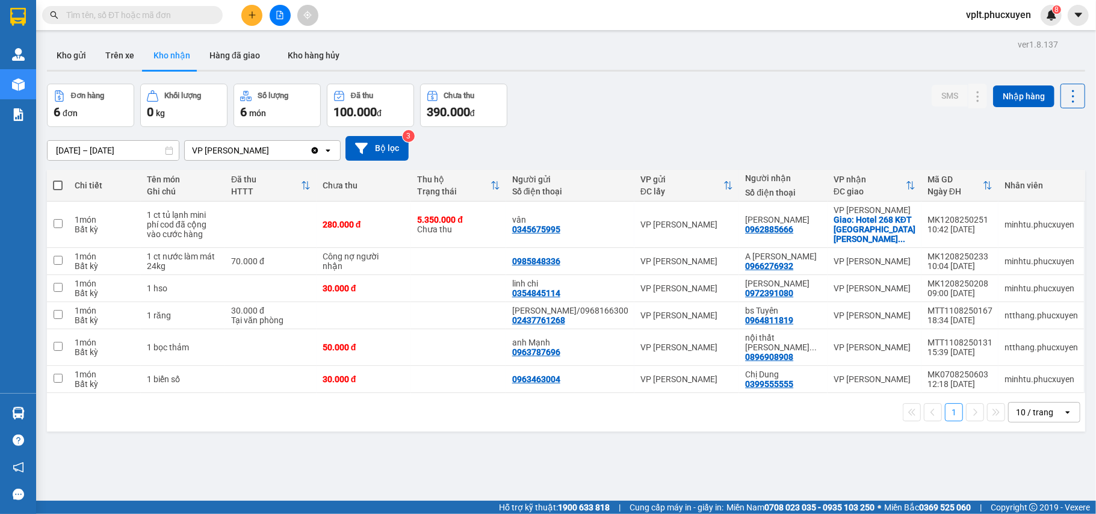
drag, startPoint x: 69, startPoint y: 51, endPoint x: 623, endPoint y: 63, distance: 554.9
click at [70, 51] on button "Kho gửi" at bounding box center [71, 55] width 49 height 29
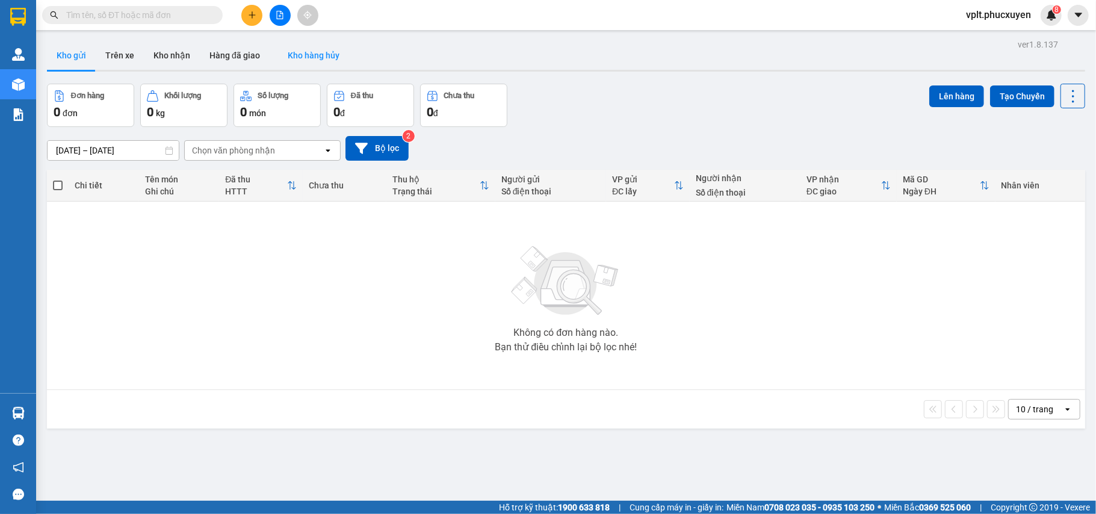
drag, startPoint x: 160, startPoint y: 53, endPoint x: 345, endPoint y: 46, distance: 185.4
click at [159, 51] on button "Kho nhận" at bounding box center [172, 55] width 56 height 29
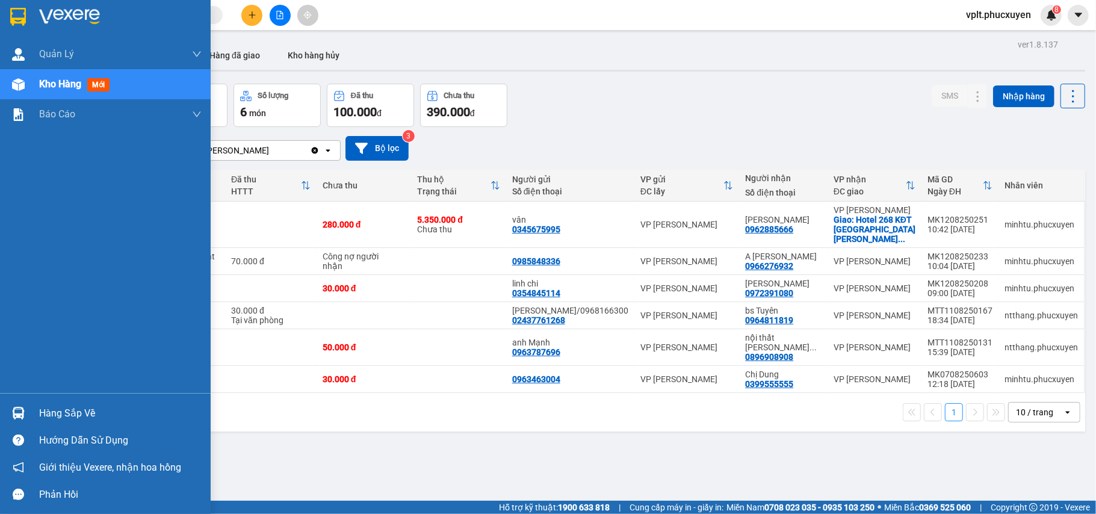
click at [65, 410] on div "Hàng sắp về" at bounding box center [120, 413] width 162 height 18
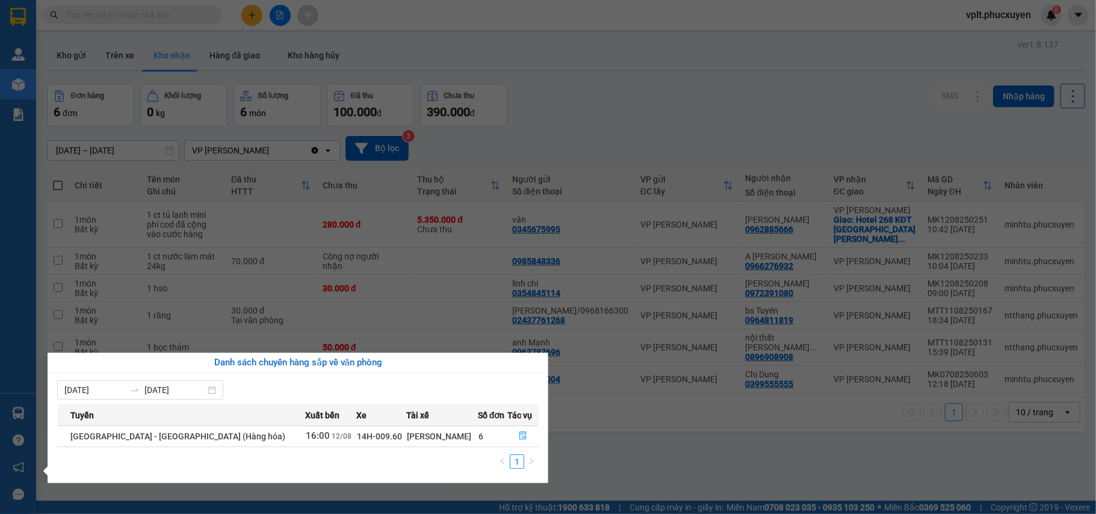
click at [599, 465] on section "Kết quả tìm kiếm ( 0 ) Bộ lọc No Data vplt.phucxuyen 8 Quản Lý Quản lý giao nhậ…" at bounding box center [548, 257] width 1096 height 514
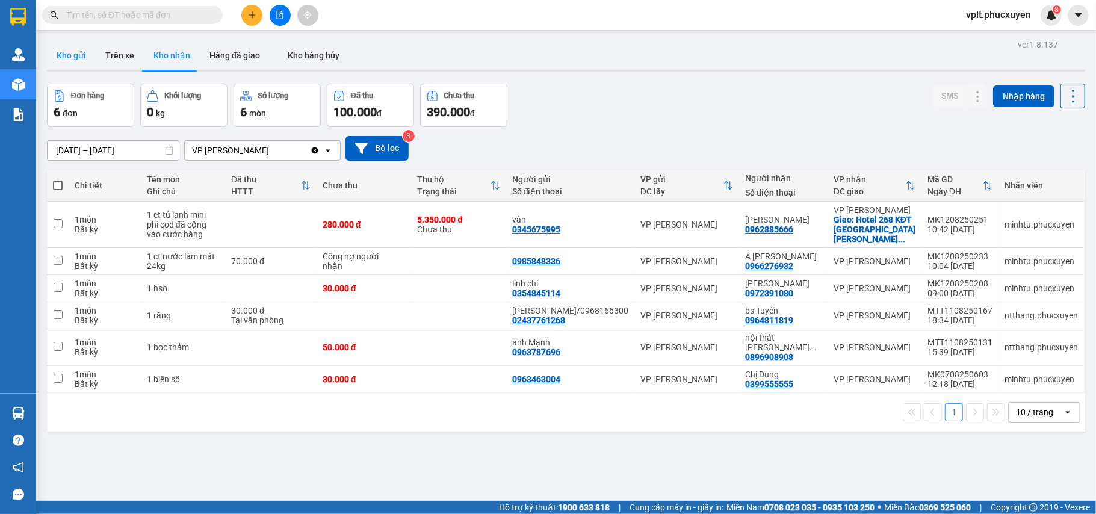
click at [85, 53] on button "Kho gửi" at bounding box center [71, 55] width 49 height 29
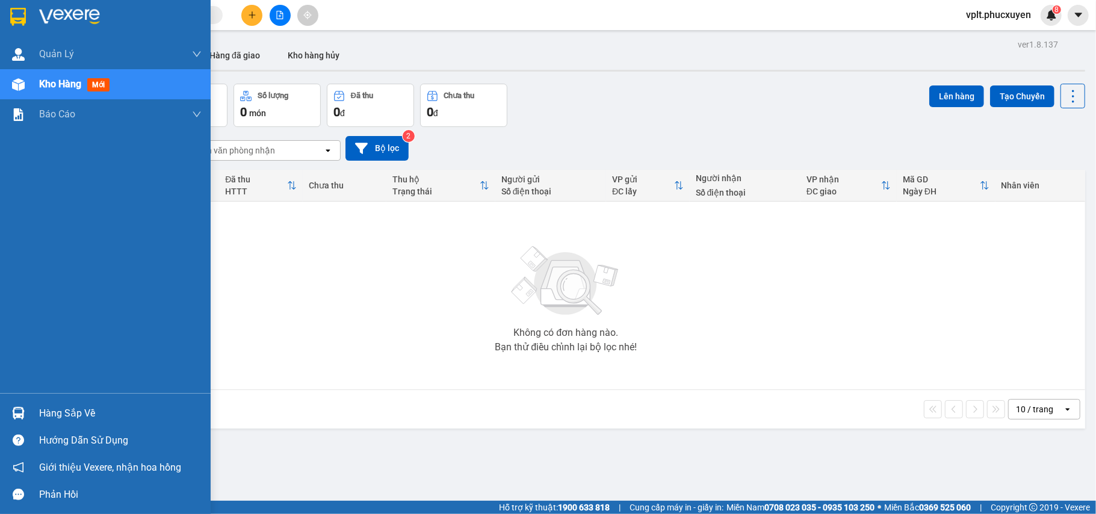
click at [52, 408] on div "Hàng sắp về" at bounding box center [120, 413] width 162 height 18
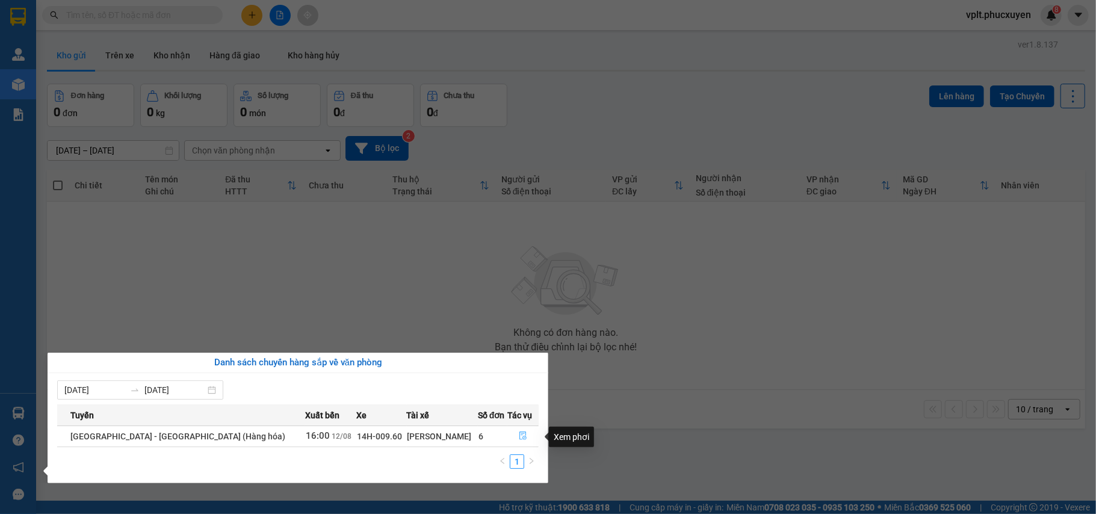
click at [519, 434] on icon "file-done" at bounding box center [523, 435] width 8 height 8
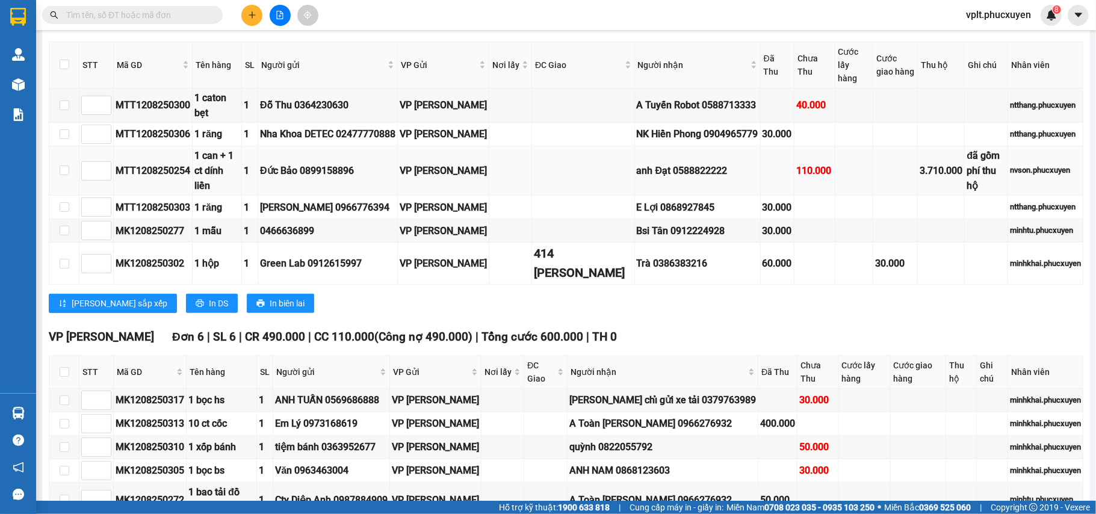
scroll to position [970, 0]
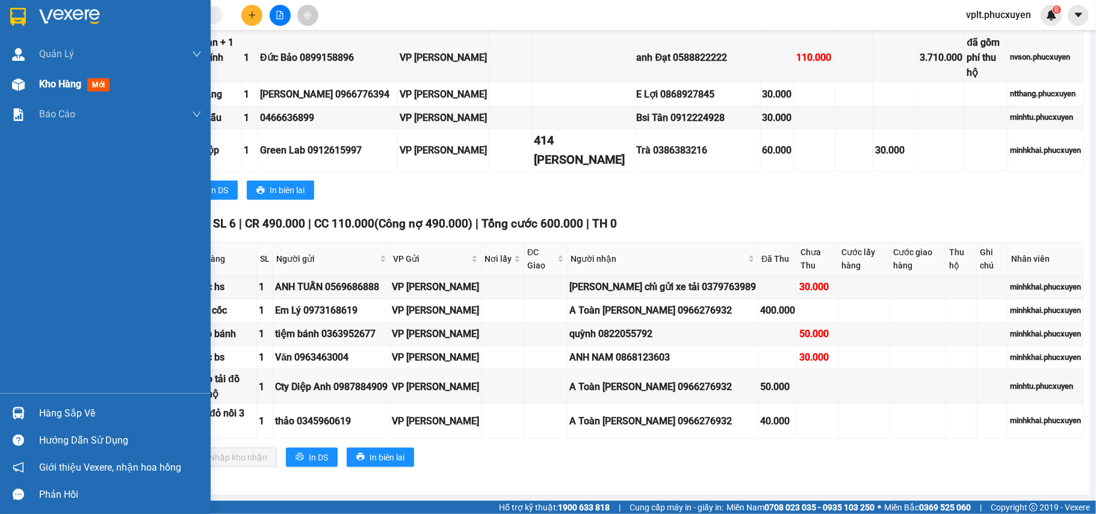
click at [48, 82] on span "Kho hàng" at bounding box center [60, 83] width 42 height 11
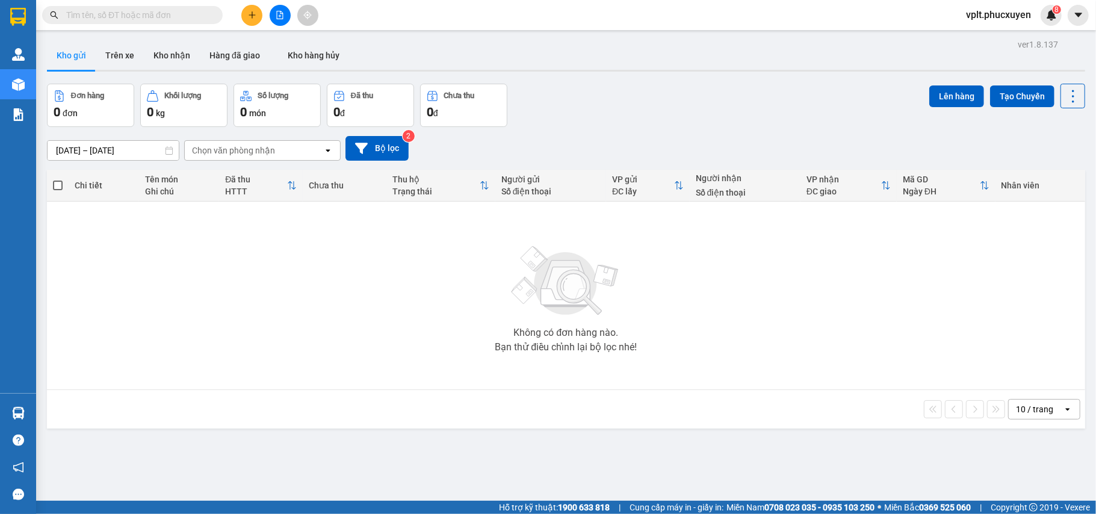
click at [111, 14] on input "text" at bounding box center [137, 14] width 142 height 13
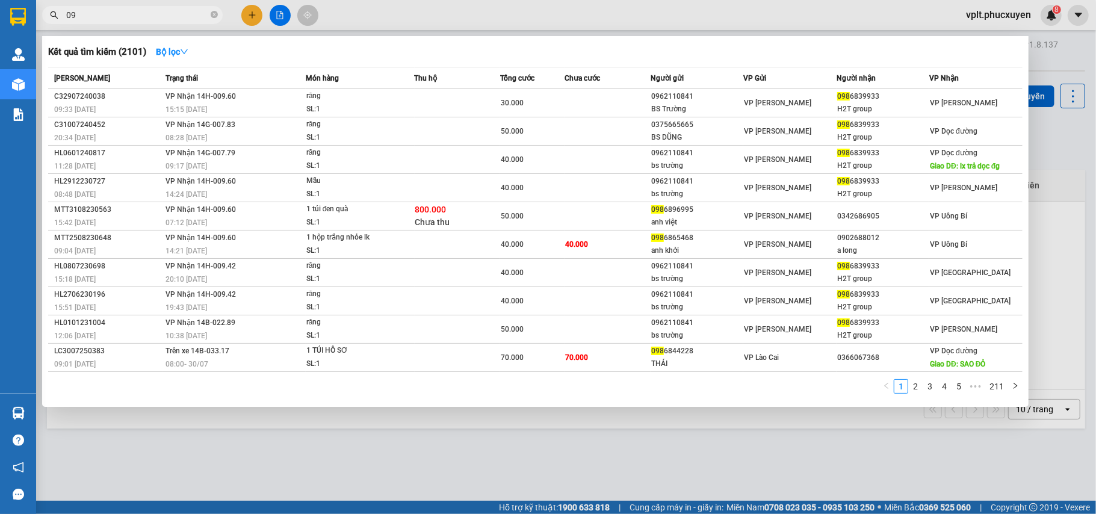
type input "0"
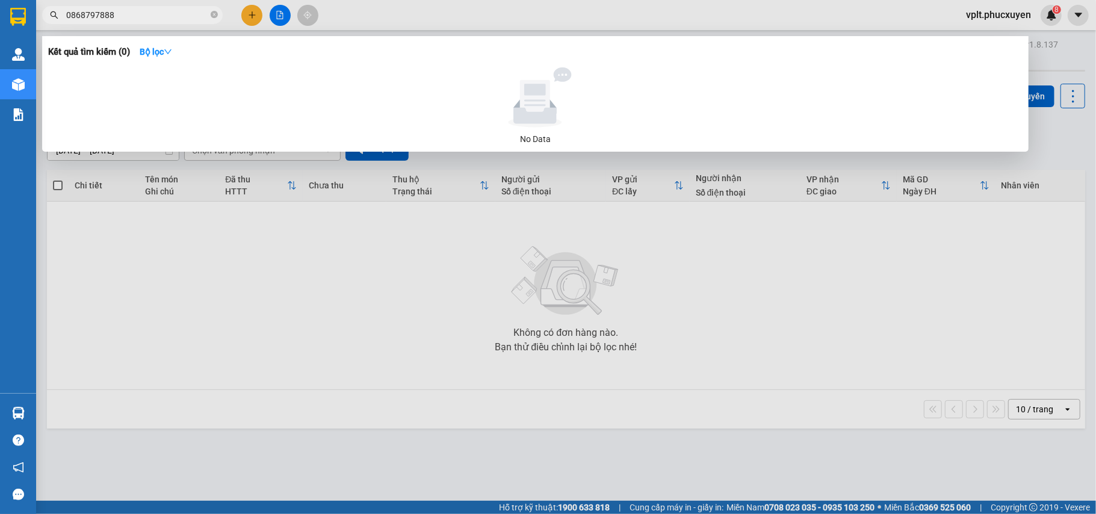
type input "0868797888"
click at [209, 14] on span "0868797888" at bounding box center [132, 15] width 181 height 18
click at [214, 13] on icon "close-circle" at bounding box center [214, 14] width 7 height 7
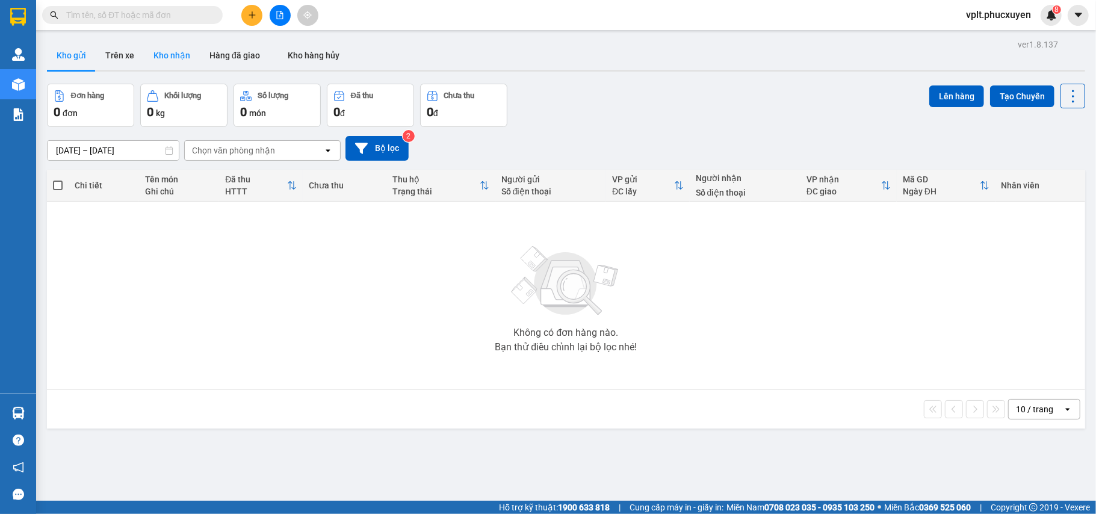
click at [162, 48] on button "Kho nhận" at bounding box center [172, 55] width 56 height 29
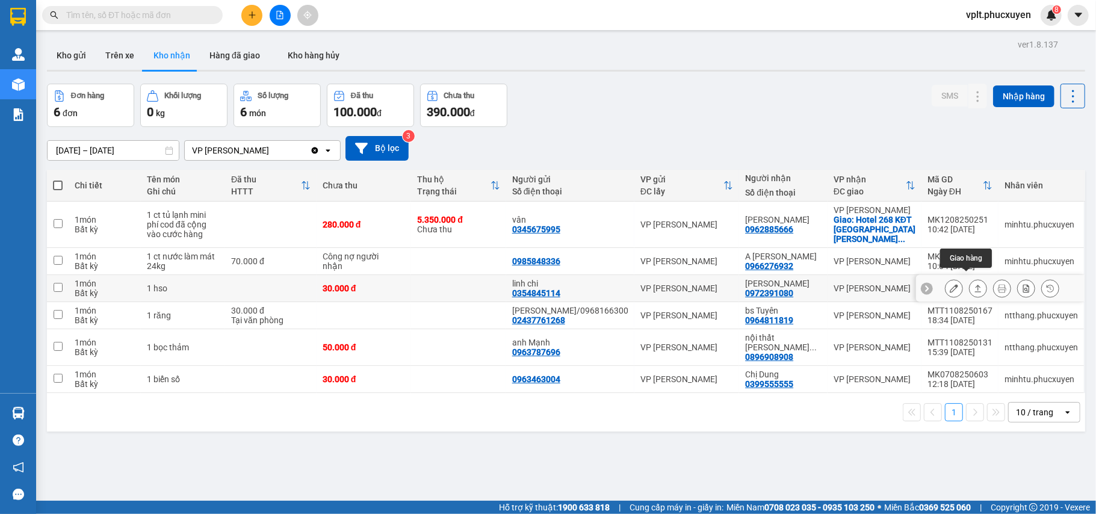
click at [974, 284] on icon at bounding box center [978, 288] width 8 height 8
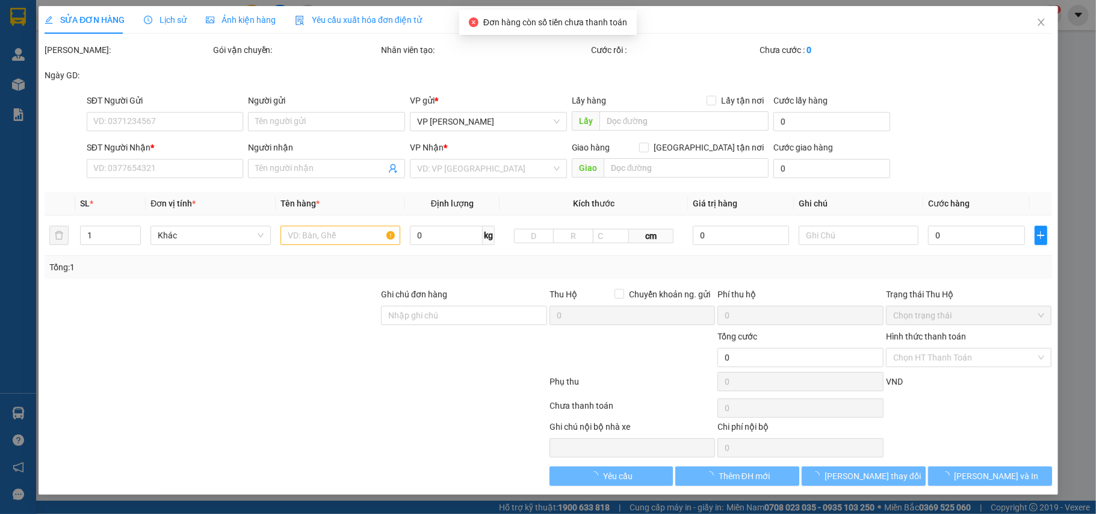
type input "0354845114"
type input "linh chi"
type input "0972391080"
type input "[PERSON_NAME]"
type input "30.000"
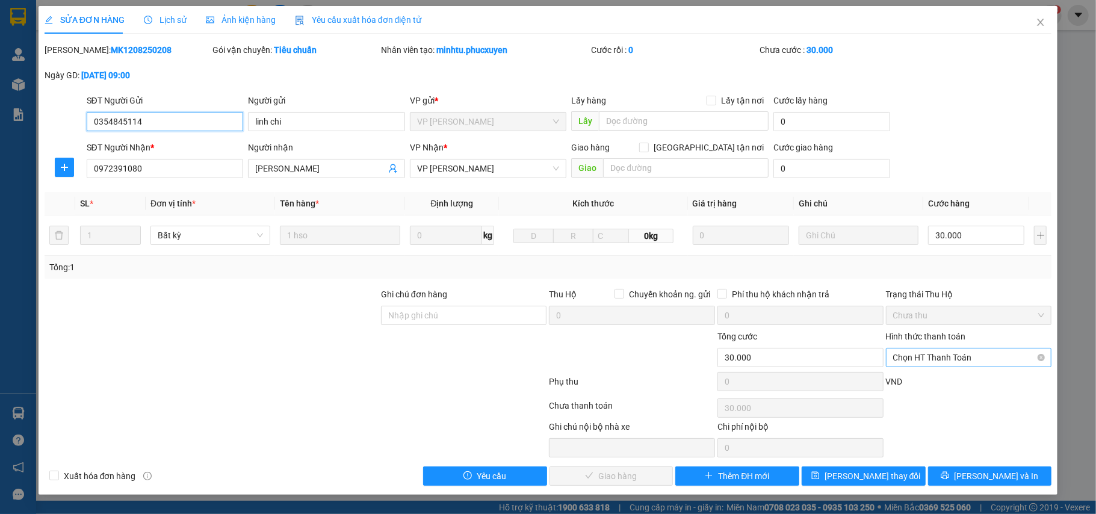
click at [908, 357] on span "Chọn HT Thanh Toán" at bounding box center [969, 357] width 152 height 18
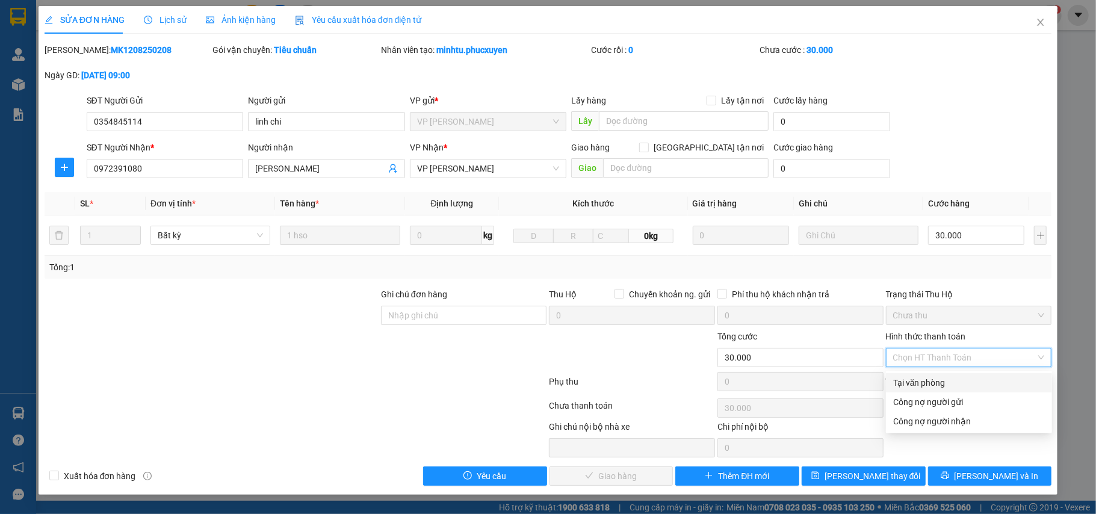
click at [911, 378] on div "Tại văn phòng" at bounding box center [969, 382] width 152 height 13
type input "0"
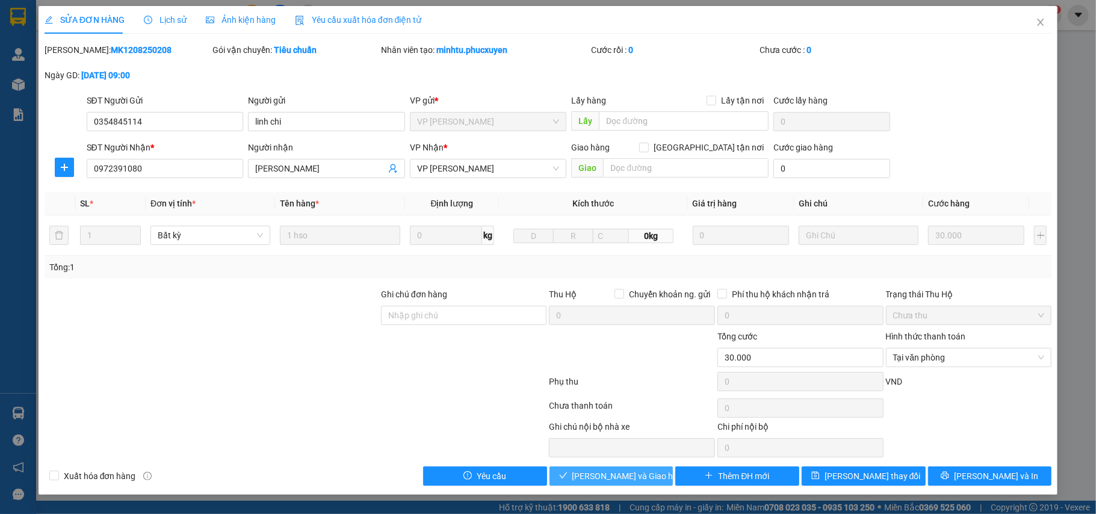
click at [628, 481] on span "Lưu và Giao hàng" at bounding box center [630, 475] width 116 height 13
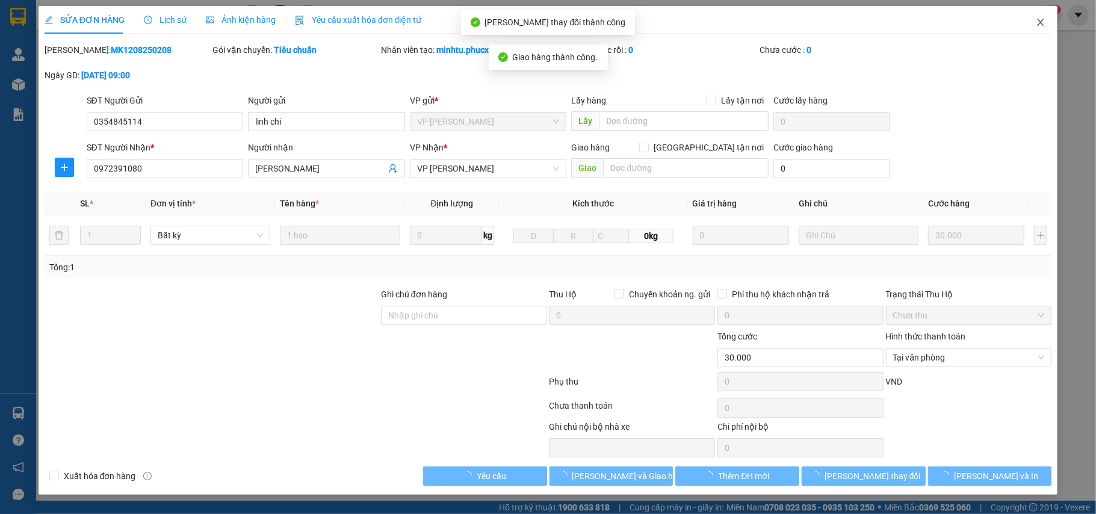
click at [1045, 22] on icon "close" at bounding box center [1041, 22] width 10 height 10
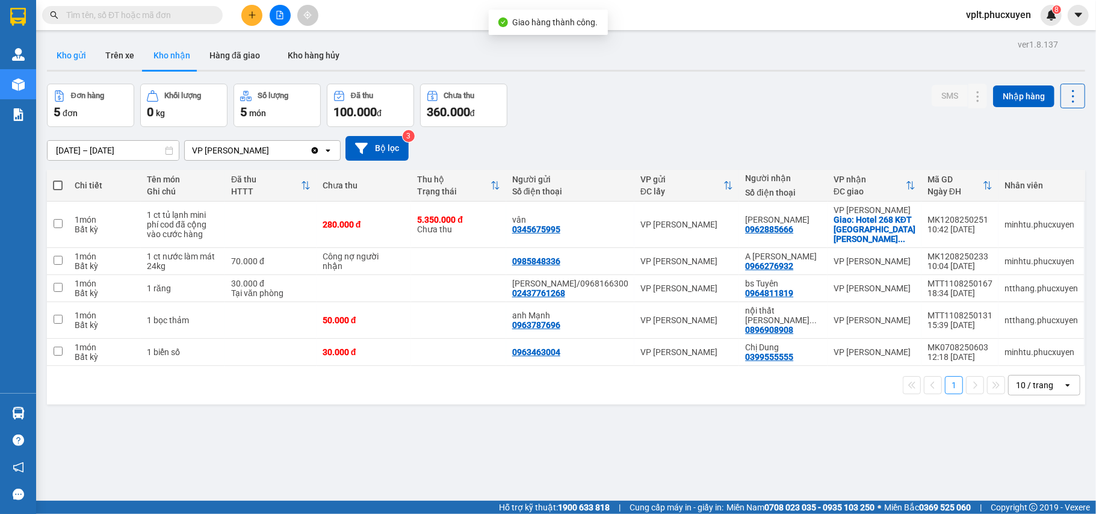
click at [76, 54] on button "Kho gửi" at bounding box center [71, 55] width 49 height 29
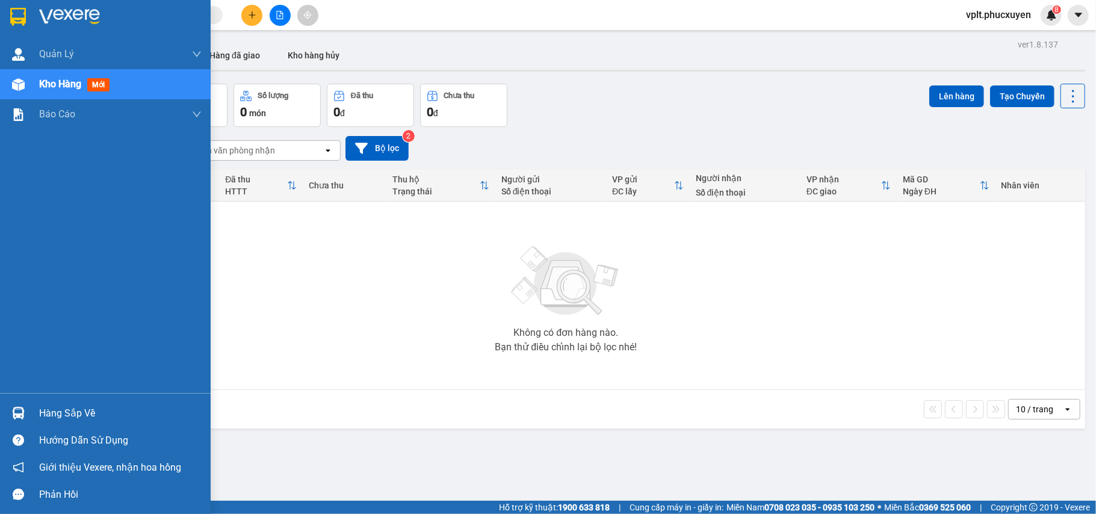
click at [80, 419] on div "Hàng sắp về" at bounding box center [120, 413] width 162 height 18
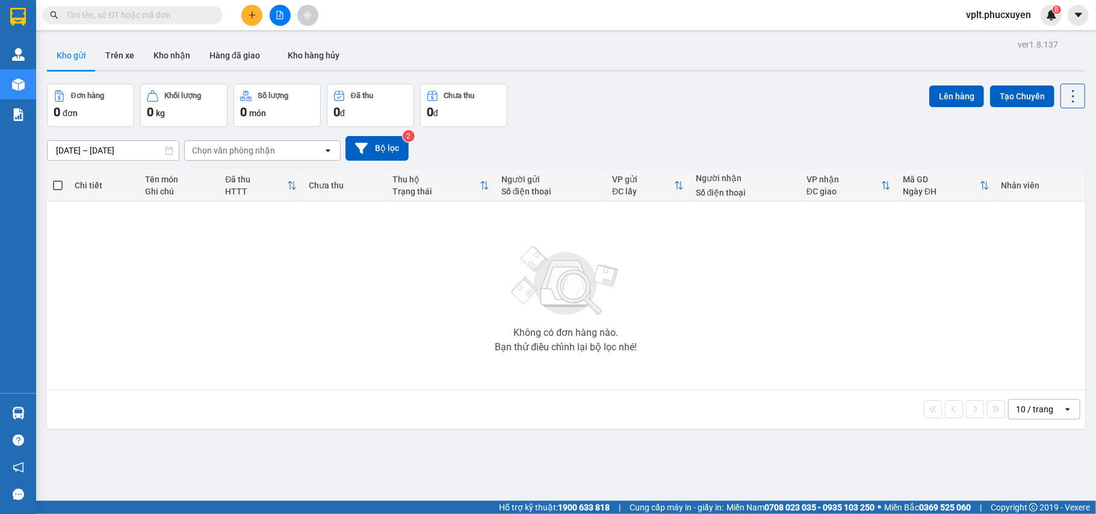
click at [560, 459] on section "Kết quả tìm kiếm ( 0 ) Bộ lọc No Data vplt.phucxuyen 8 Quản Lý Quản lý giao nhậ…" at bounding box center [548, 257] width 1096 height 514
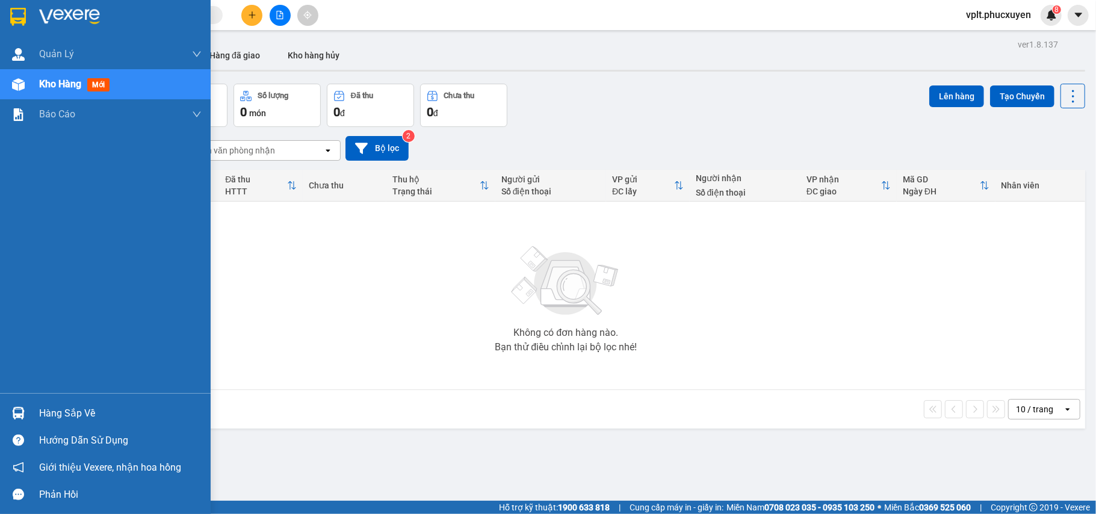
drag, startPoint x: 69, startPoint y: 412, endPoint x: 268, endPoint y: 424, distance: 199.5
click at [70, 412] on div "Hàng sắp về" at bounding box center [120, 413] width 162 height 18
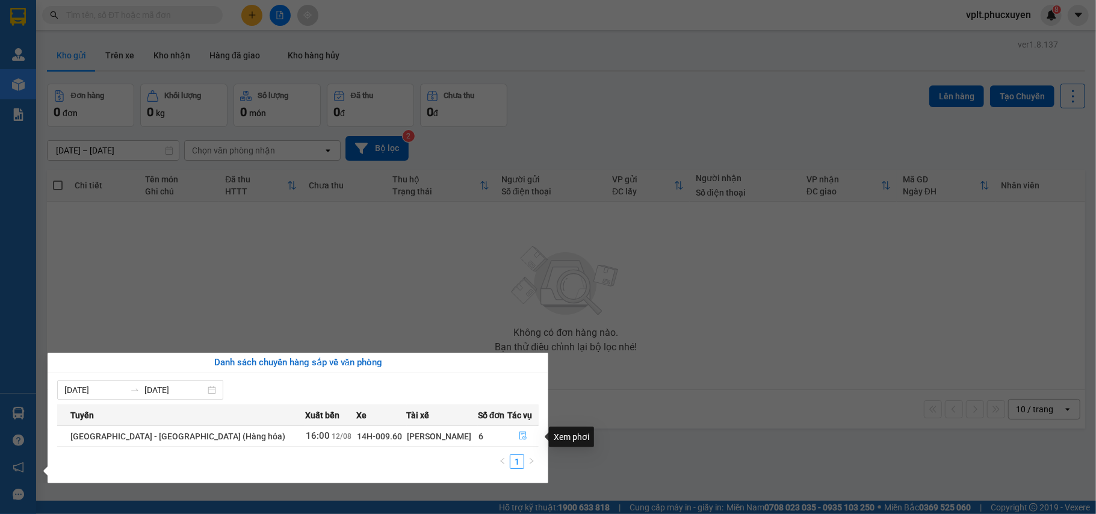
click at [519, 438] on icon "file-done" at bounding box center [522, 436] width 7 height 8
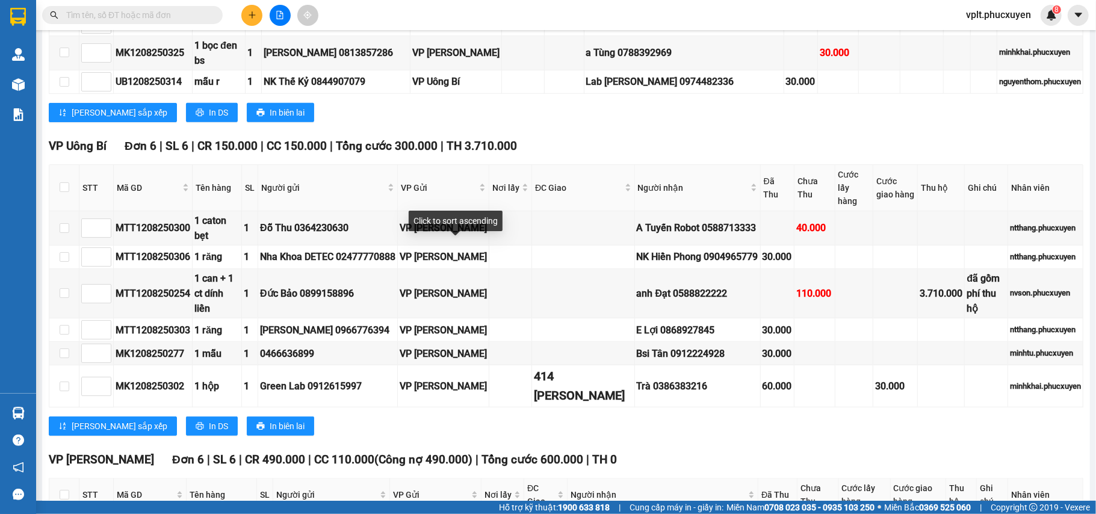
scroll to position [328, 0]
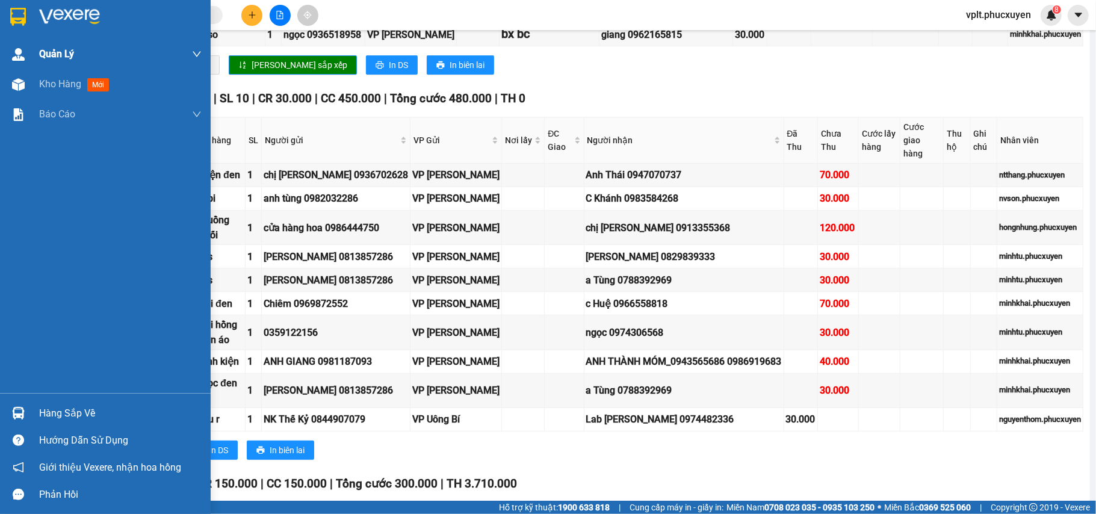
click at [72, 68] on div "Quản Lý Quản lý giao nhận mới Quản lý kiểm kho Kho hàng mới Báo cáo 11. Báo cáo…" at bounding box center [105, 216] width 211 height 354
click at [48, 408] on div "Hàng sắp về" at bounding box center [120, 413] width 162 height 18
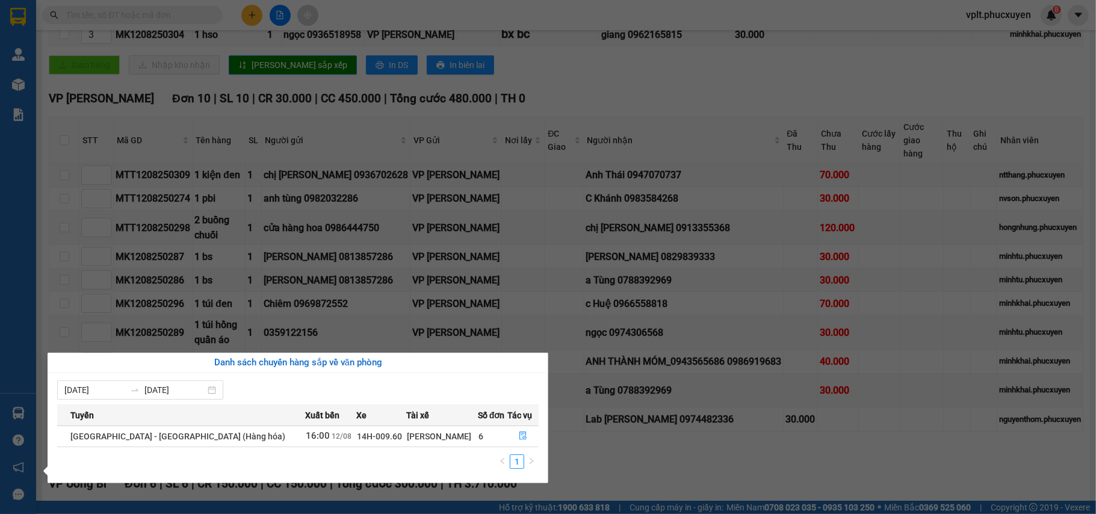
click at [798, 76] on section "Kết quả tìm kiếm ( 0 ) Bộ lọc No Data vplt.phucxuyen 8 Quản Lý Quản lý giao nhậ…" at bounding box center [548, 257] width 1096 height 514
